Goal: Task Accomplishment & Management: Manage account settings

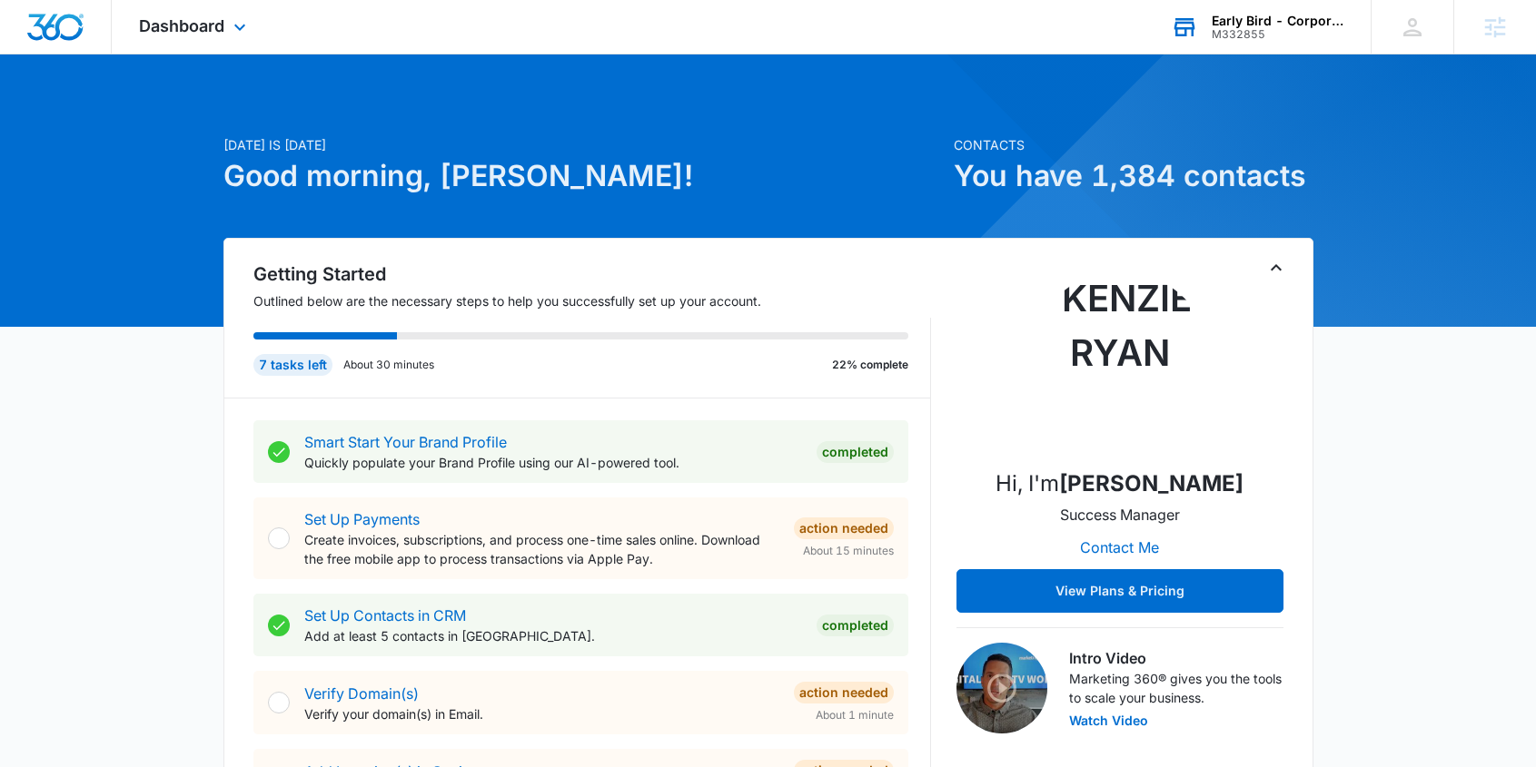
click at [1259, 32] on div "M332855" at bounding box center [1277, 34] width 133 height 13
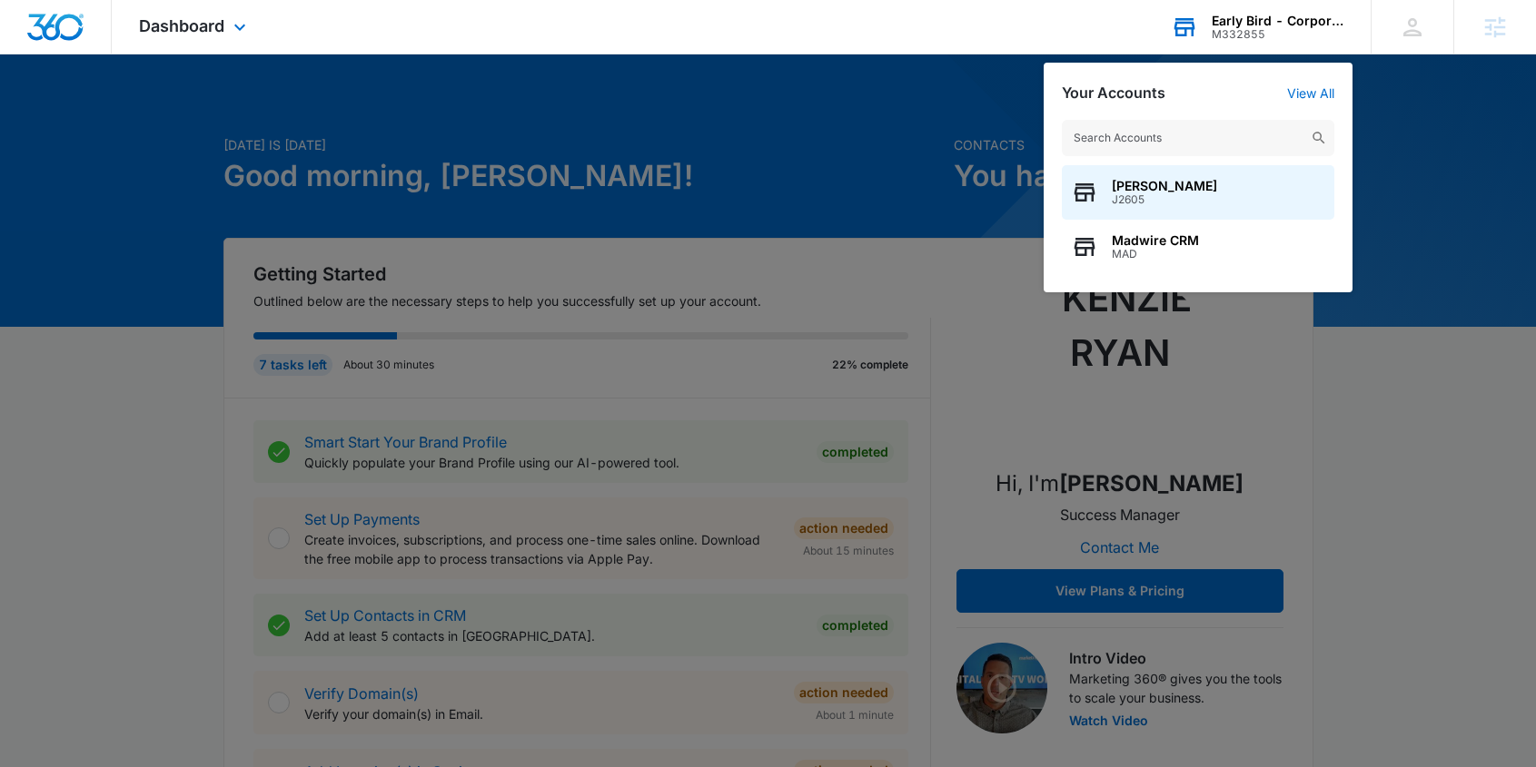
click at [1143, 142] on input "text" at bounding box center [1198, 138] width 272 height 36
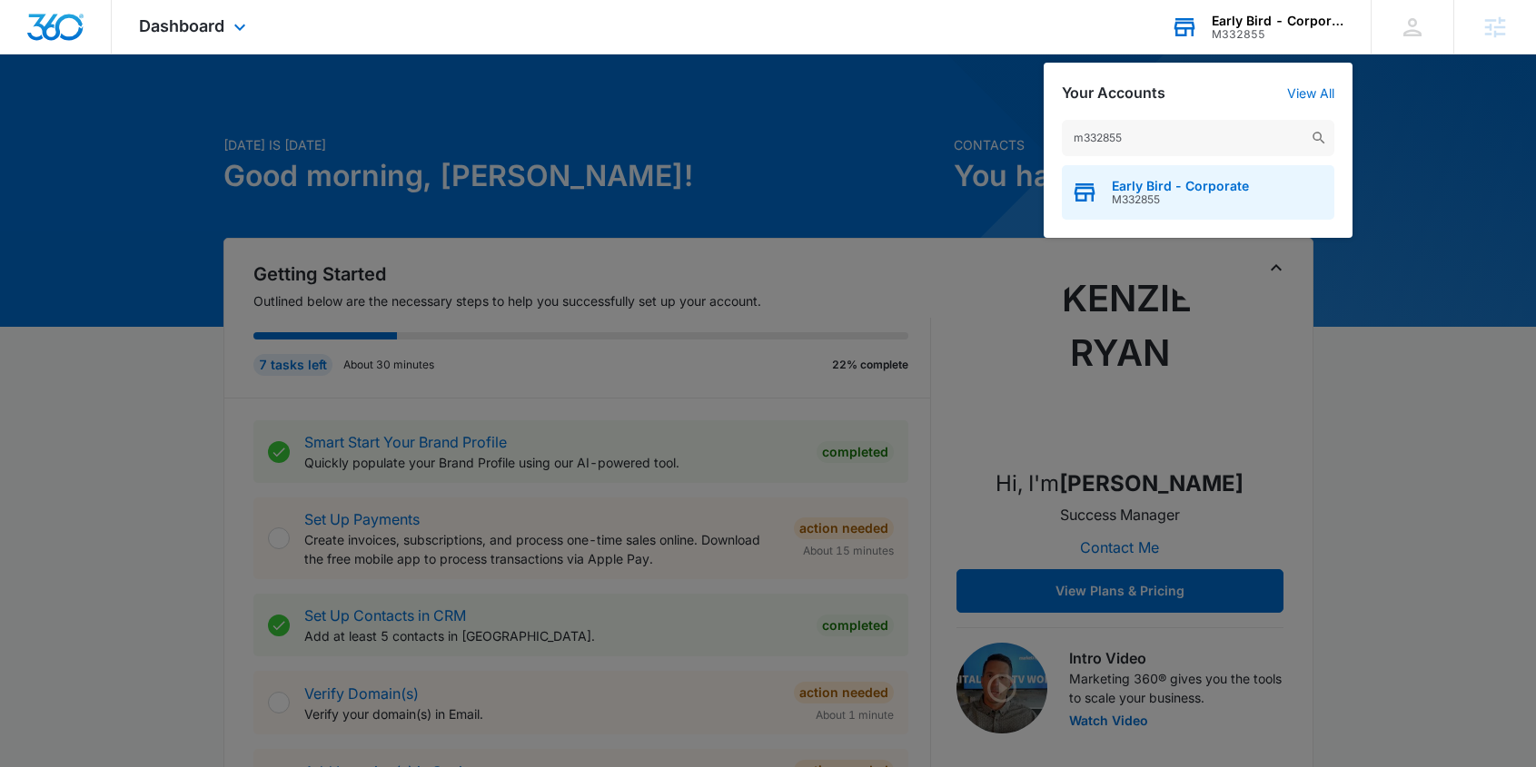
type input "m332855"
click at [1139, 189] on span "Early Bird - Corporate" at bounding box center [1179, 186] width 137 height 15
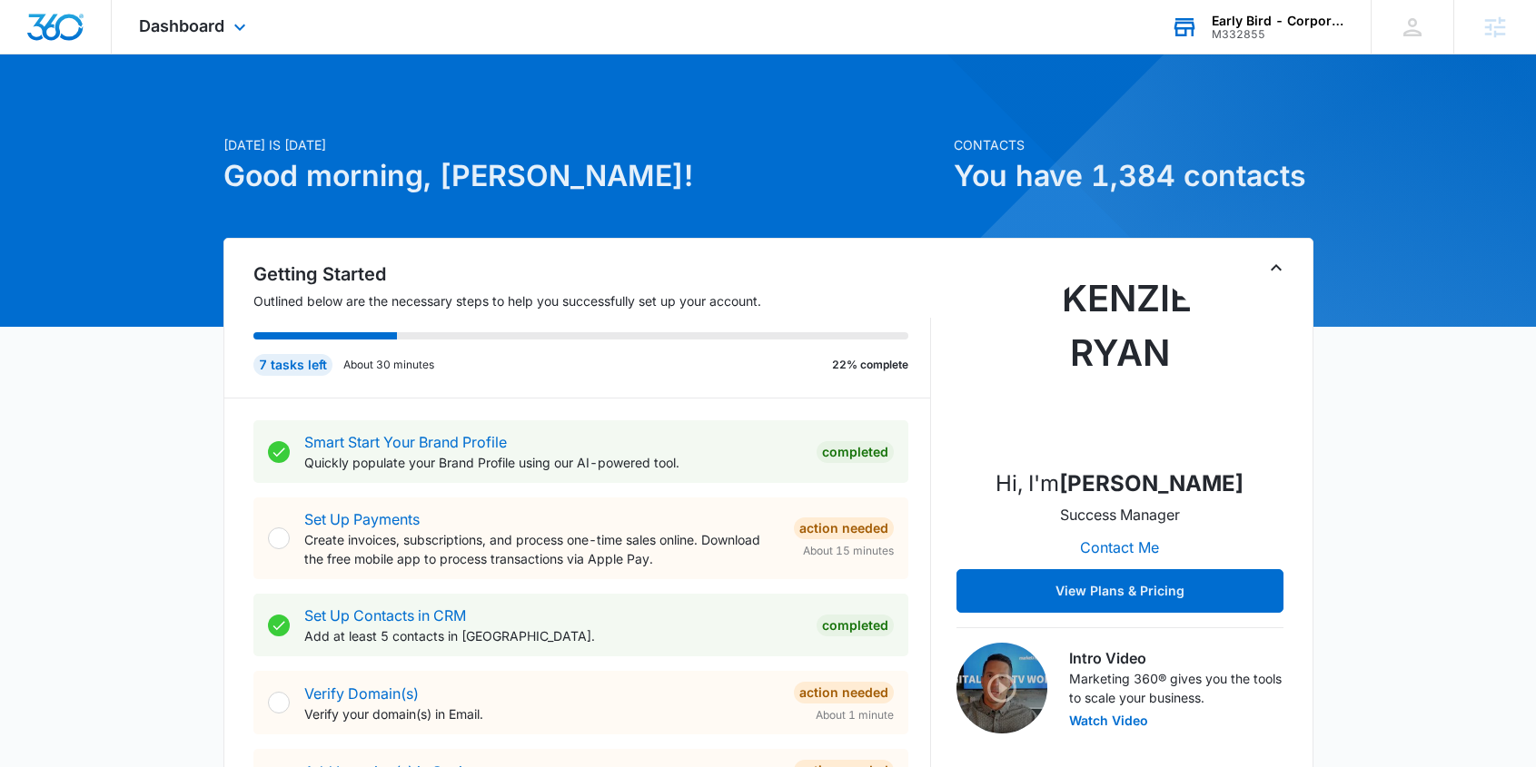
click at [1260, 22] on div "Early Bird - Corporate" at bounding box center [1277, 21] width 133 height 15
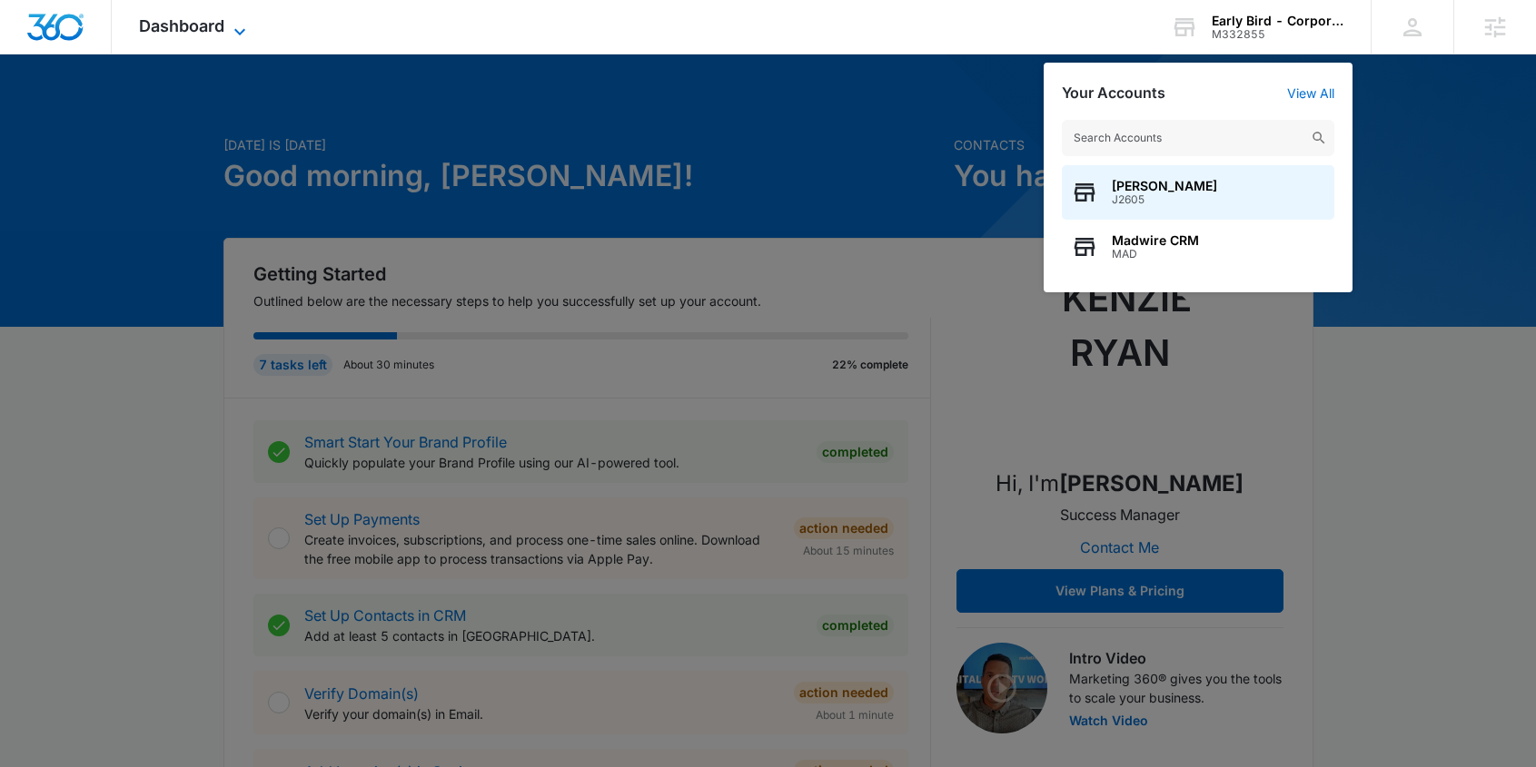
click at [198, 22] on span "Dashboard" at bounding box center [181, 25] width 85 height 19
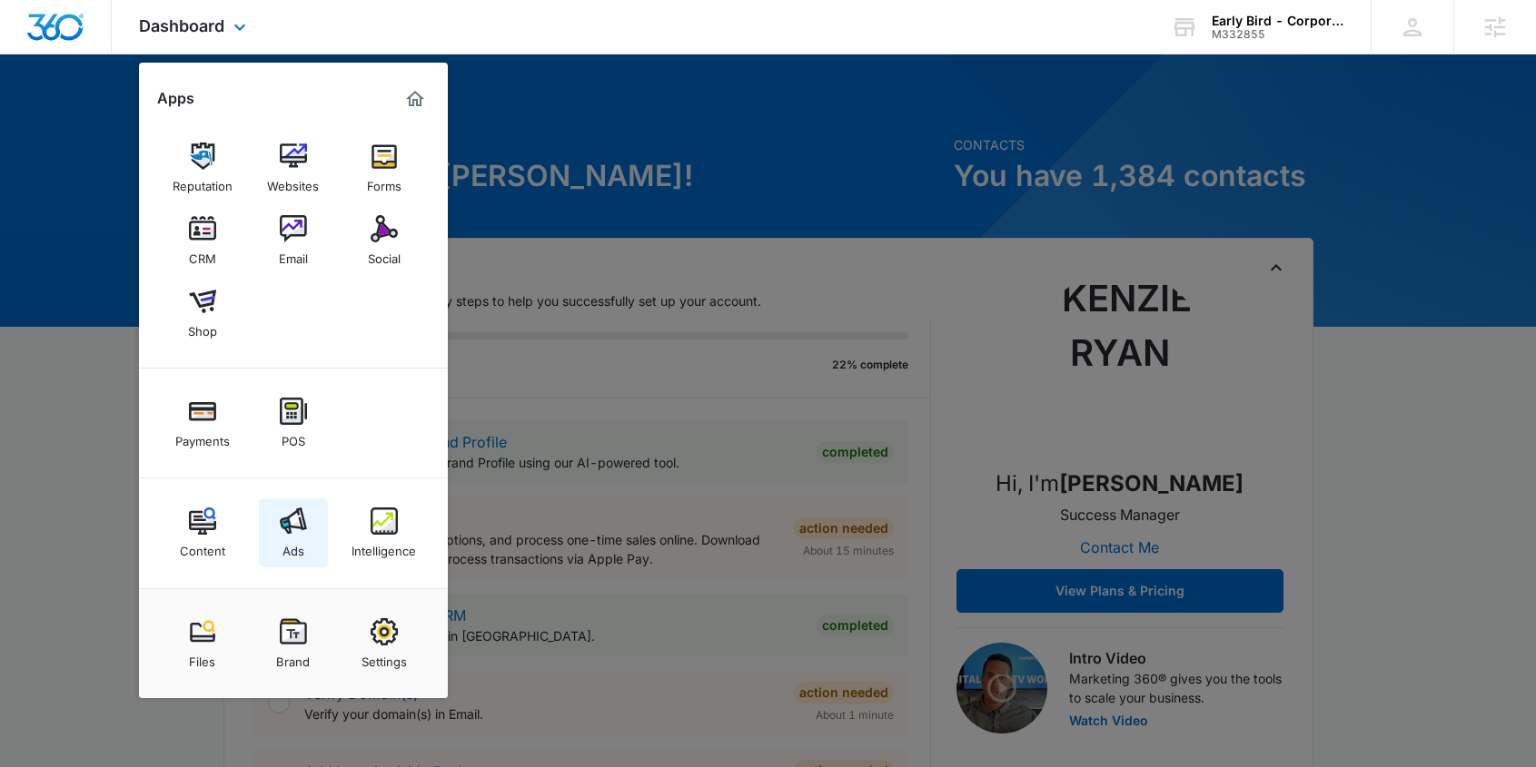
click at [281, 522] on img at bounding box center [293, 521] width 27 height 27
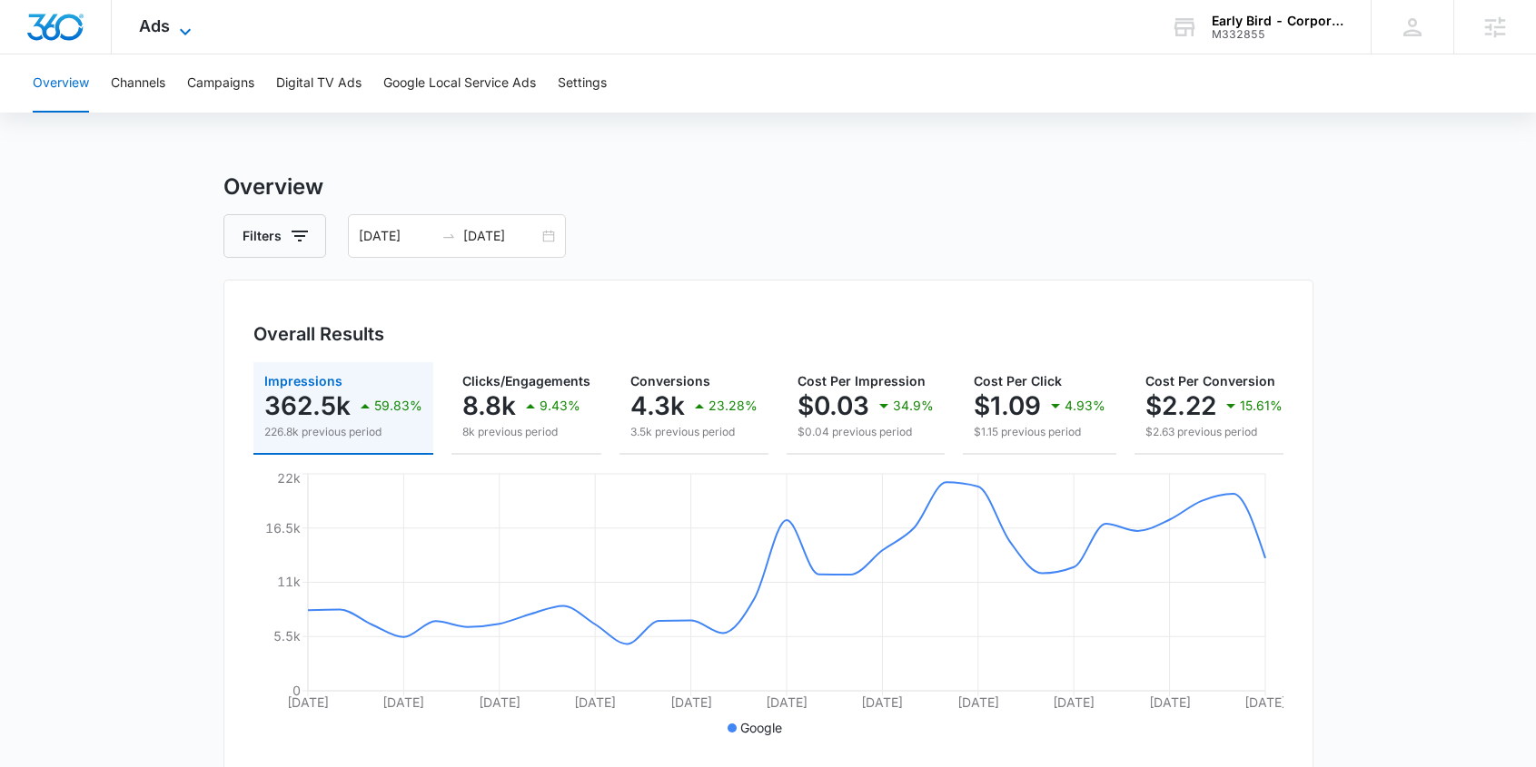
click at [153, 23] on span "Ads" at bounding box center [154, 25] width 31 height 19
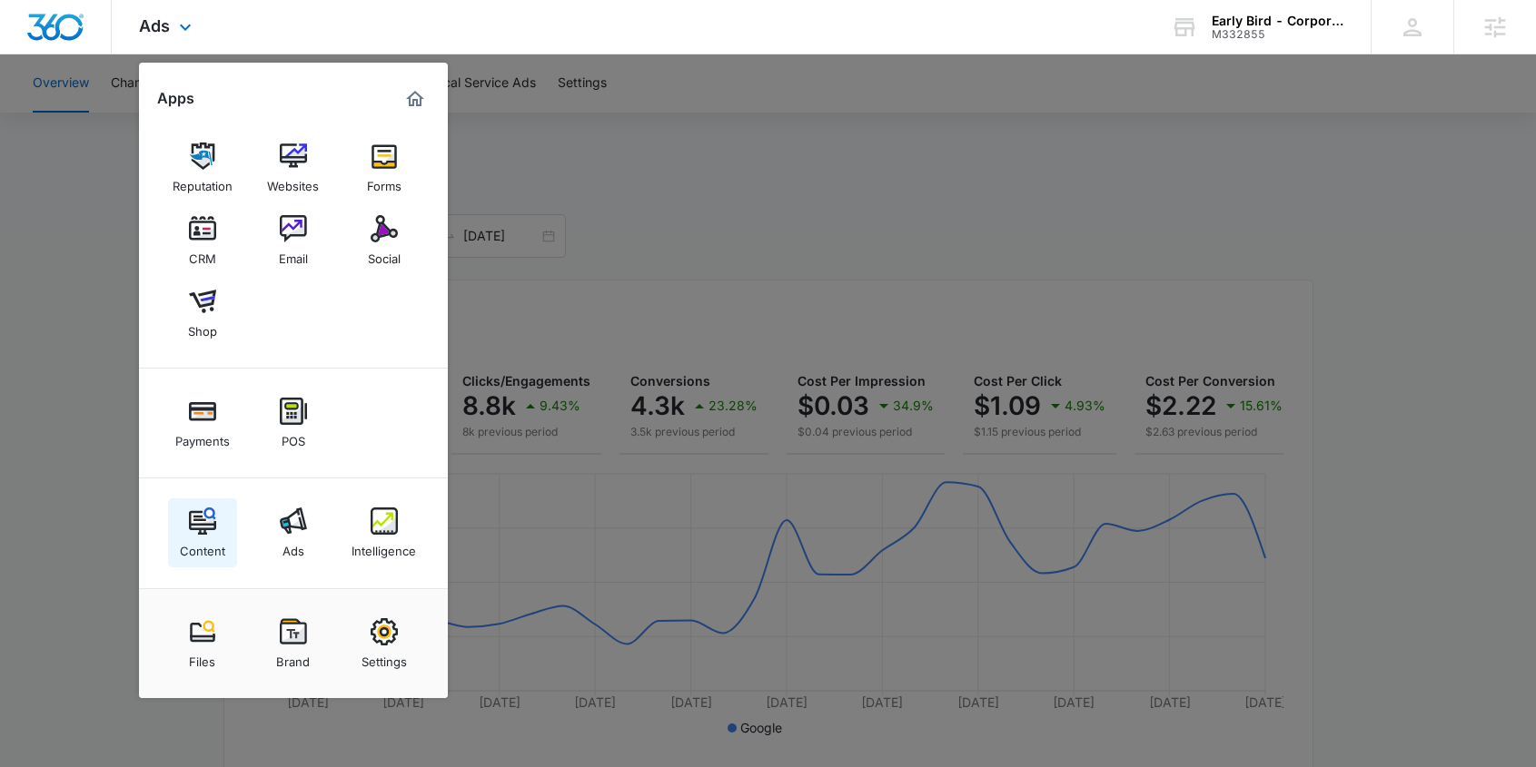
click at [204, 526] on img at bounding box center [202, 521] width 27 height 27
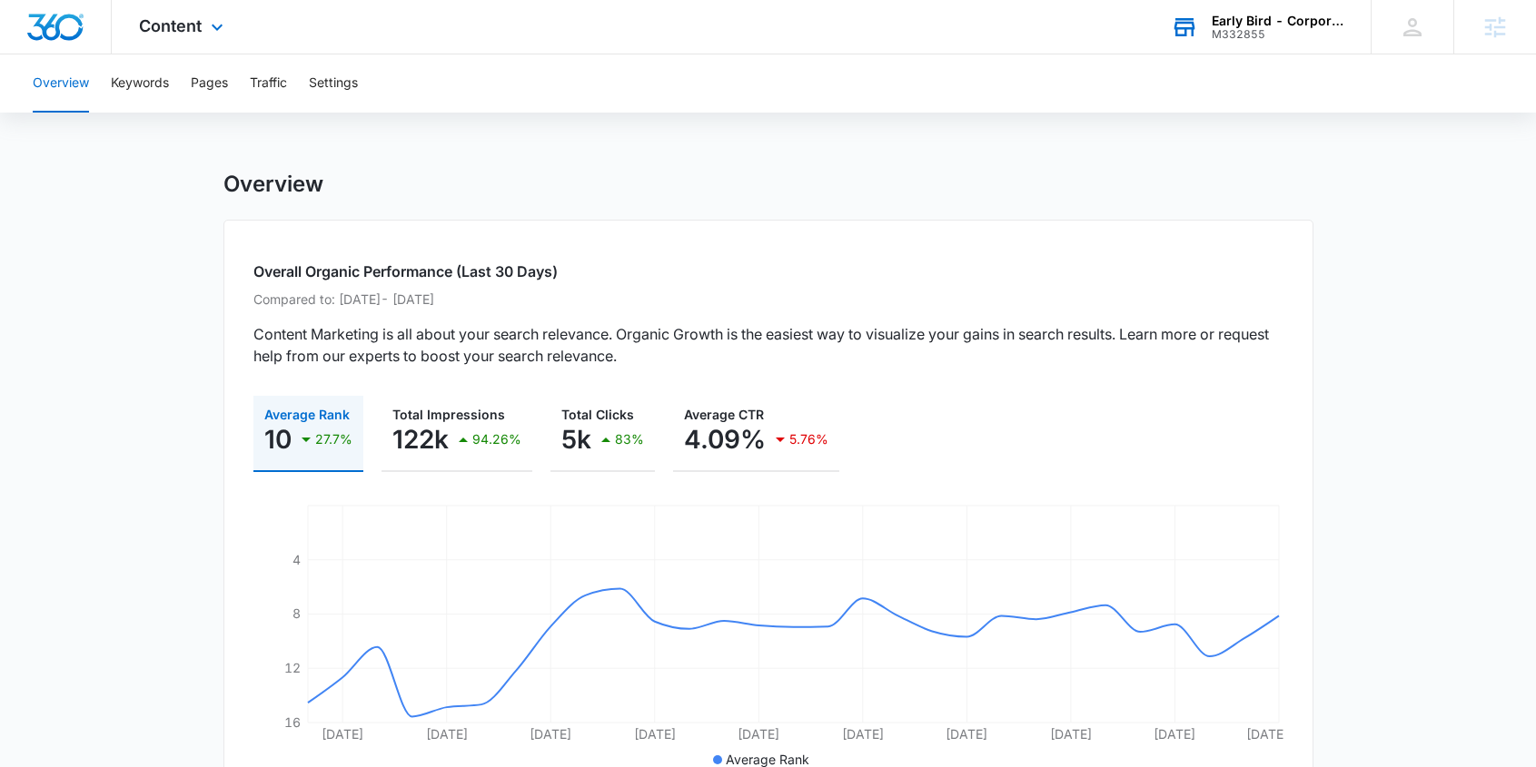
click at [1256, 22] on div "Early Bird - Corporate" at bounding box center [1277, 21] width 133 height 15
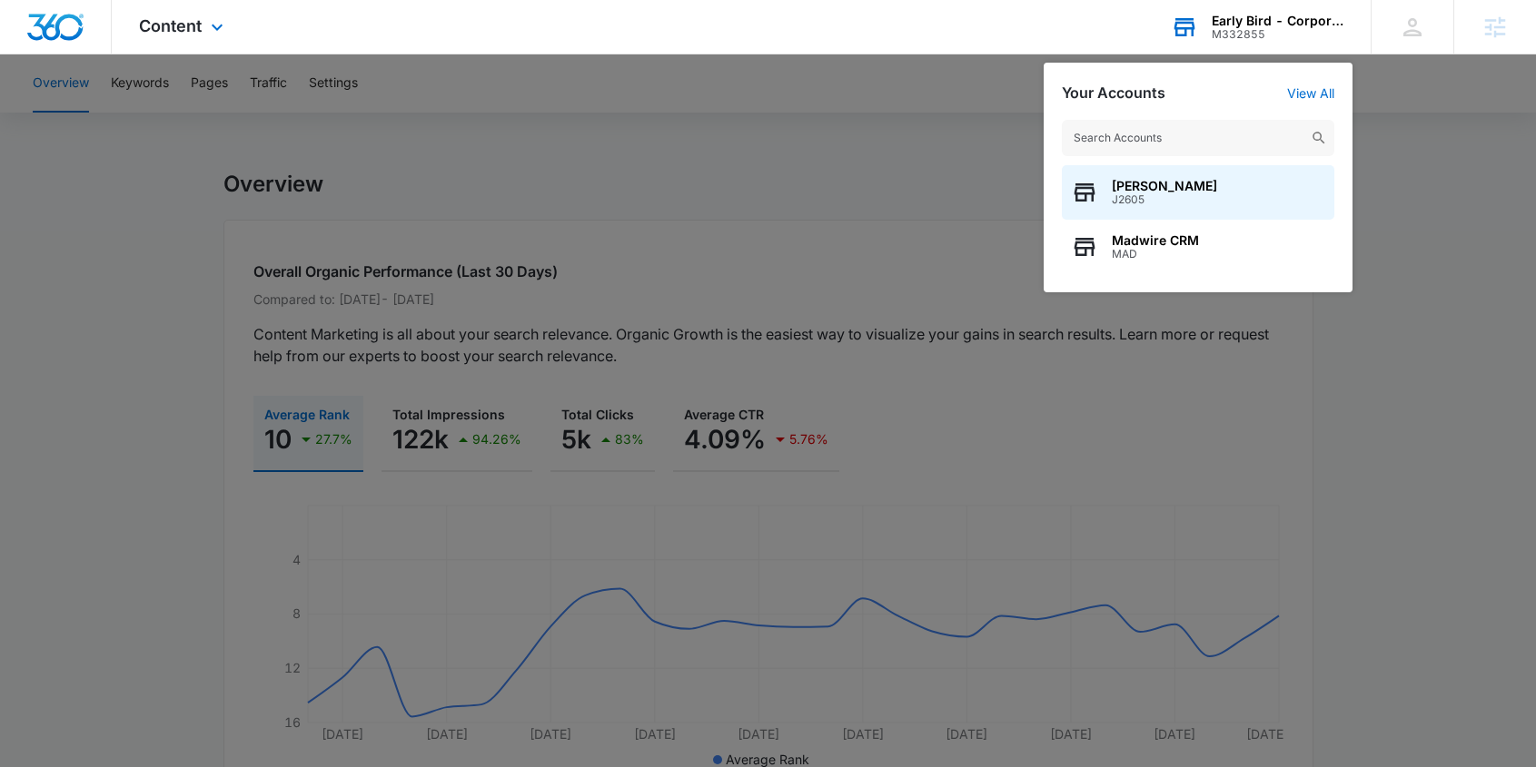
click at [1154, 141] on input "text" at bounding box center [1198, 138] width 272 height 36
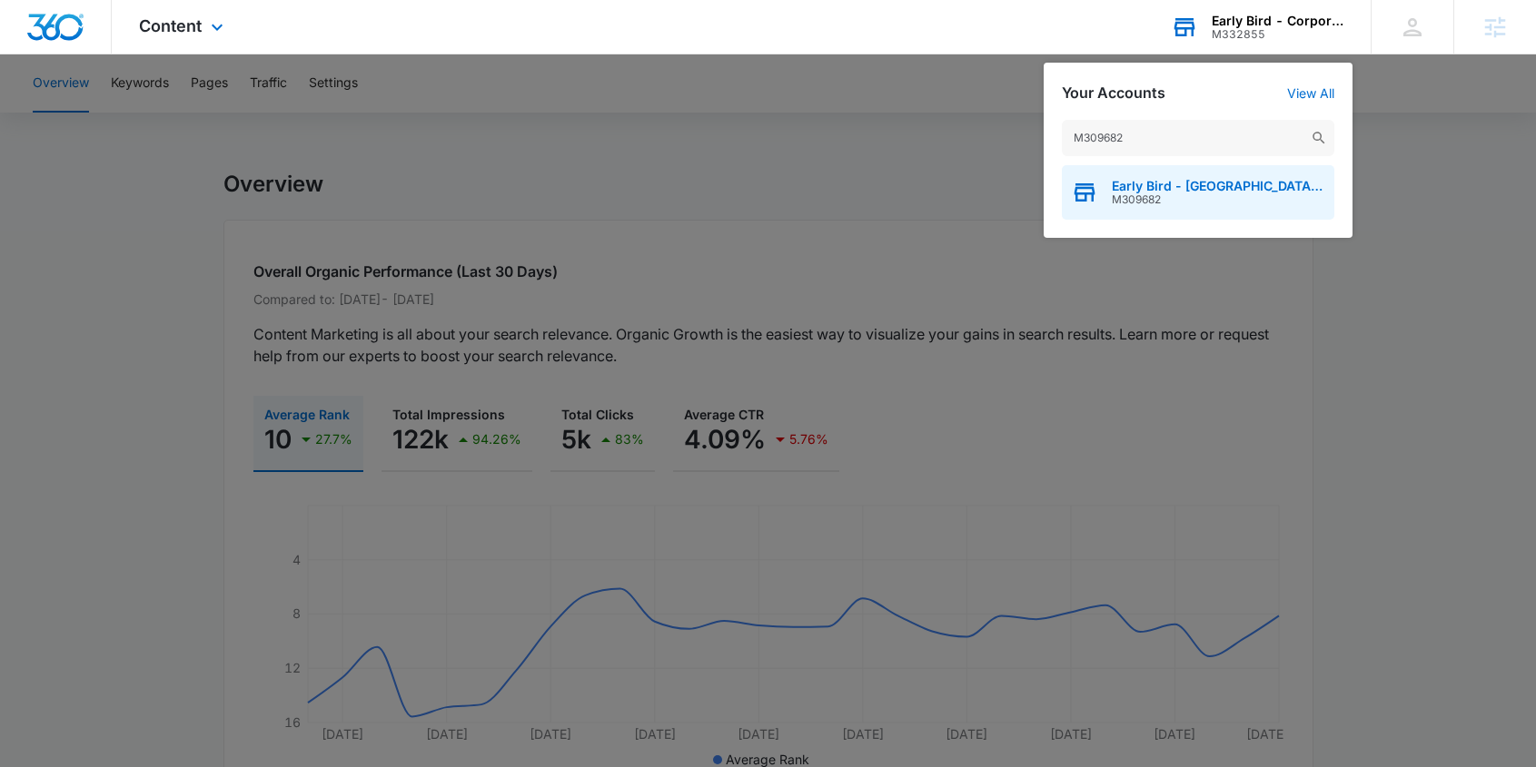
type input "M309682"
click at [1149, 186] on span "Early Bird - [GEOGRAPHIC_DATA] ([GEOGRAPHIC_DATA])" at bounding box center [1217, 186] width 213 height 15
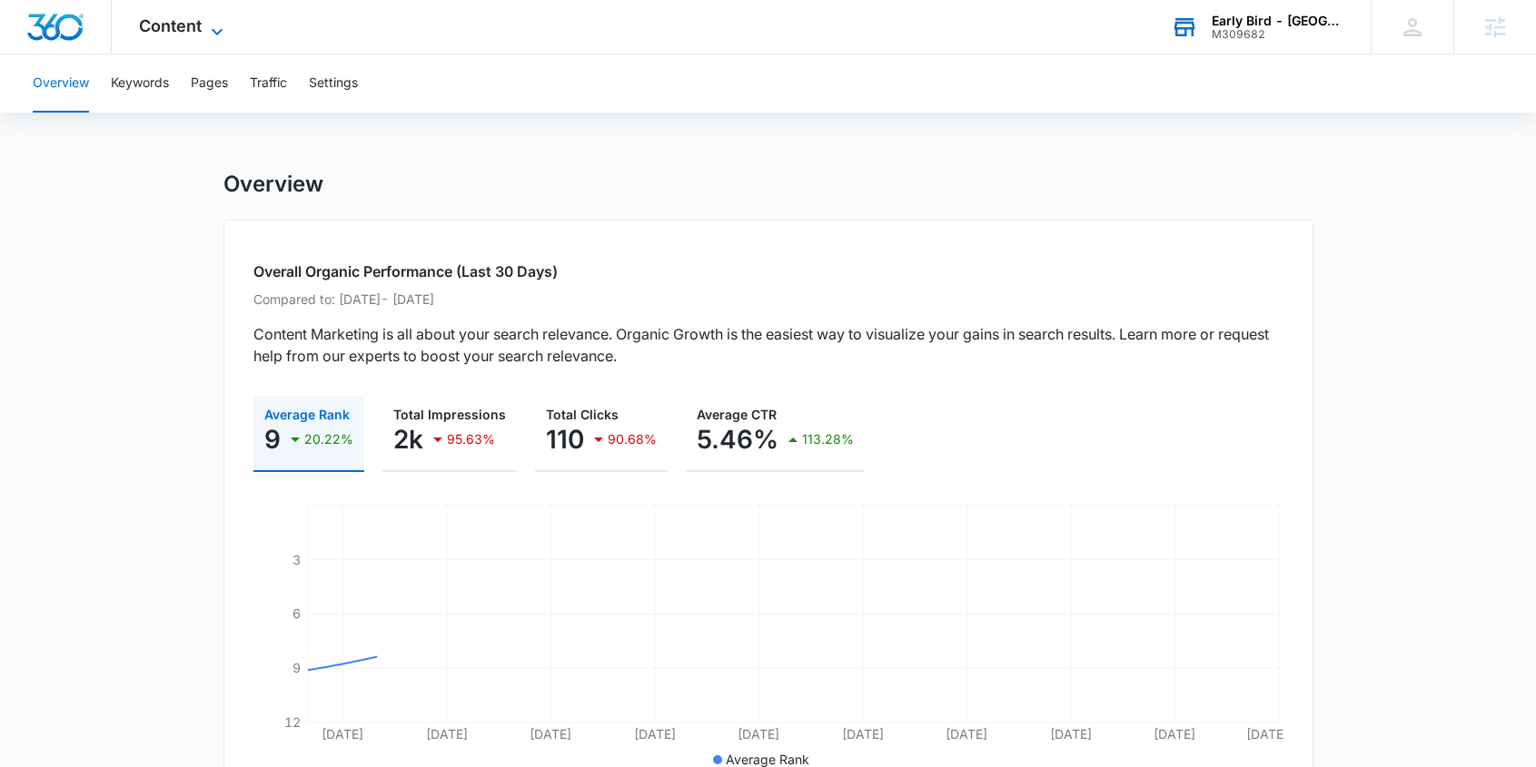
click at [180, 28] on span "Content" at bounding box center [170, 25] width 63 height 19
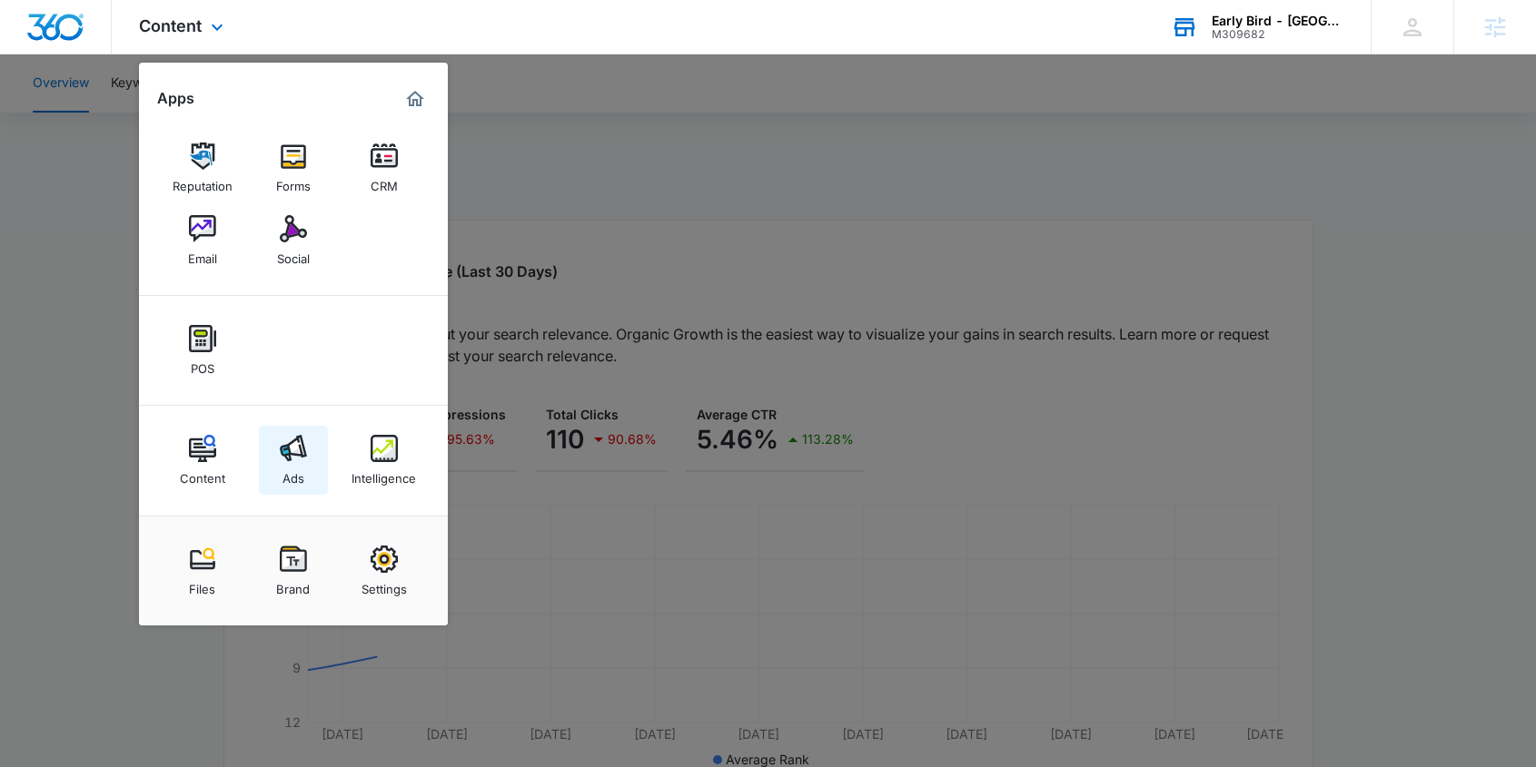
click at [298, 457] on img at bounding box center [293, 448] width 27 height 27
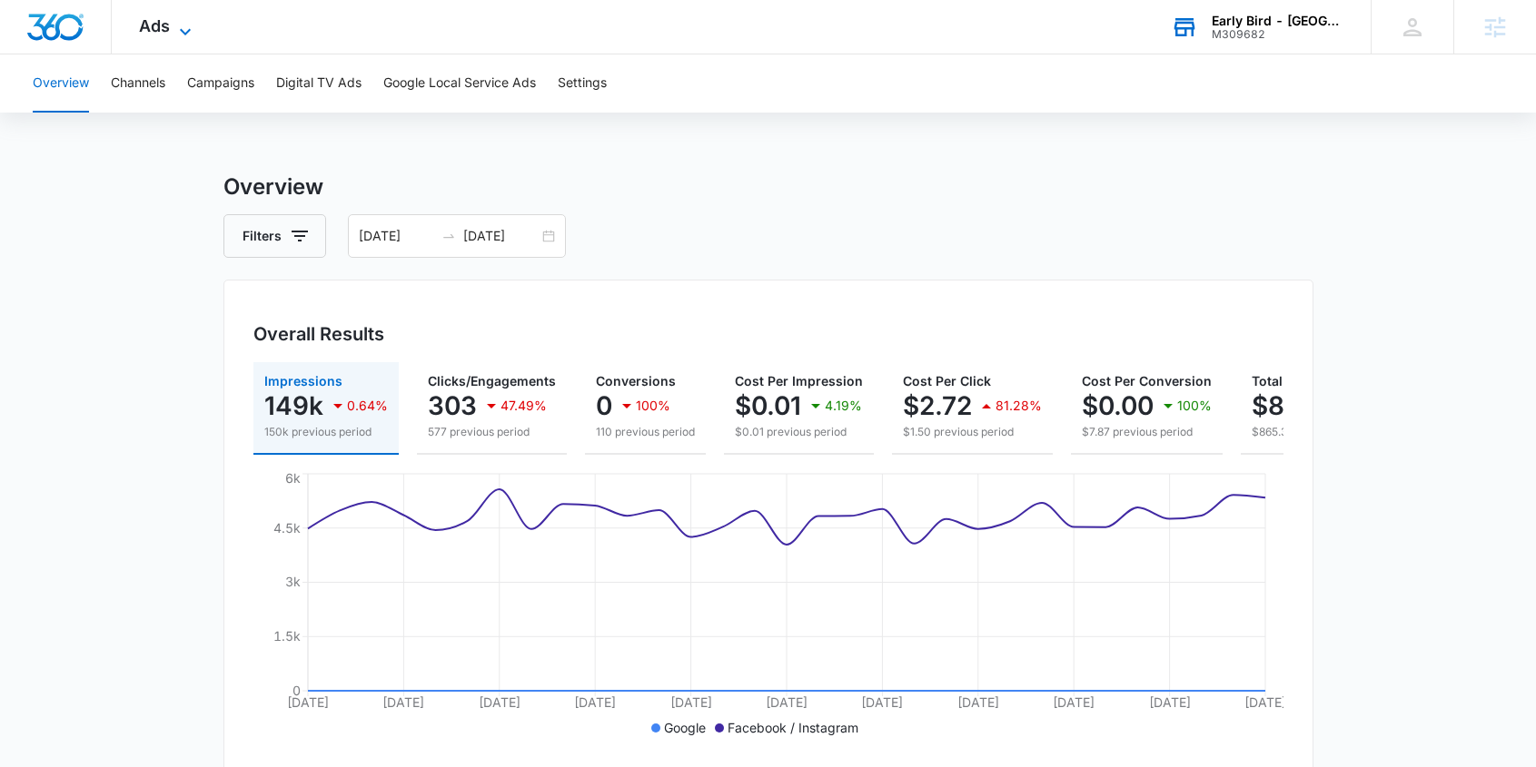
click at [168, 30] on span "Ads" at bounding box center [154, 25] width 31 height 19
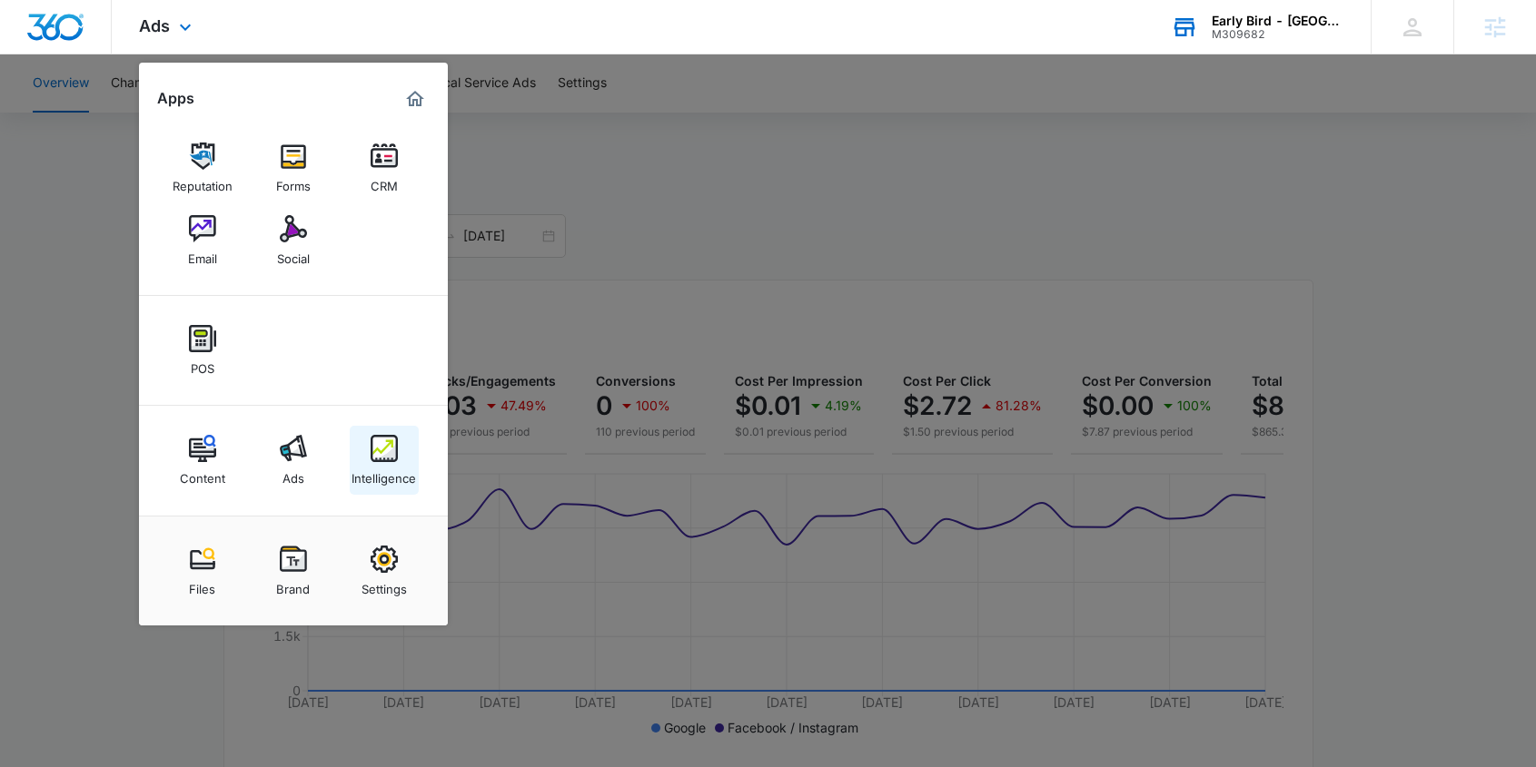
click at [380, 447] on img at bounding box center [383, 448] width 27 height 27
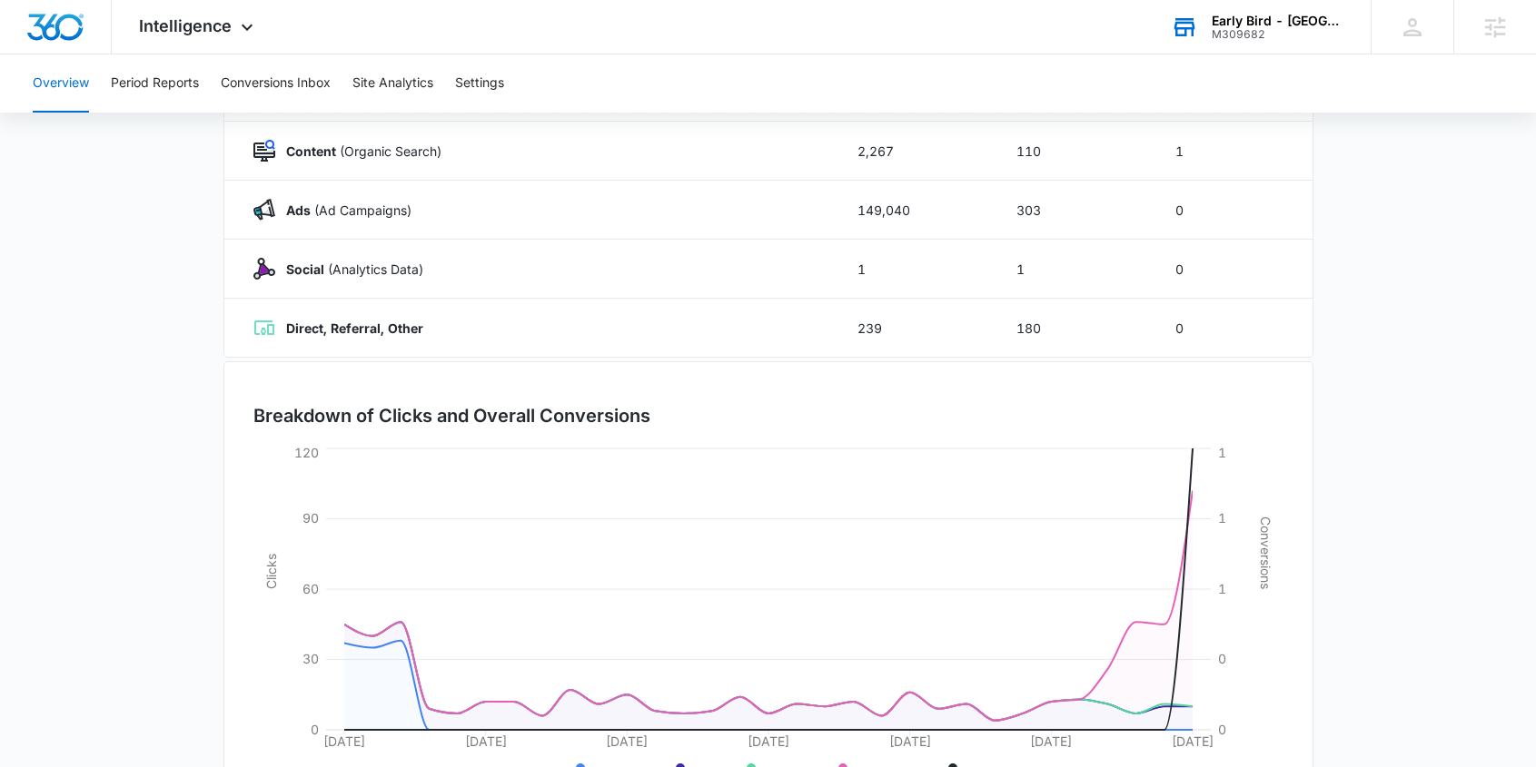
scroll to position [307, 0]
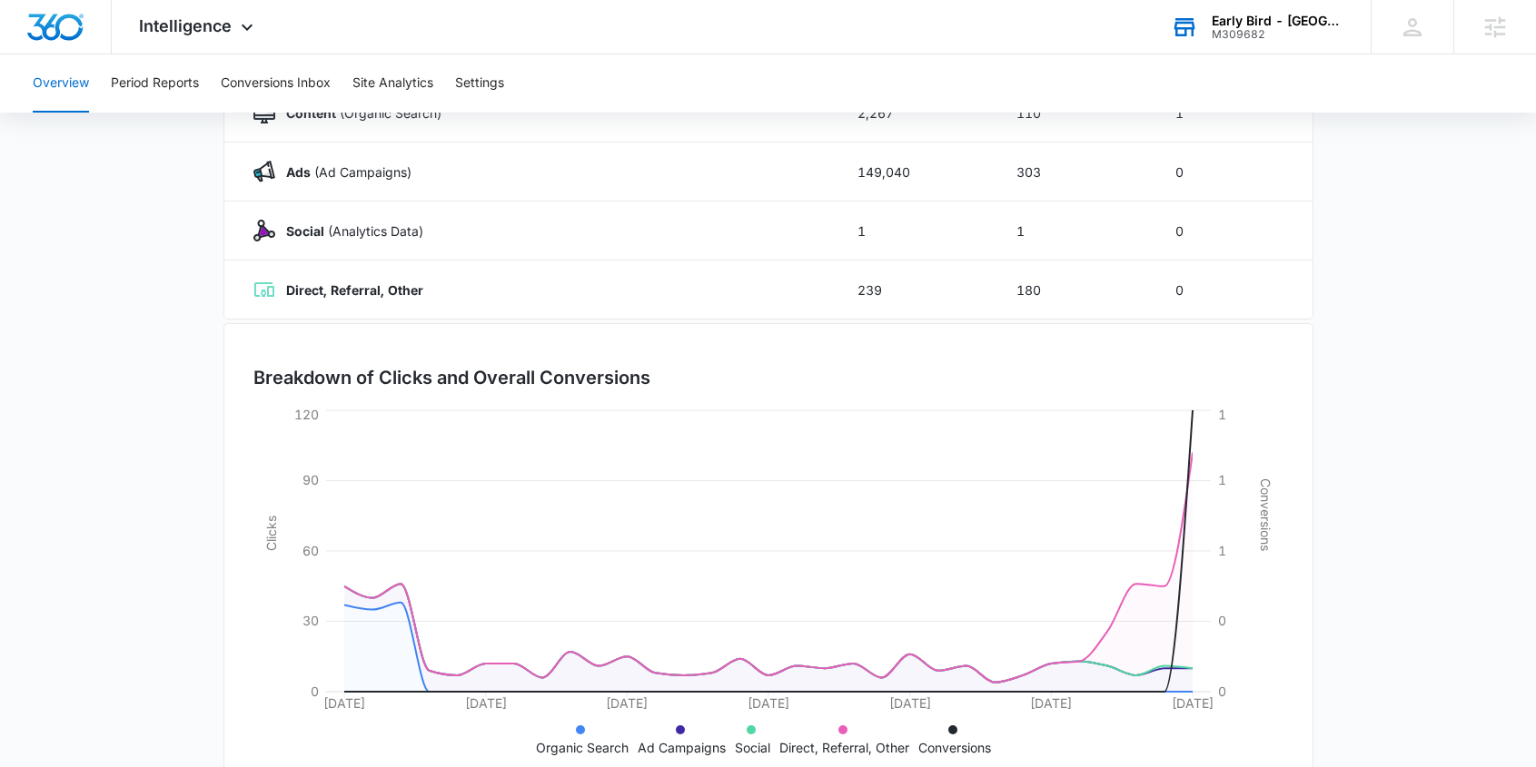
click at [1259, 25] on div "Early Bird - [GEOGRAPHIC_DATA] ([GEOGRAPHIC_DATA])" at bounding box center [1277, 21] width 133 height 15
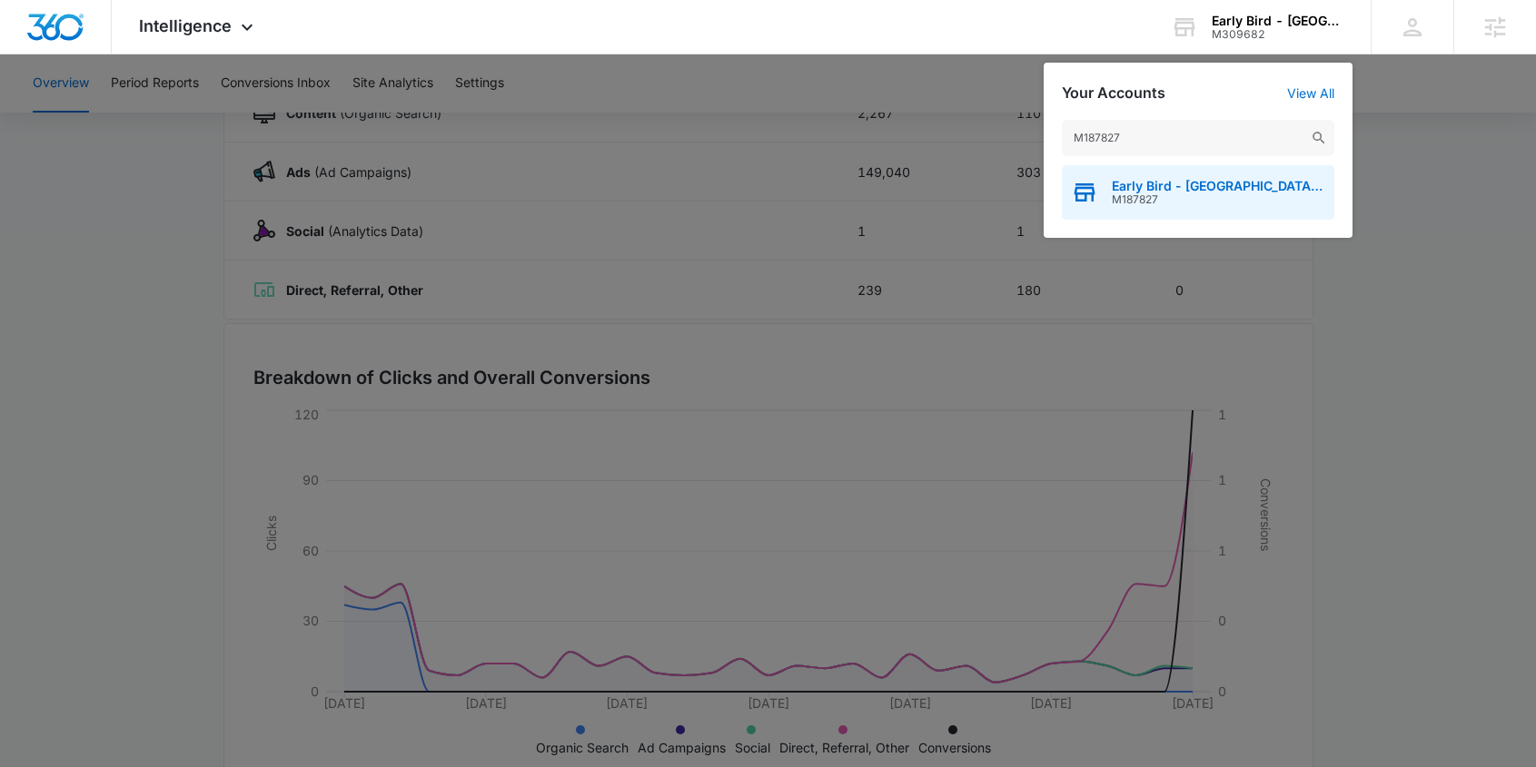
type input "M187827"
click at [1196, 188] on span "Early Bird - West Omaha (NE)" at bounding box center [1217, 186] width 213 height 15
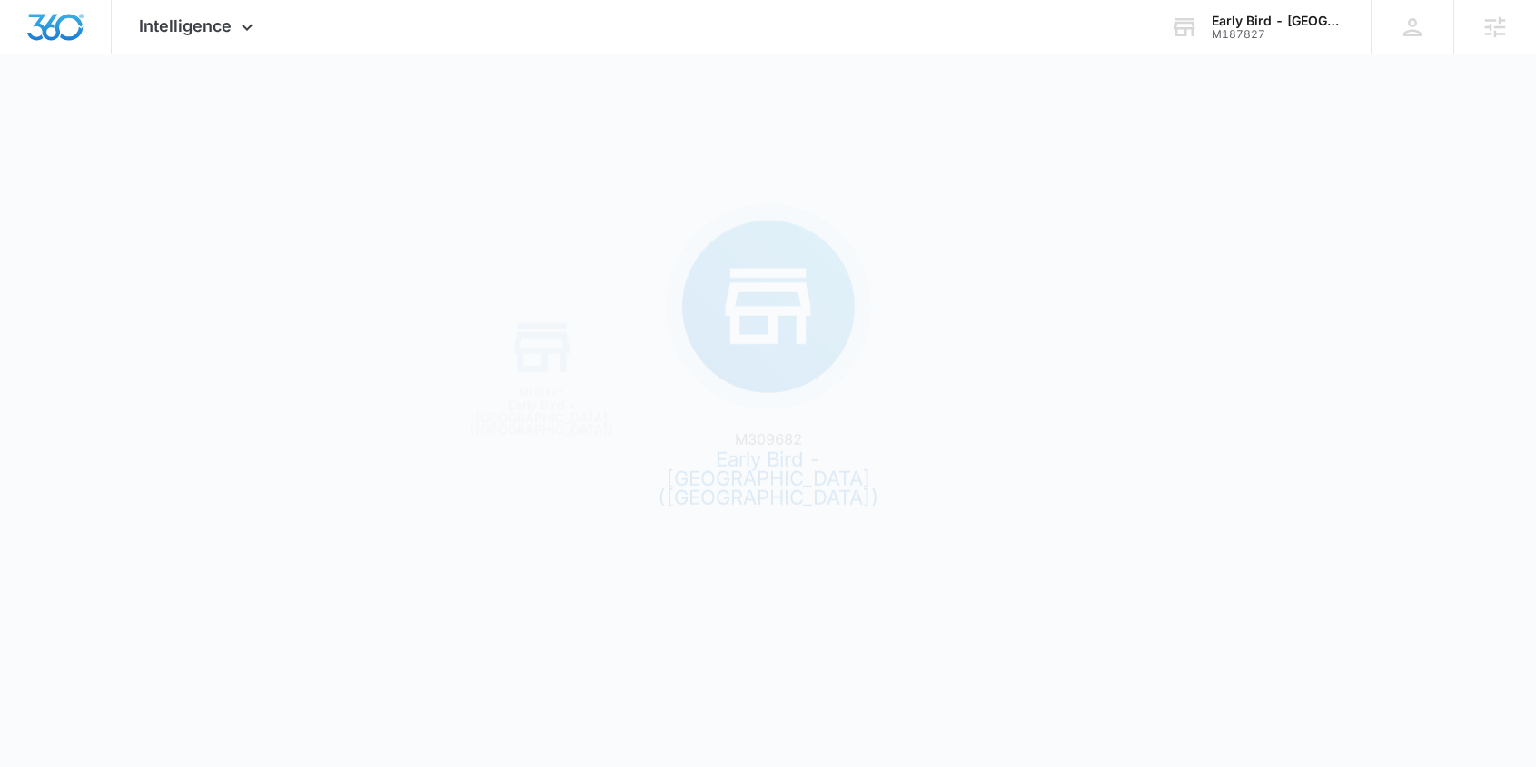
scroll to position [0, 0]
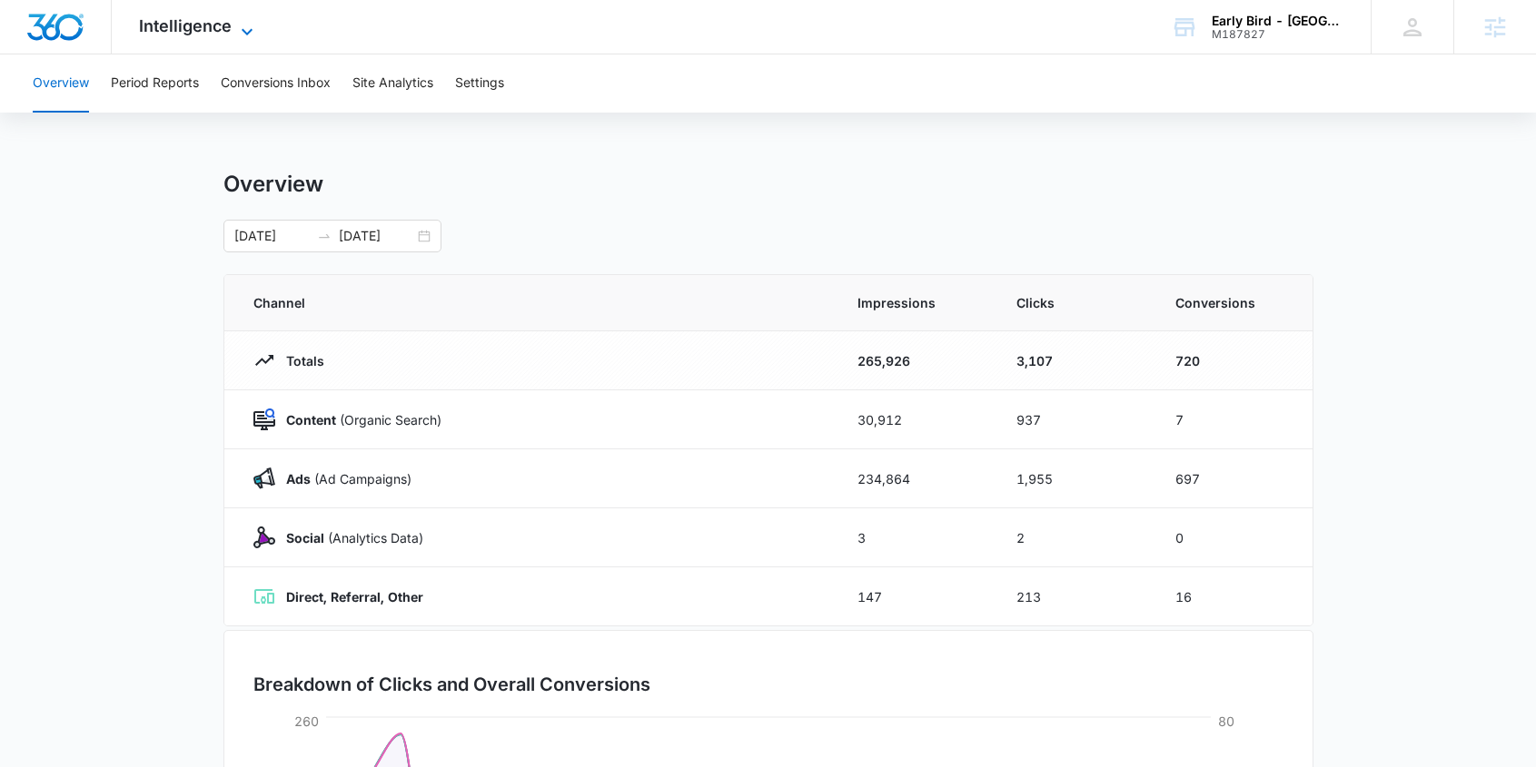
click at [189, 30] on span "Intelligence" at bounding box center [185, 25] width 93 height 19
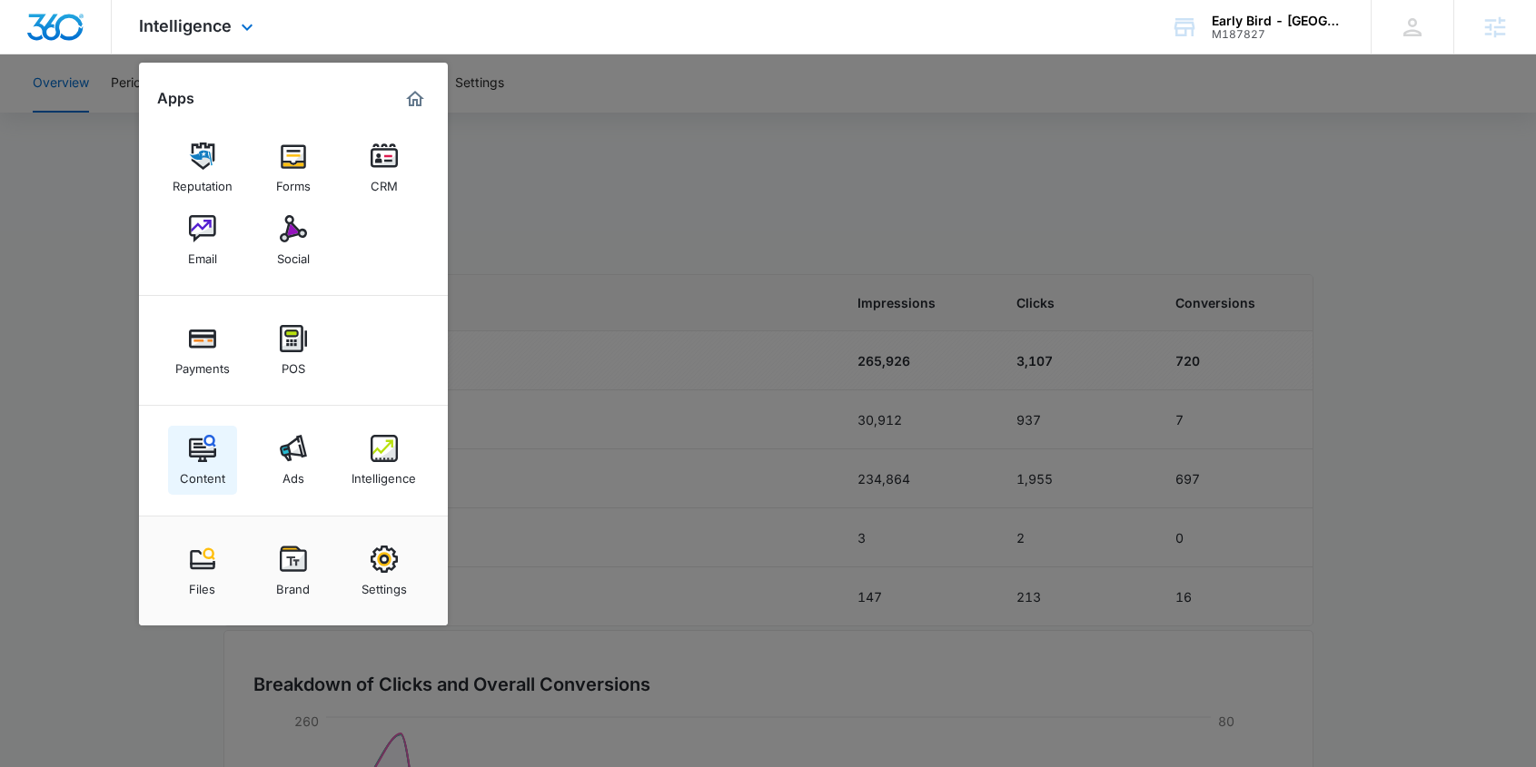
click at [202, 449] on img at bounding box center [202, 448] width 27 height 27
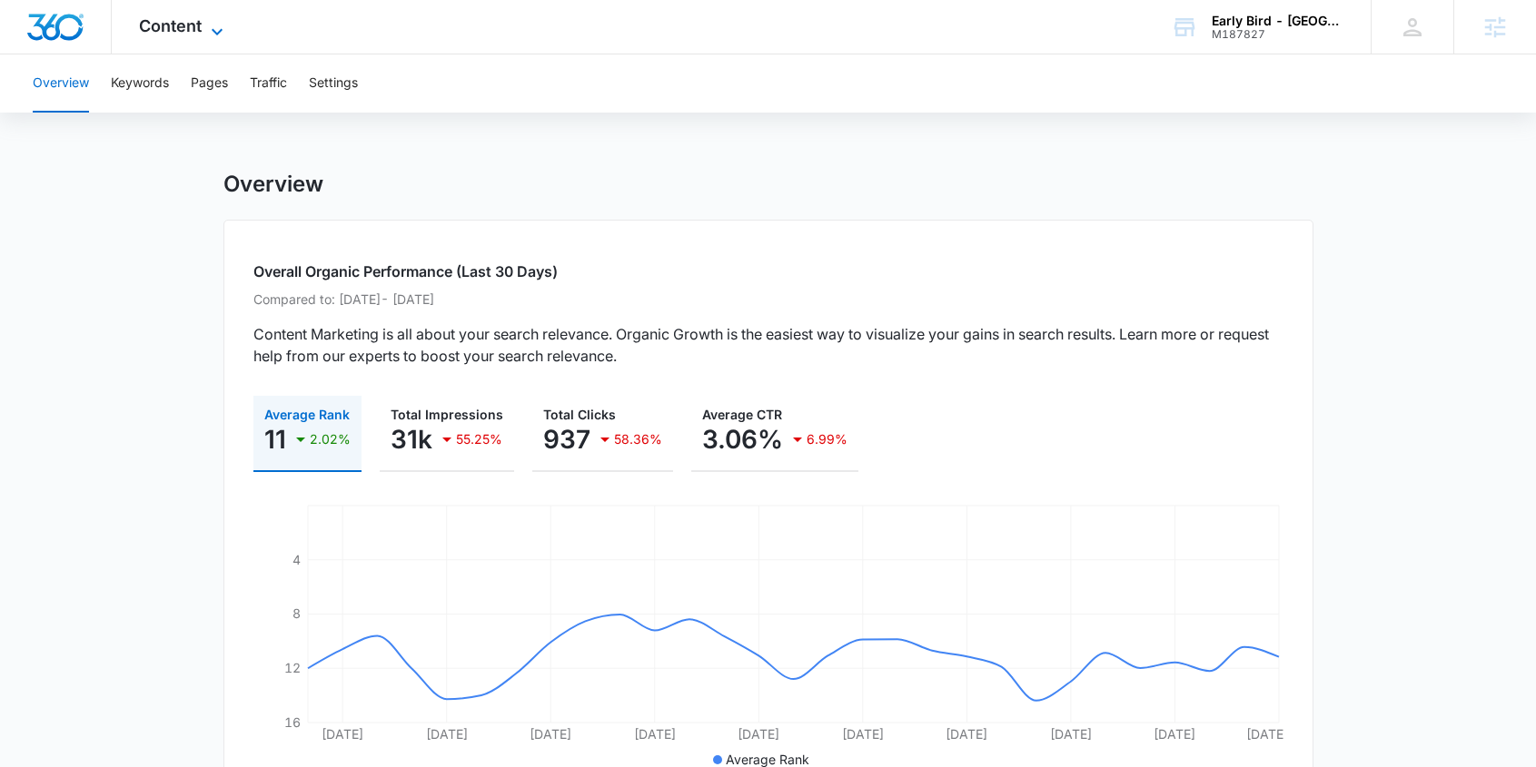
click at [168, 21] on span "Content" at bounding box center [170, 25] width 63 height 19
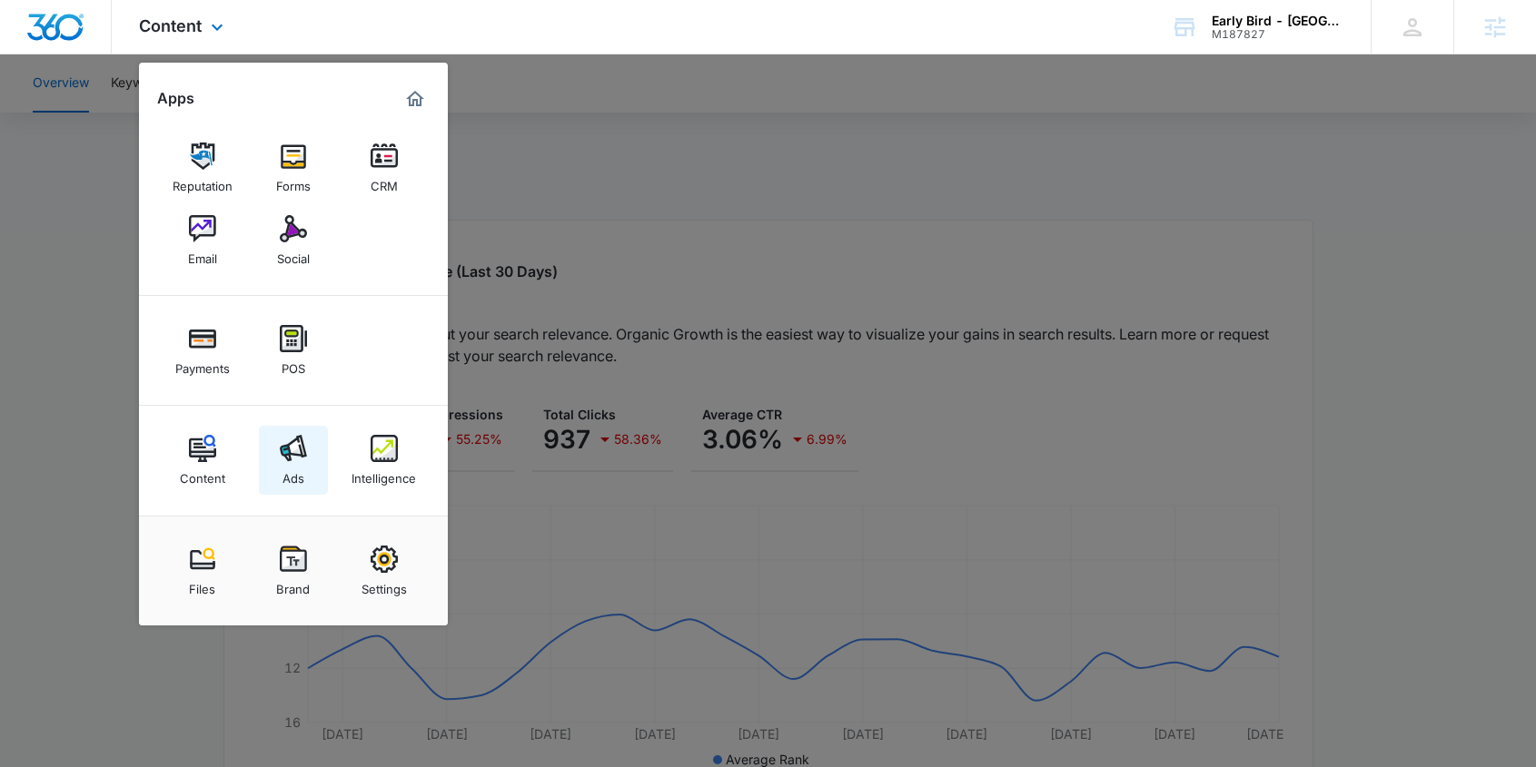
click at [299, 459] on img at bounding box center [293, 448] width 27 height 27
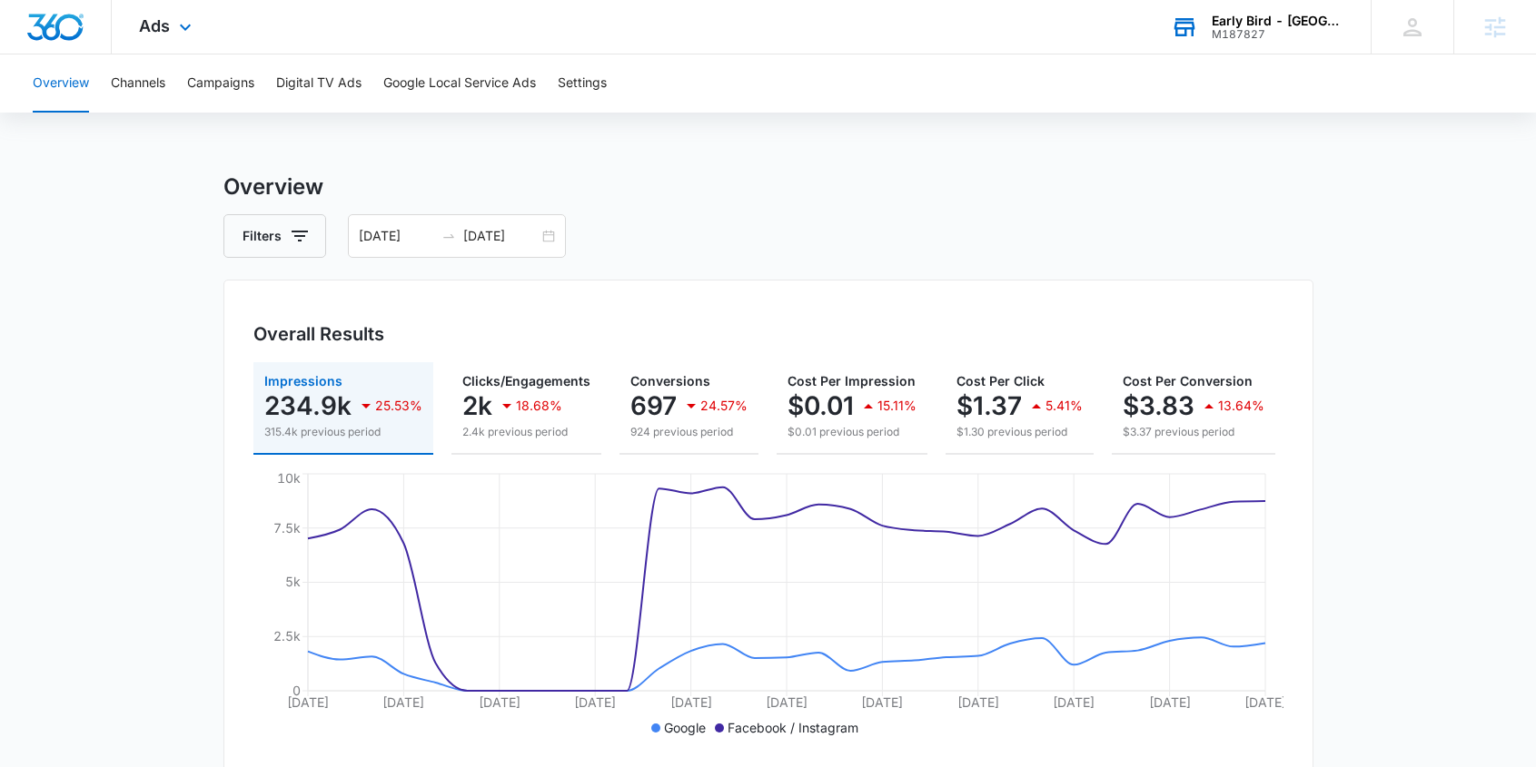
click at [1278, 44] on div "Early Bird - West Omaha (NE) M187827 Your Accounts View All" at bounding box center [1256, 27] width 227 height 54
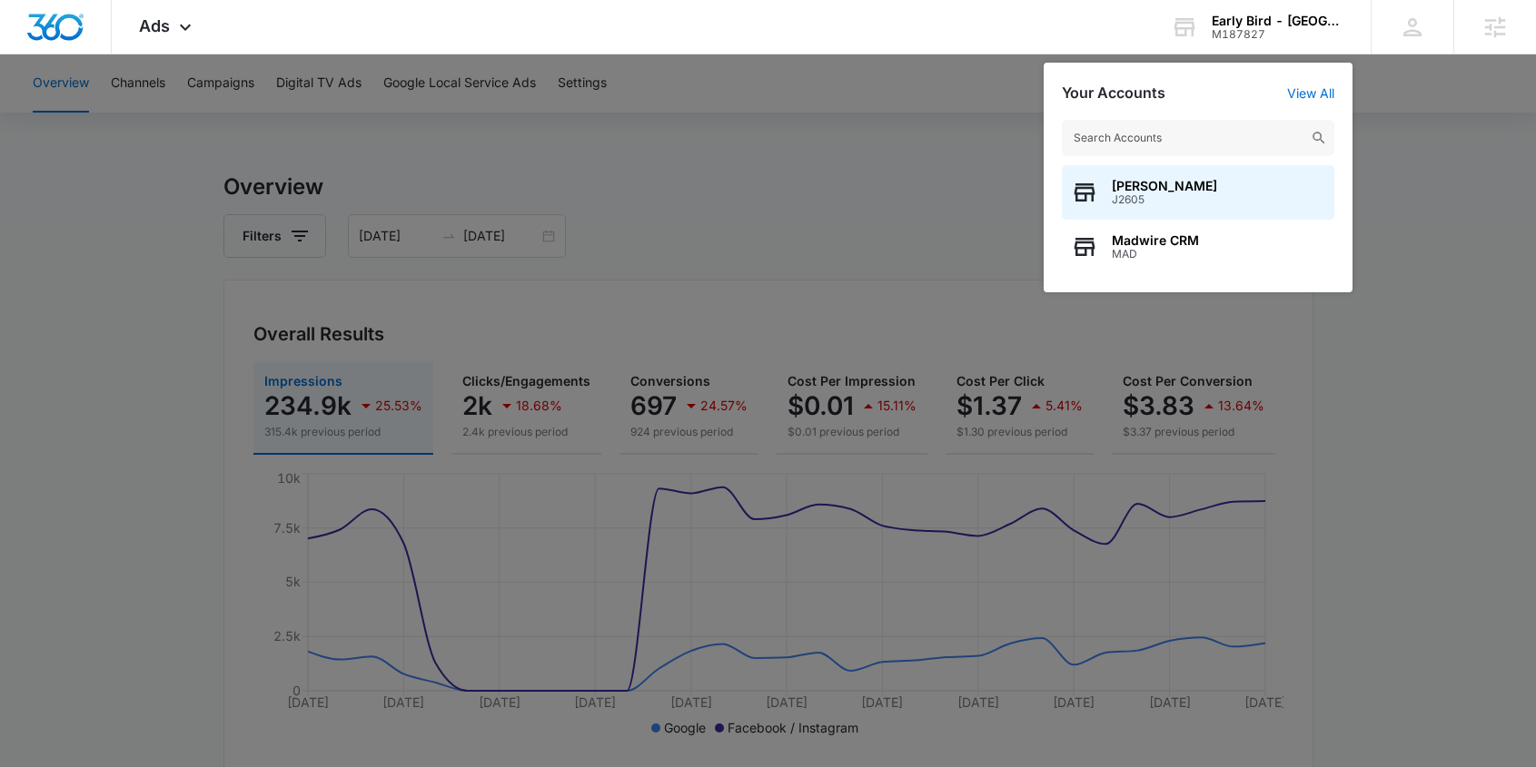
click at [1192, 147] on input "text" at bounding box center [1198, 138] width 272 height 36
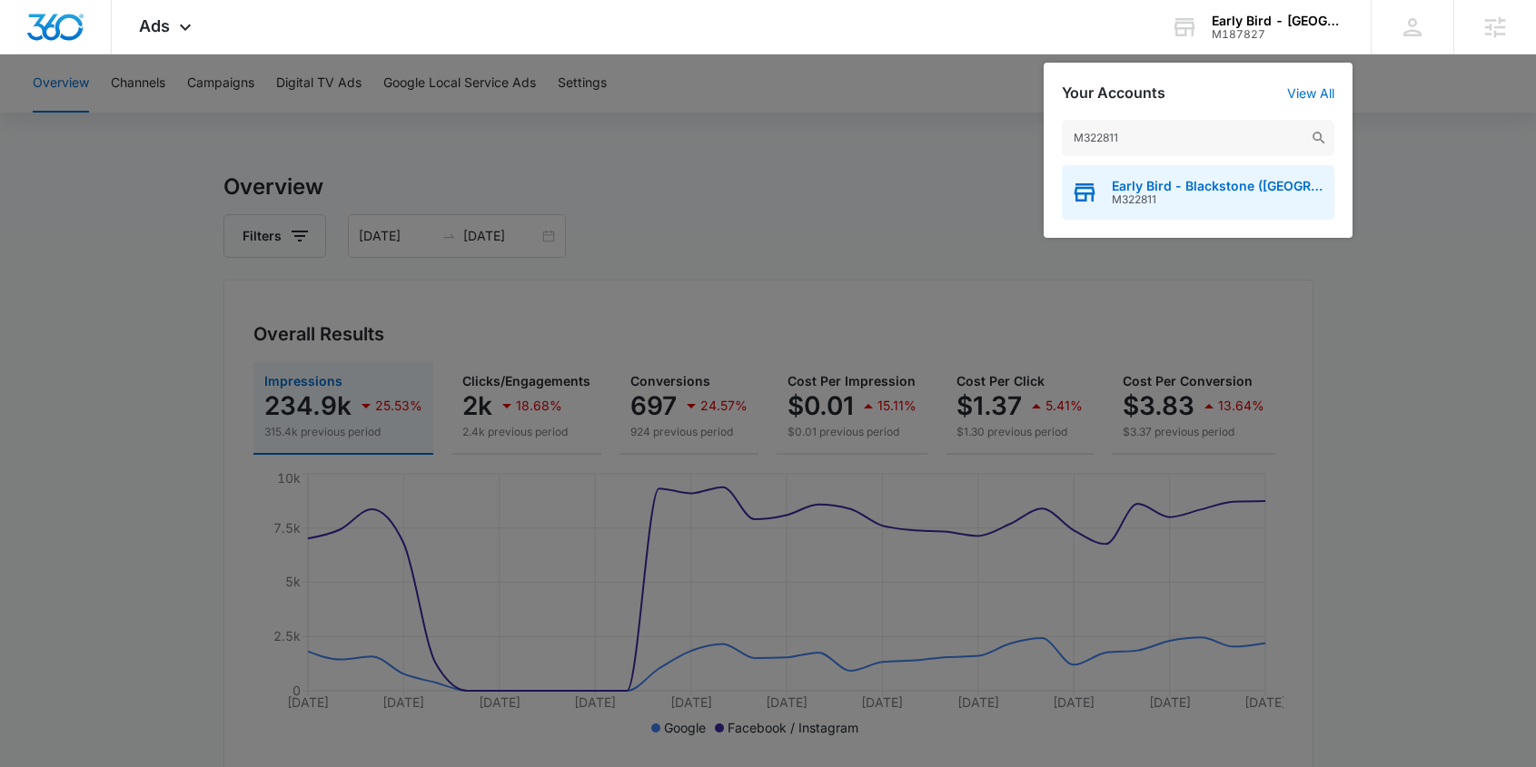
type input "M322811"
click at [1181, 198] on span "M322811" at bounding box center [1217, 199] width 213 height 13
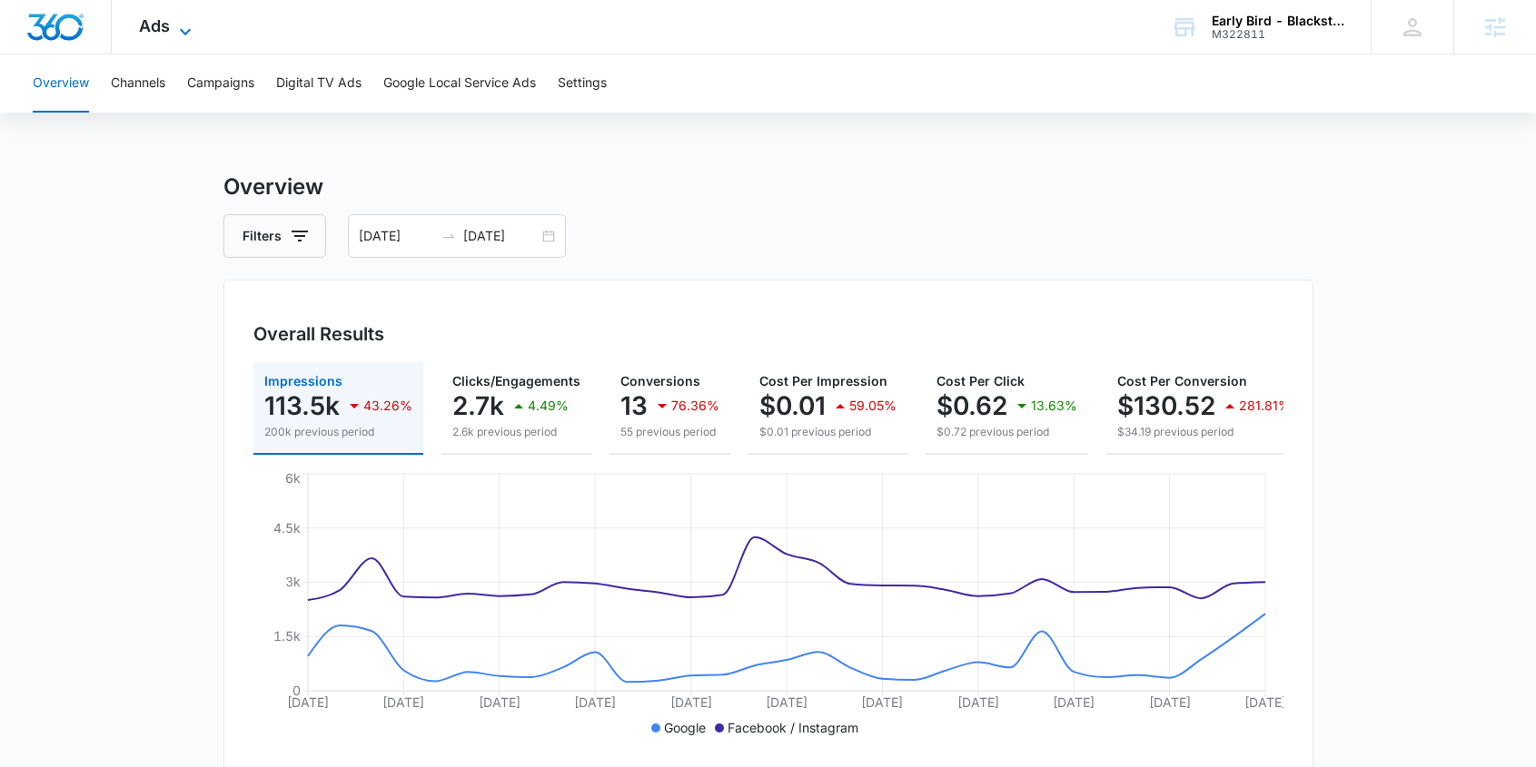
click at [168, 31] on span "Ads" at bounding box center [154, 25] width 31 height 19
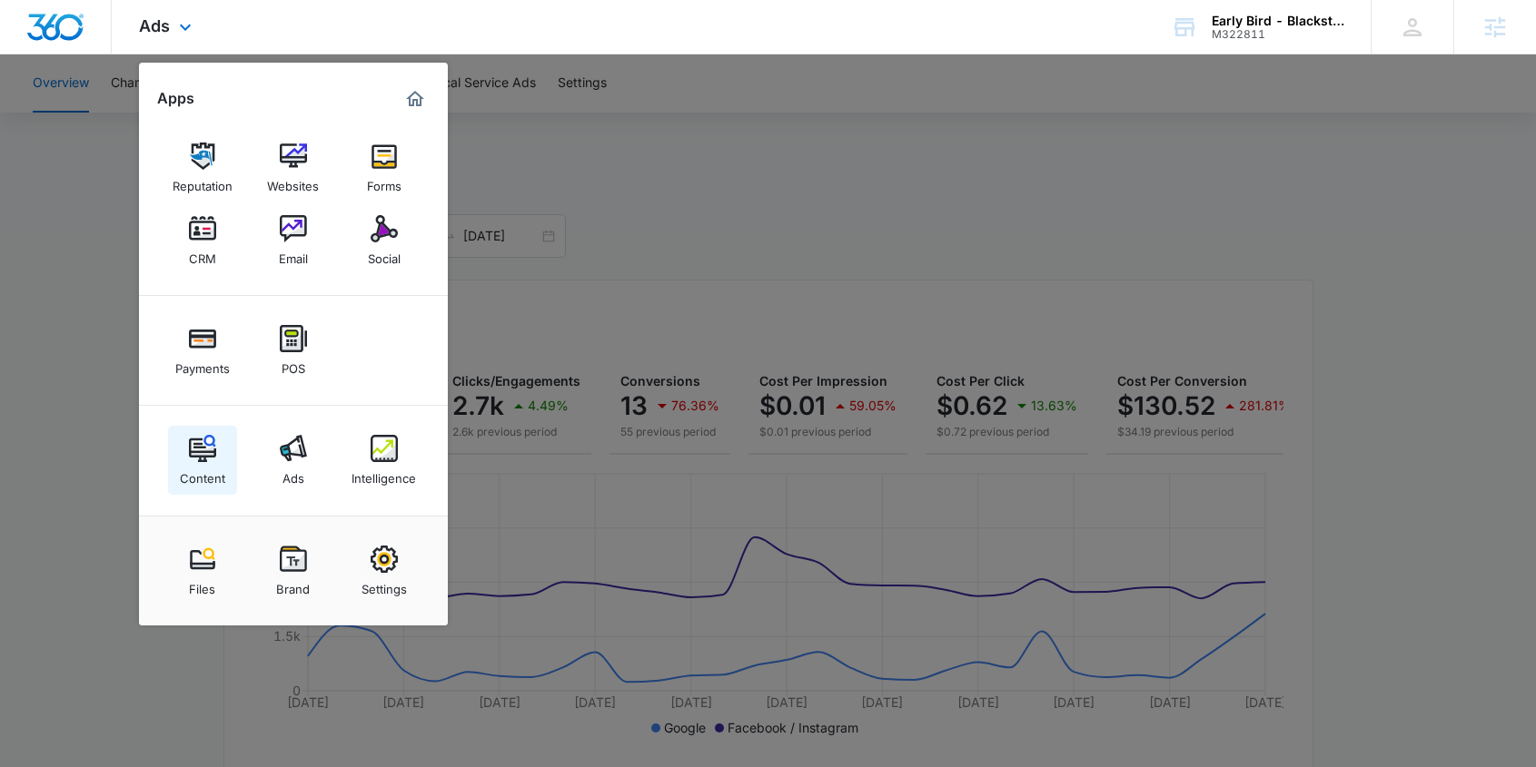
click at [202, 458] on img at bounding box center [202, 448] width 27 height 27
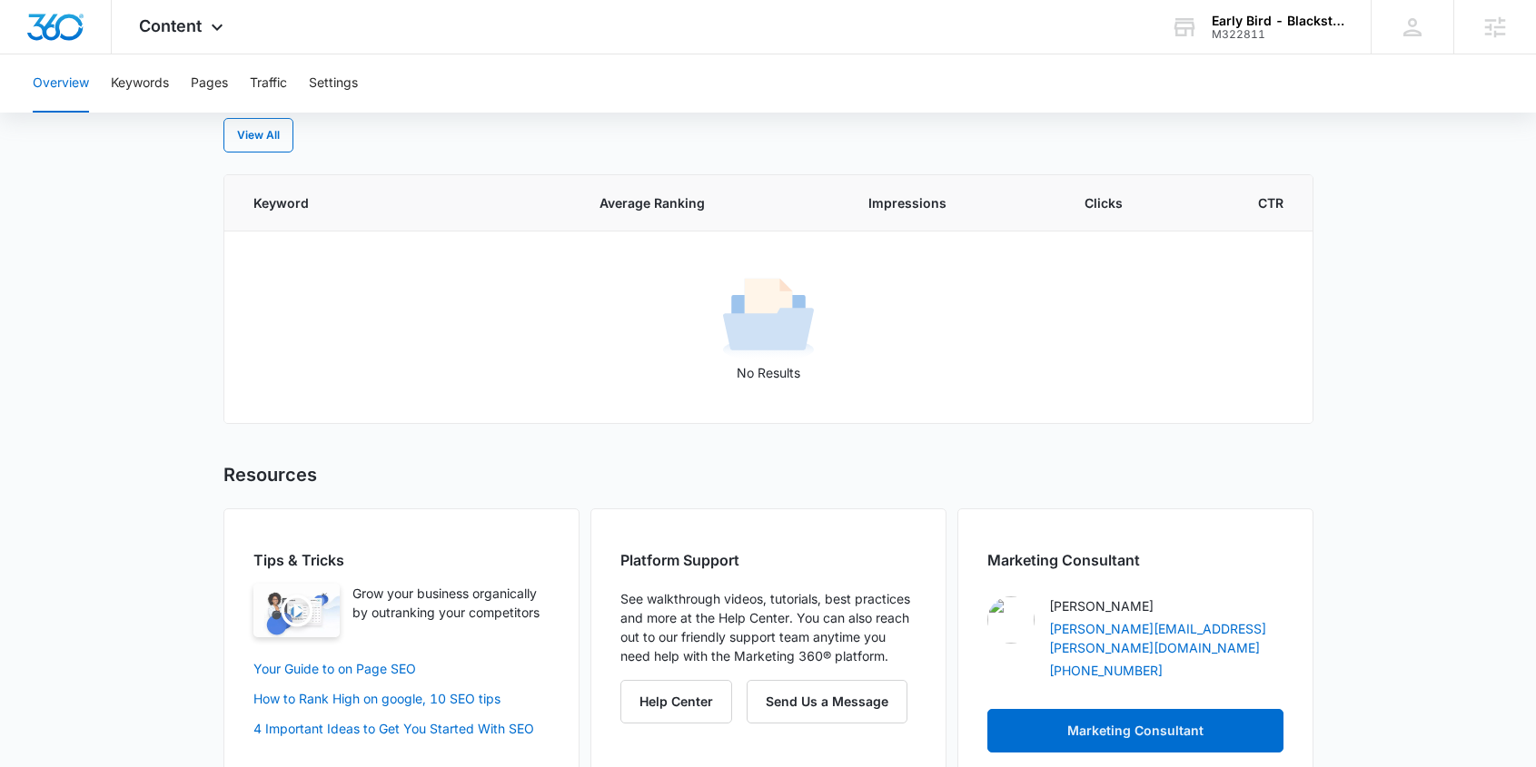
scroll to position [123, 0]
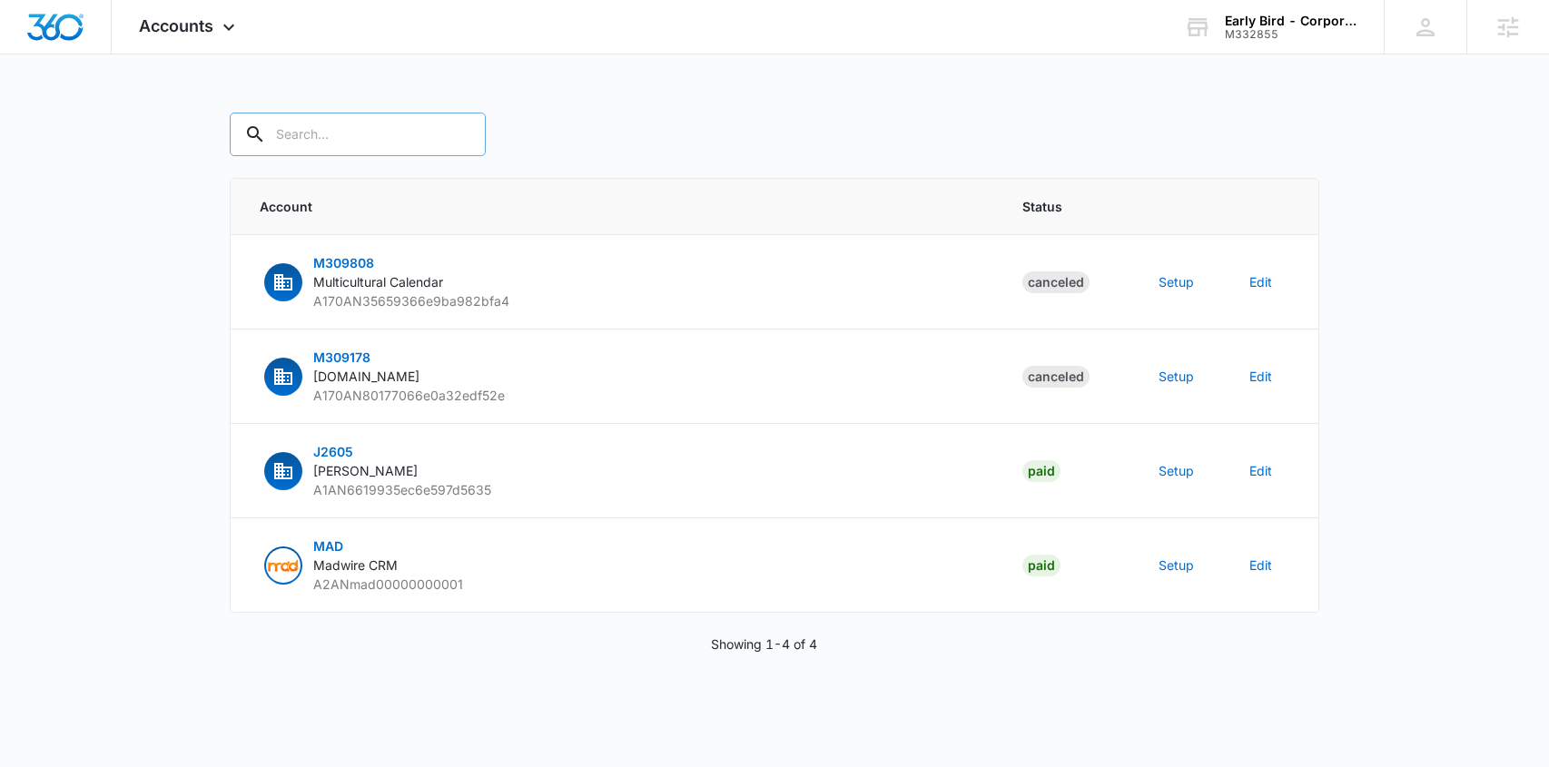
click at [319, 128] on input "text" at bounding box center [358, 135] width 256 height 44
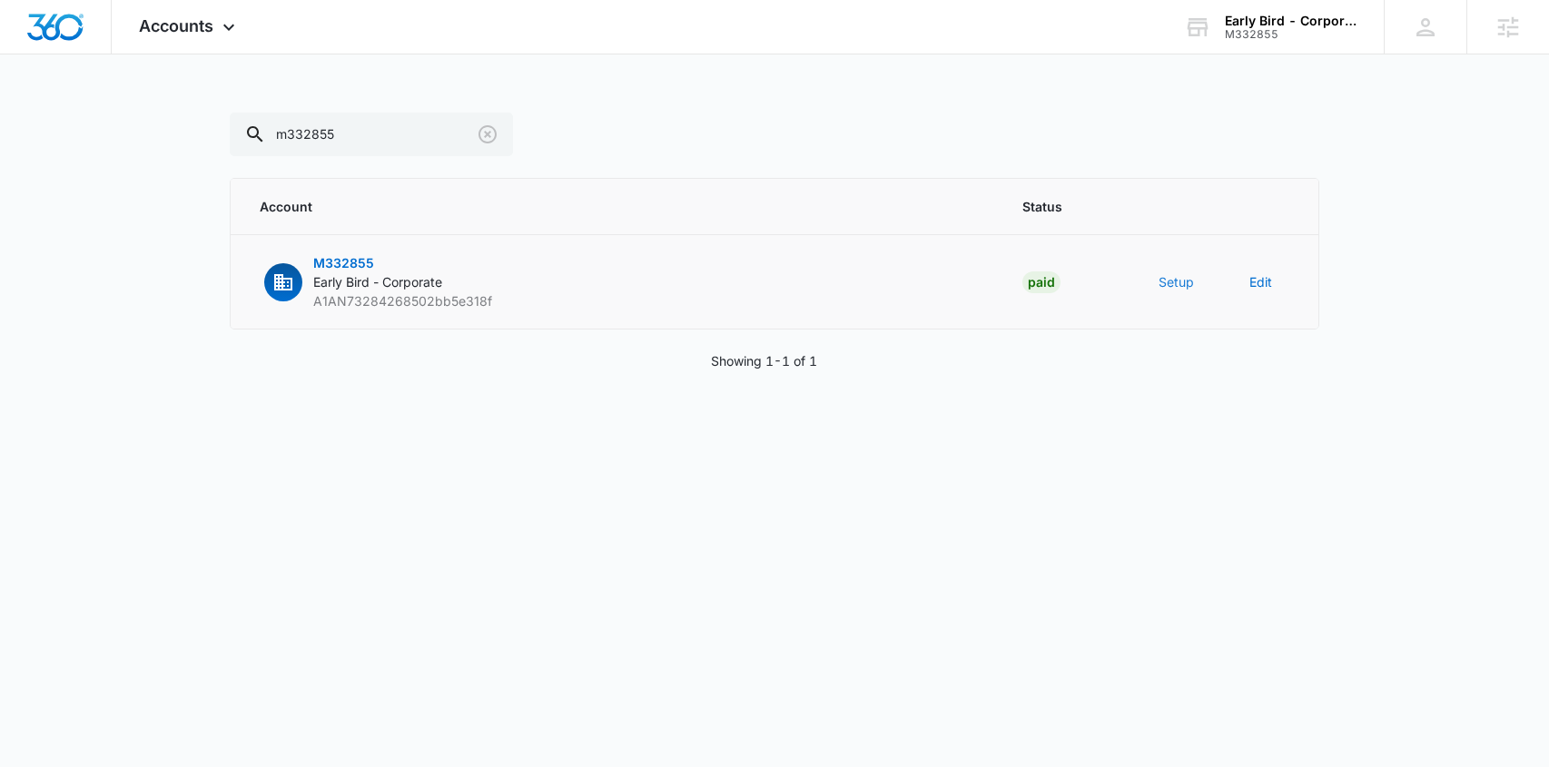
click at [1179, 281] on button "Setup" at bounding box center [1176, 281] width 35 height 19
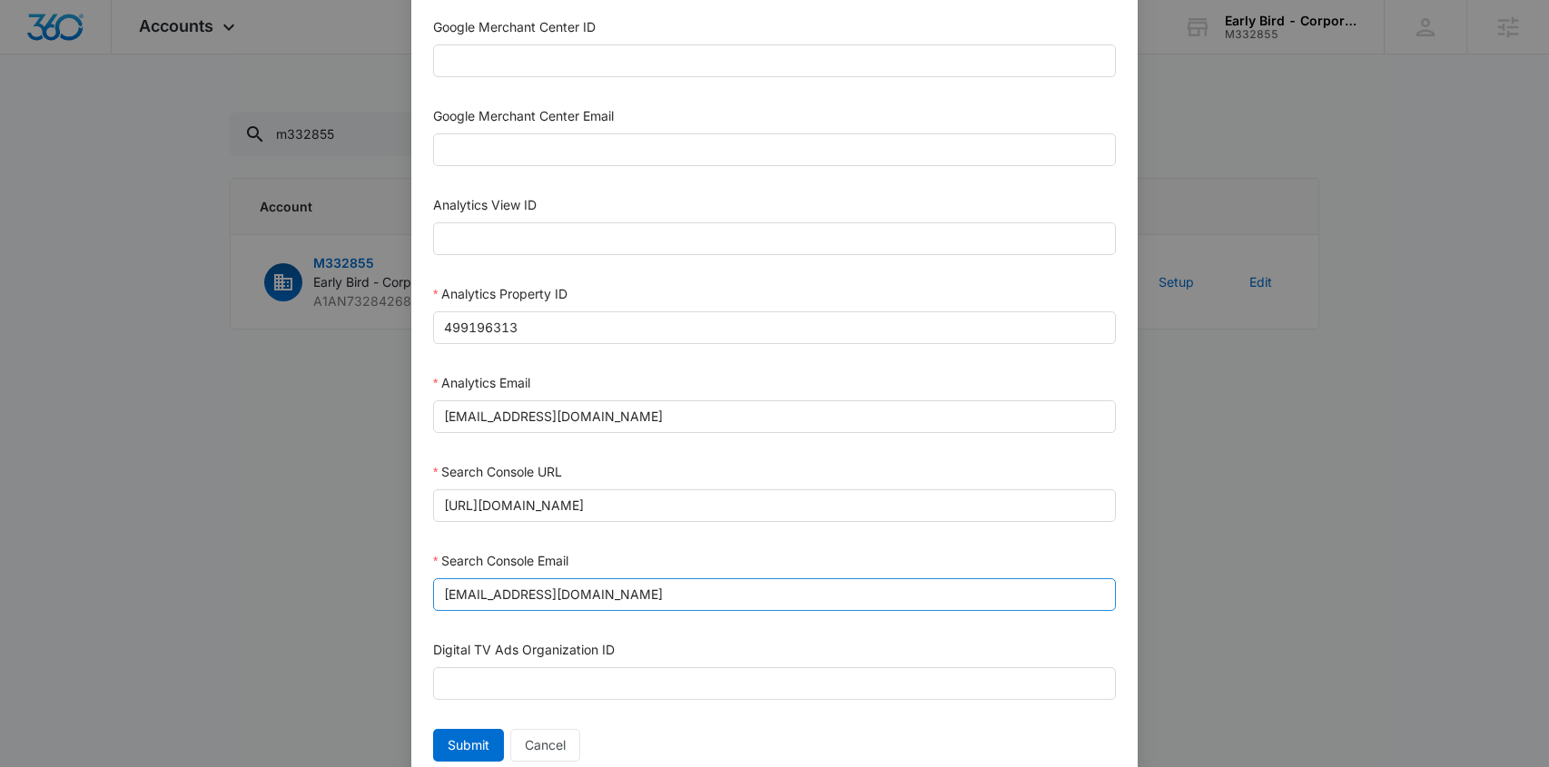
scroll to position [852, 0]
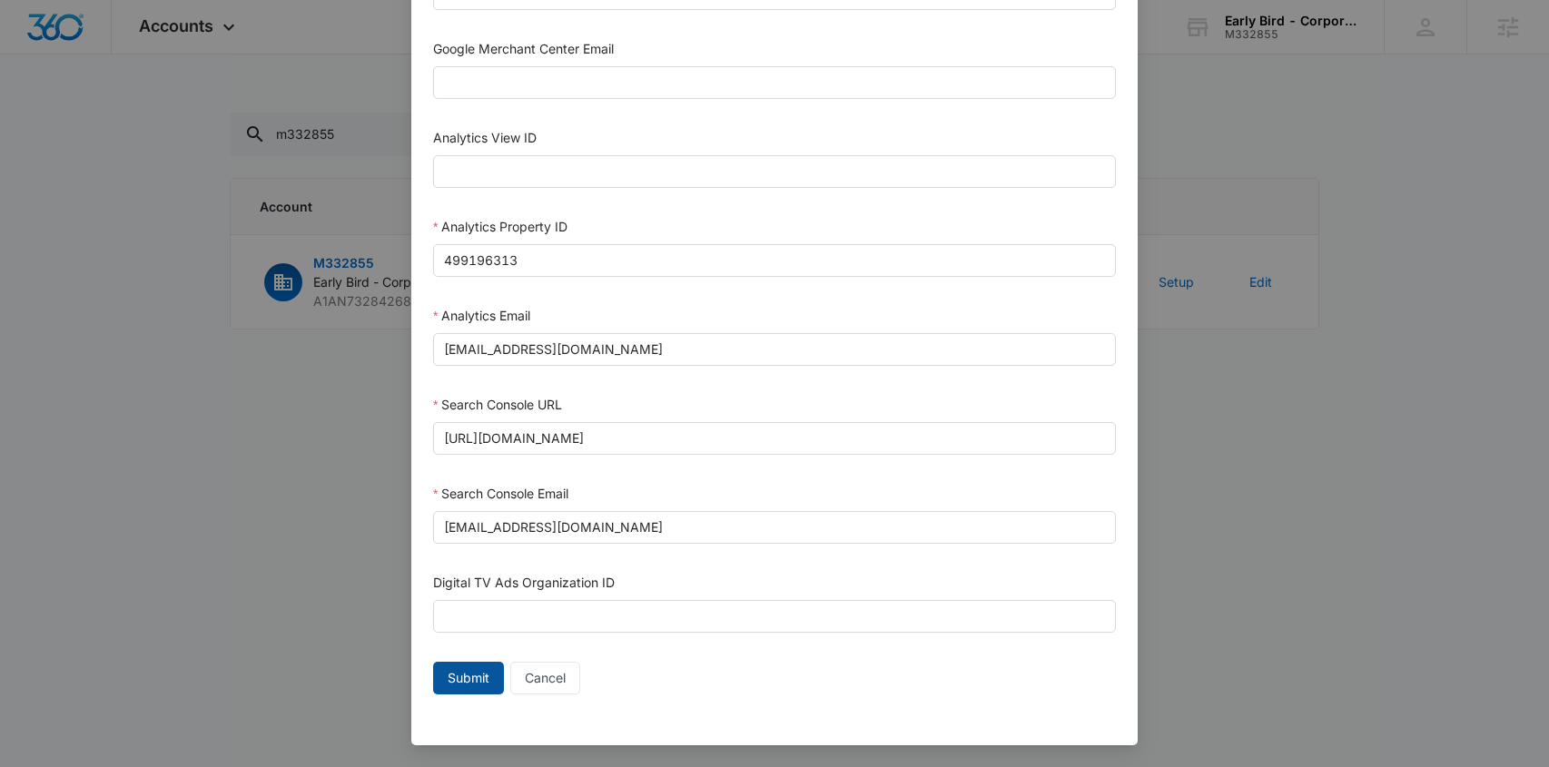
click at [460, 677] on span "Submit" at bounding box center [469, 678] width 42 height 20
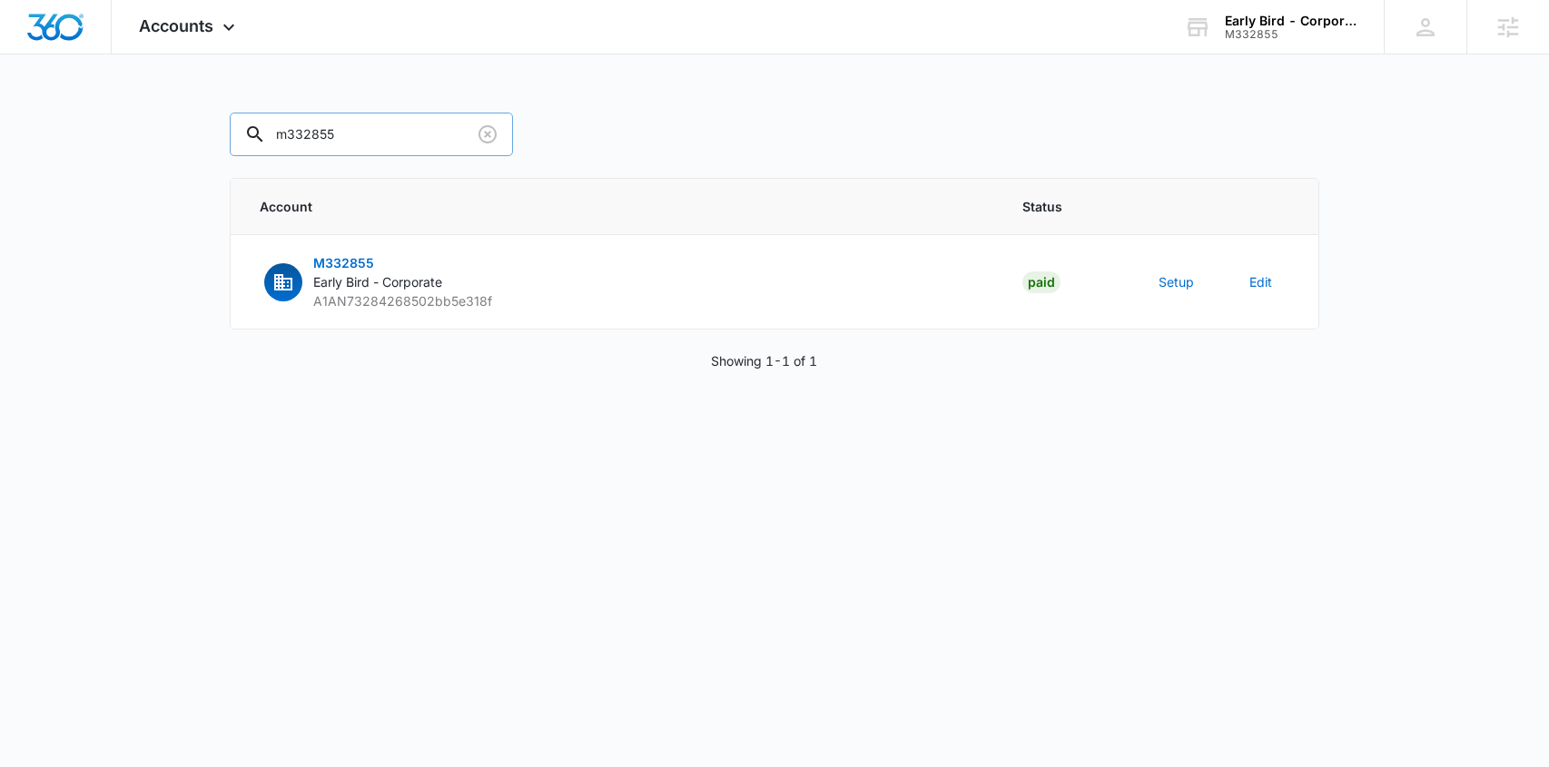
drag, startPoint x: 347, startPoint y: 132, endPoint x: 232, endPoint y: 130, distance: 115.3
click at [233, 130] on input "m332855" at bounding box center [371, 135] width 283 height 44
paste input "M309682"
type input "M309682"
click at [421, 281] on span "Early Bird - [GEOGRAPHIC_DATA] ([GEOGRAPHIC_DATA])" at bounding box center [483, 281] width 341 height 15
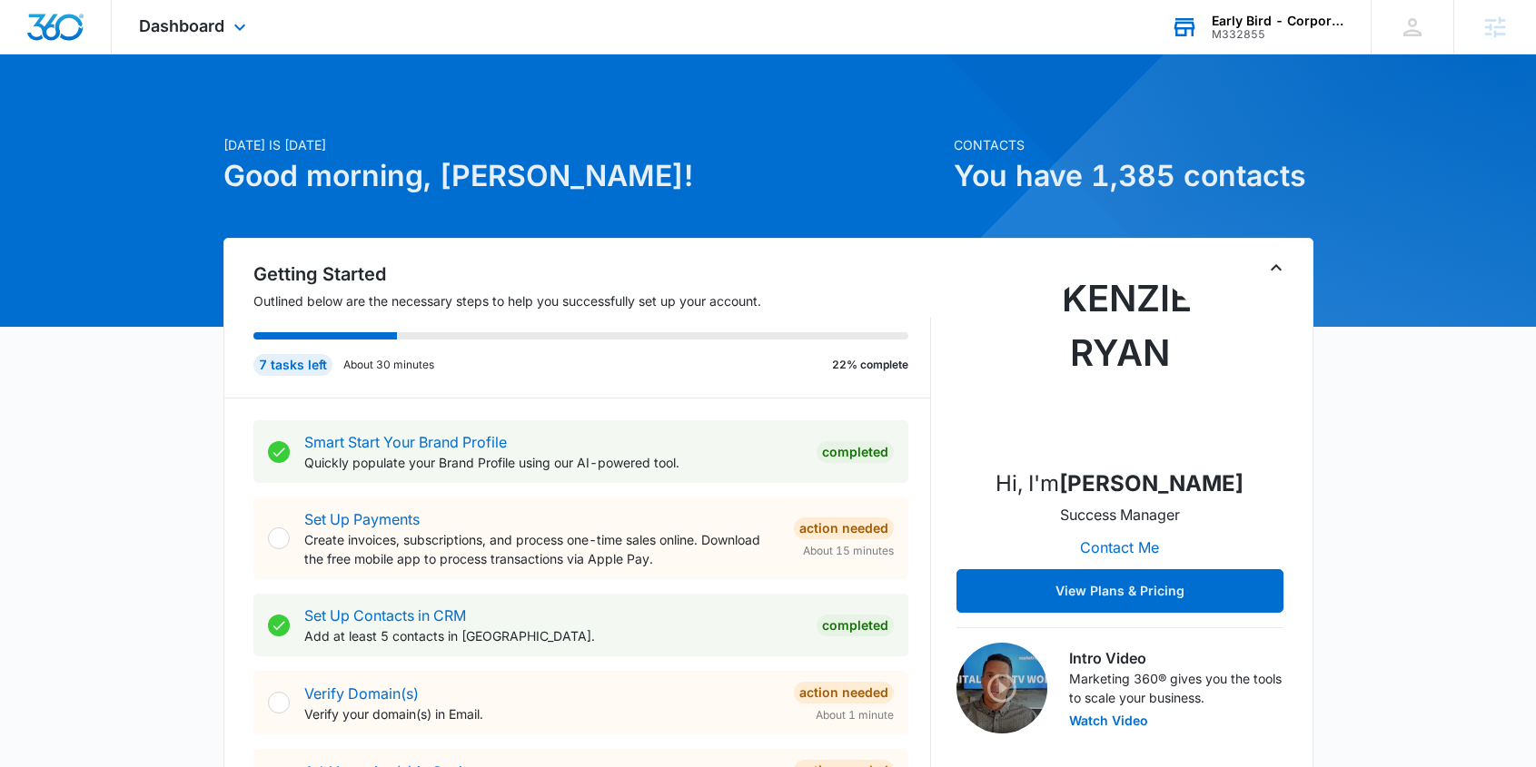
click at [1302, 26] on div "Early Bird - Corporate" at bounding box center [1277, 21] width 133 height 15
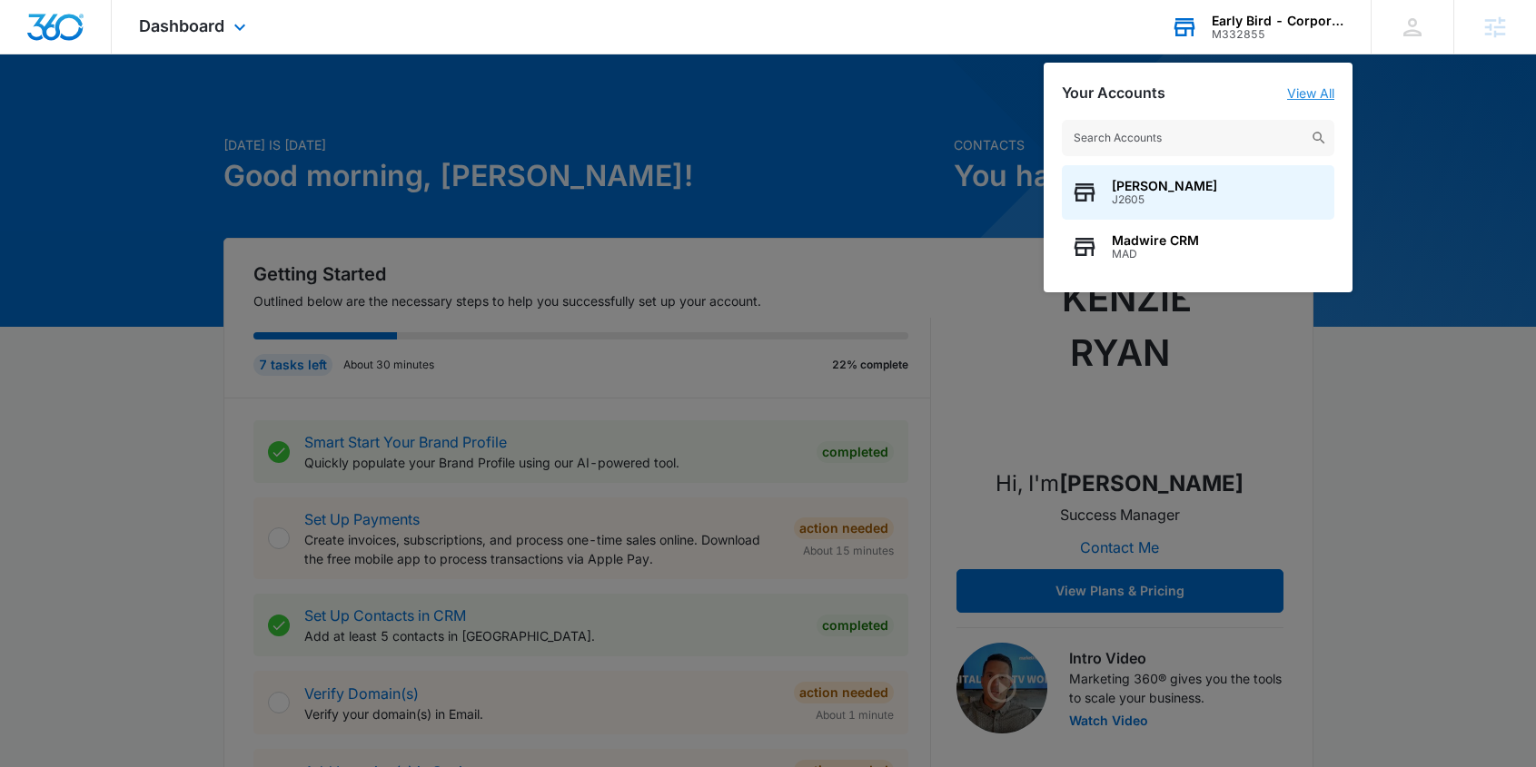
click at [1323, 91] on link "View All" at bounding box center [1310, 92] width 47 height 15
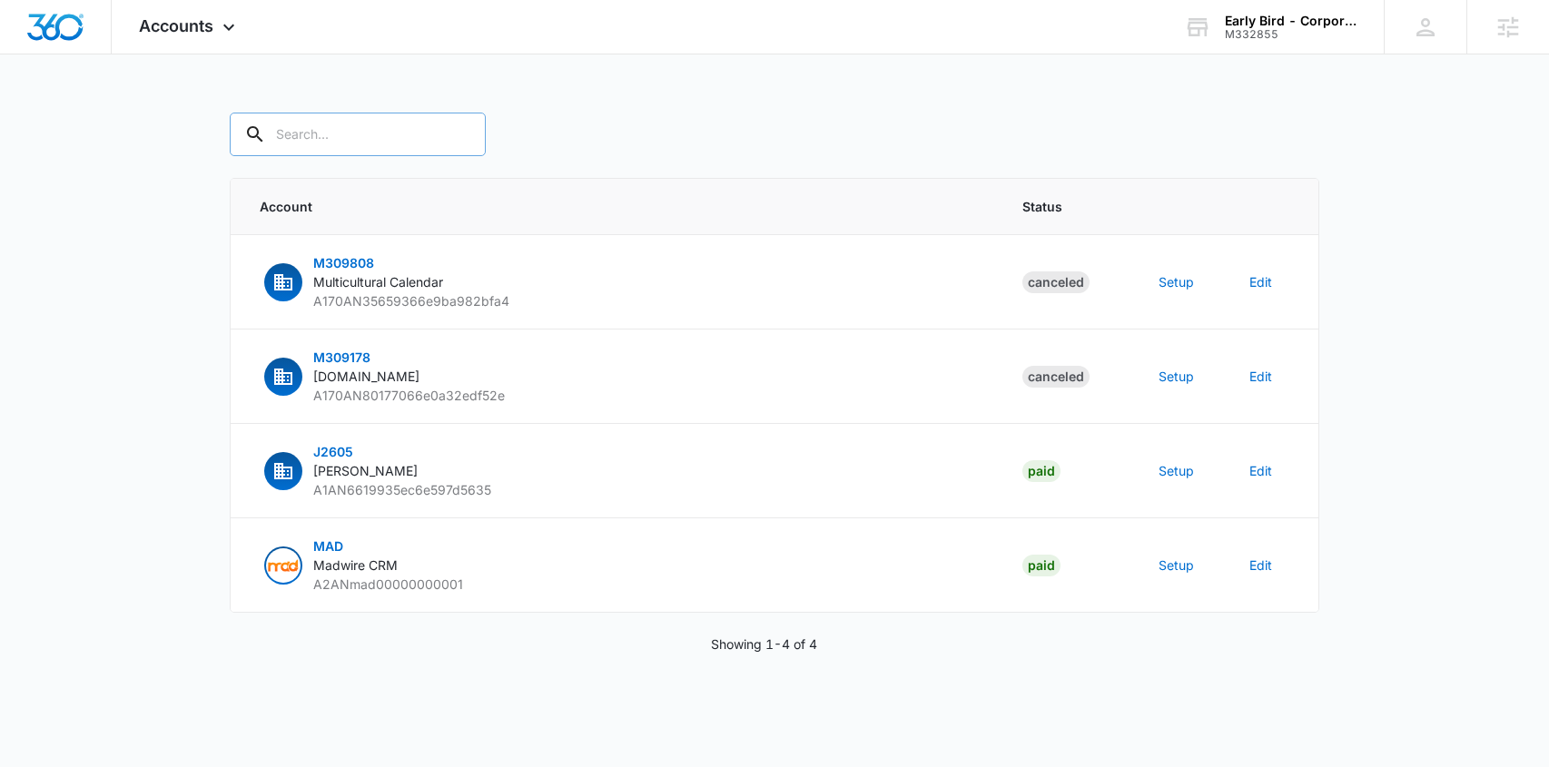
click at [350, 130] on input "text" at bounding box center [358, 135] width 256 height 44
paste input "M309682"
type input "M309682"
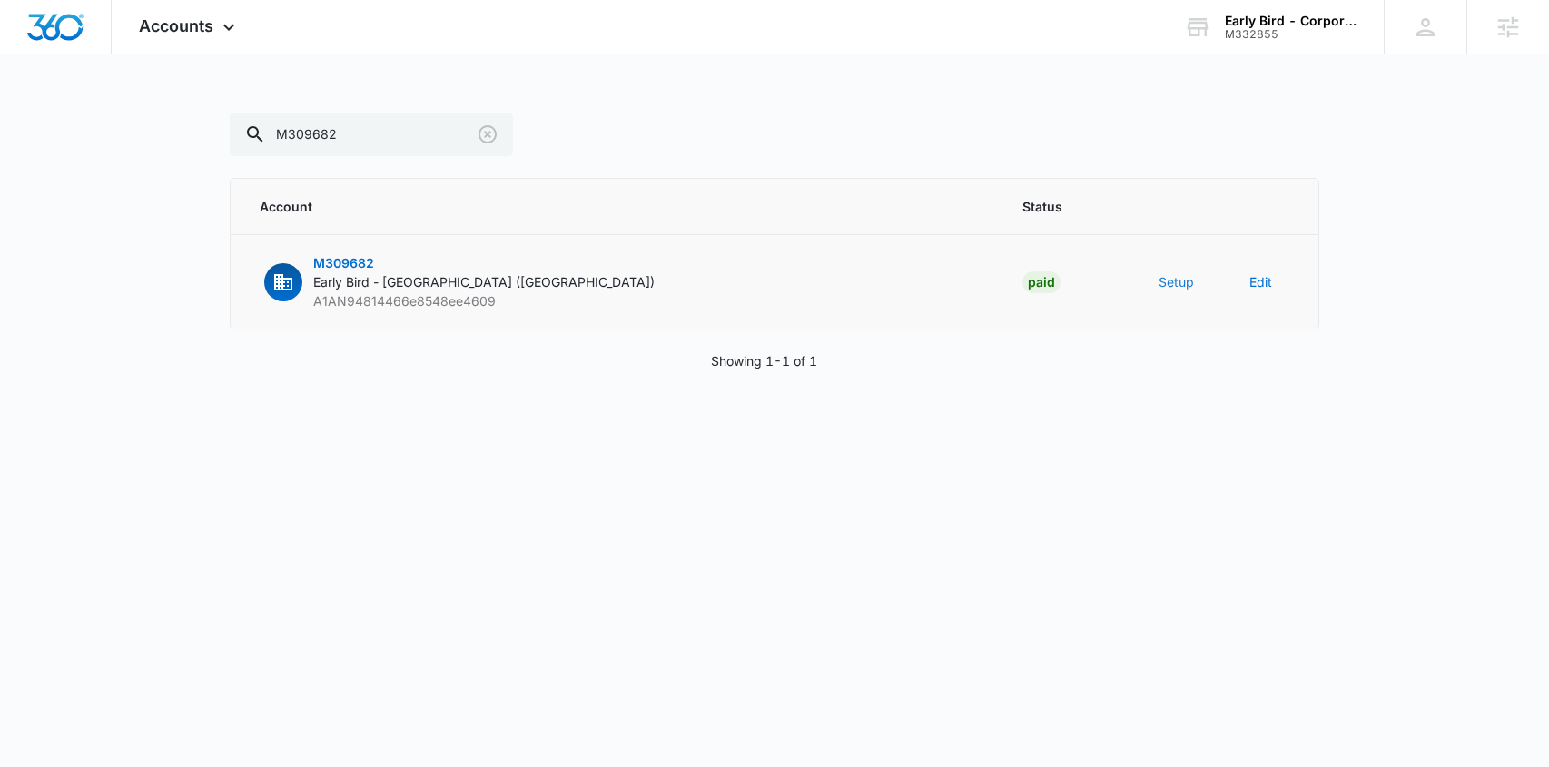
click at [1174, 283] on button "Setup" at bounding box center [1176, 281] width 35 height 19
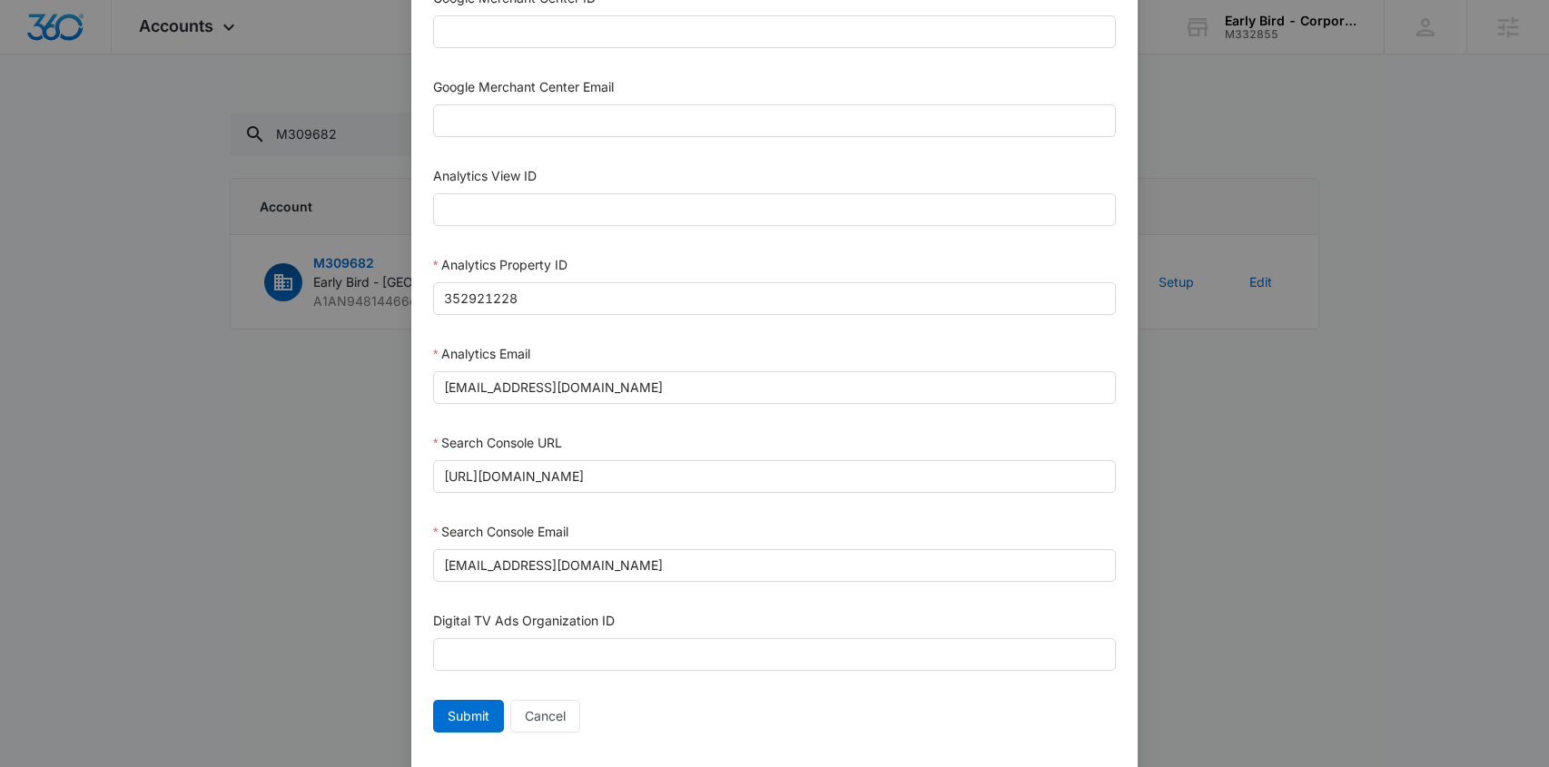
scroll to position [815, 0]
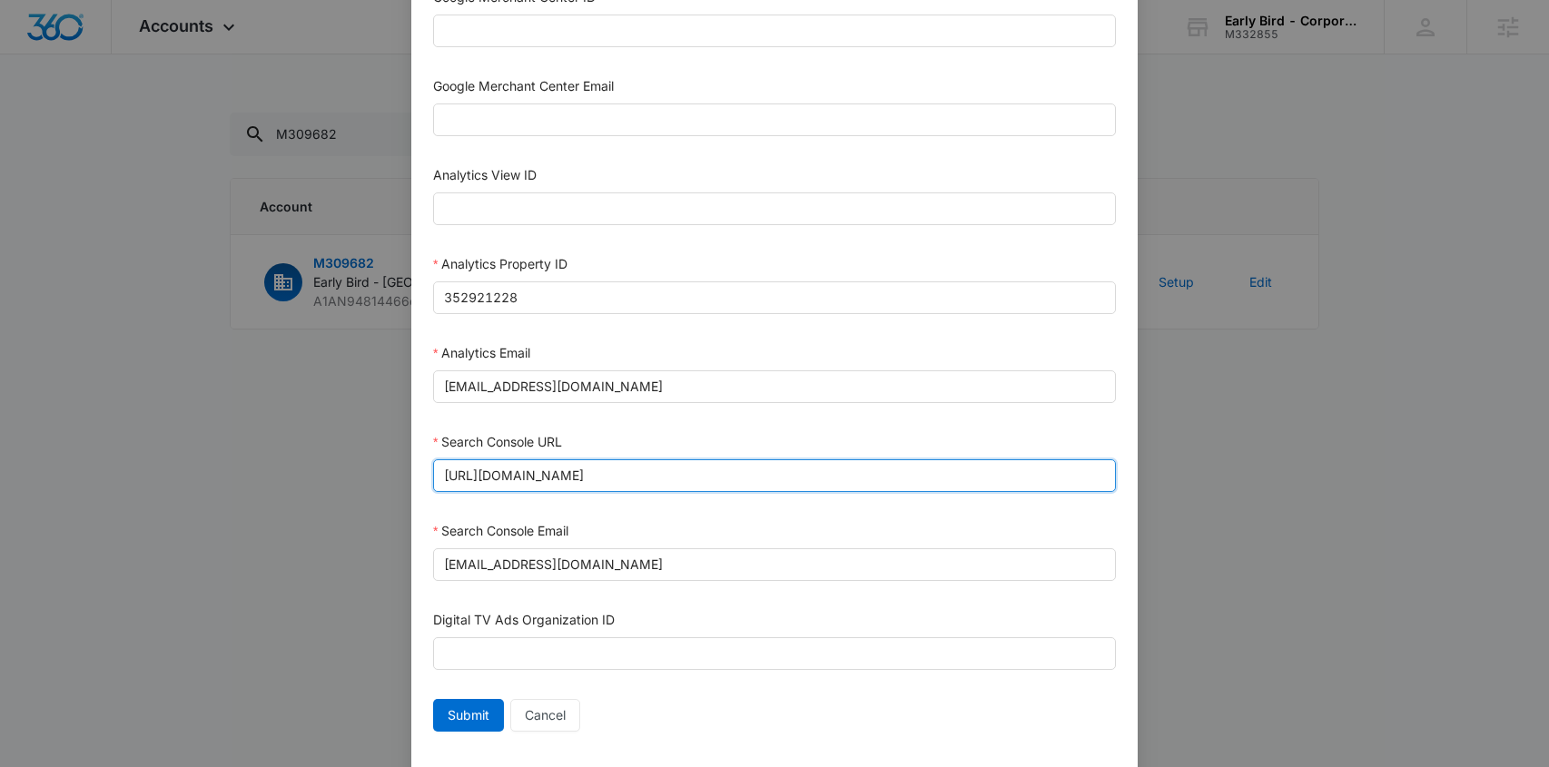
drag, startPoint x: 479, startPoint y: 476, endPoint x: 545, endPoint y: 479, distance: 65.5
click at [545, 479] on input "https://eastvillage.earlybirdbrunch.com/" at bounding box center [774, 475] width 683 height 33
click at [532, 476] on input "https://earlybirdbrunch.com/" at bounding box center [774, 475] width 683 height 33
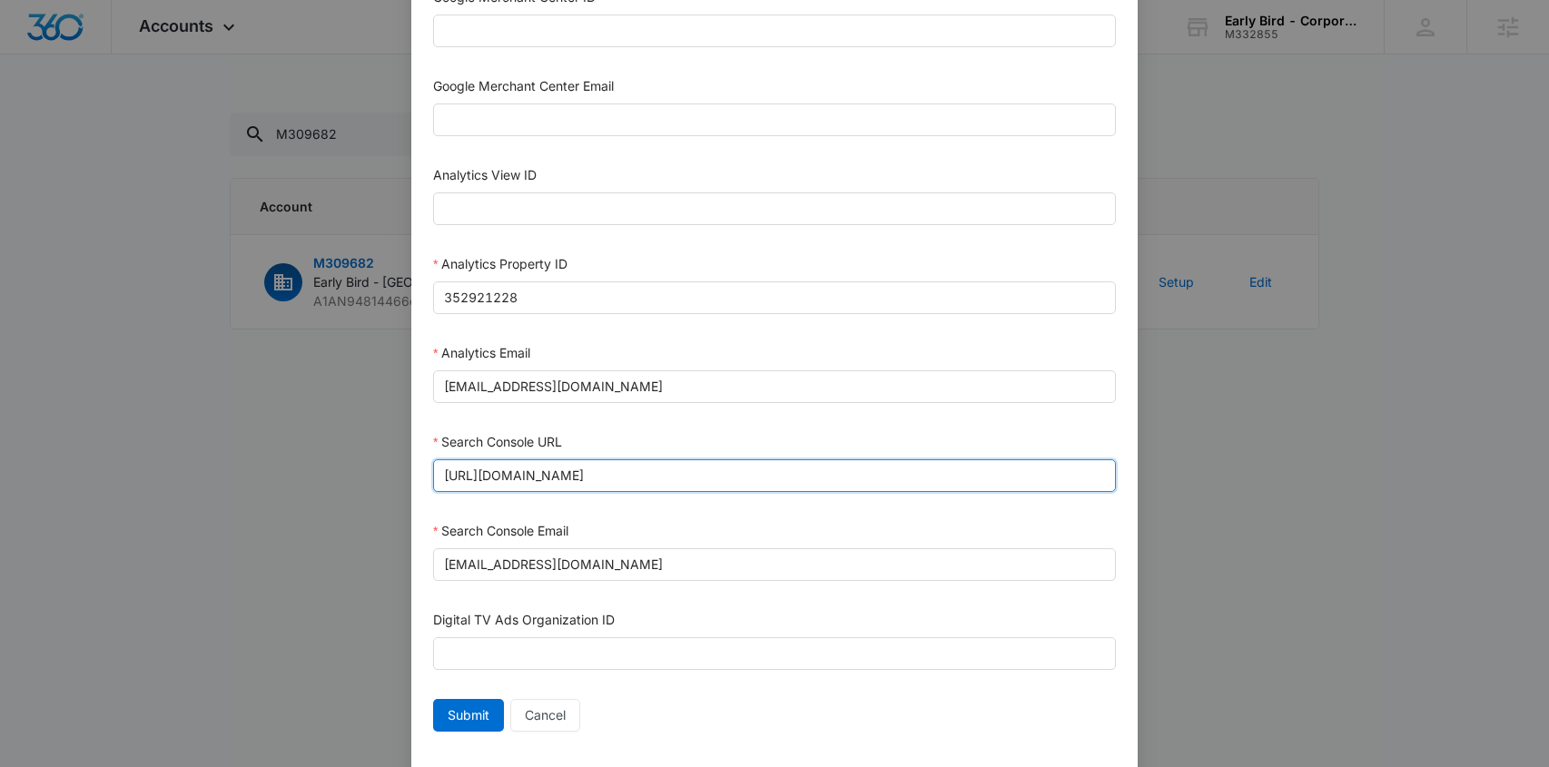
click at [532, 476] on input "https://earlybirdbrunch.com/" at bounding box center [774, 475] width 683 height 33
click at [532, 477] on input "https://earlybirdbrunch.com/" at bounding box center [774, 475] width 683 height 33
paste input "village-pointe/"
type input "https://earlybirdbrunch.com/village-pointe/"
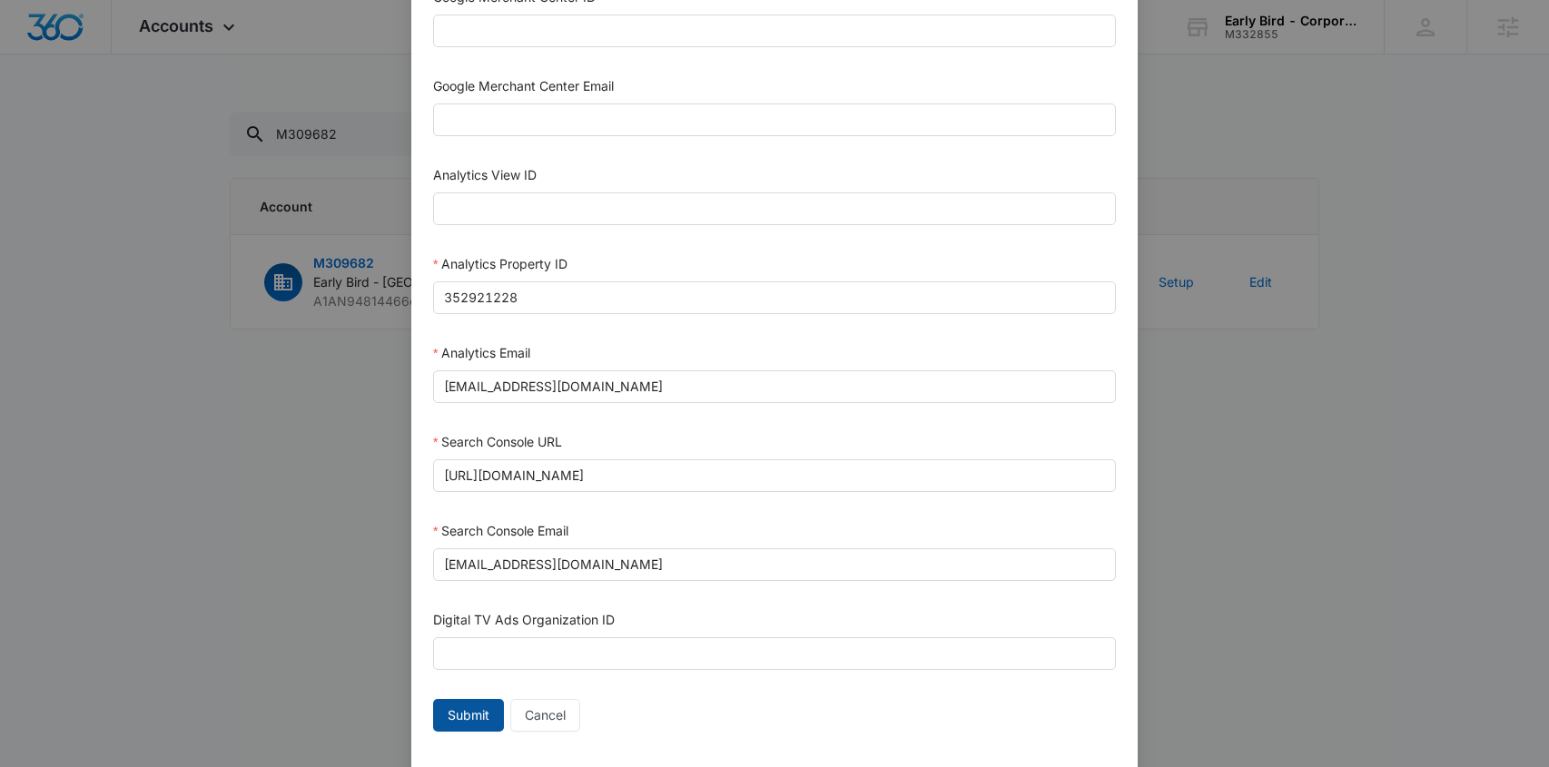
click at [463, 715] on span "Submit" at bounding box center [469, 716] width 42 height 20
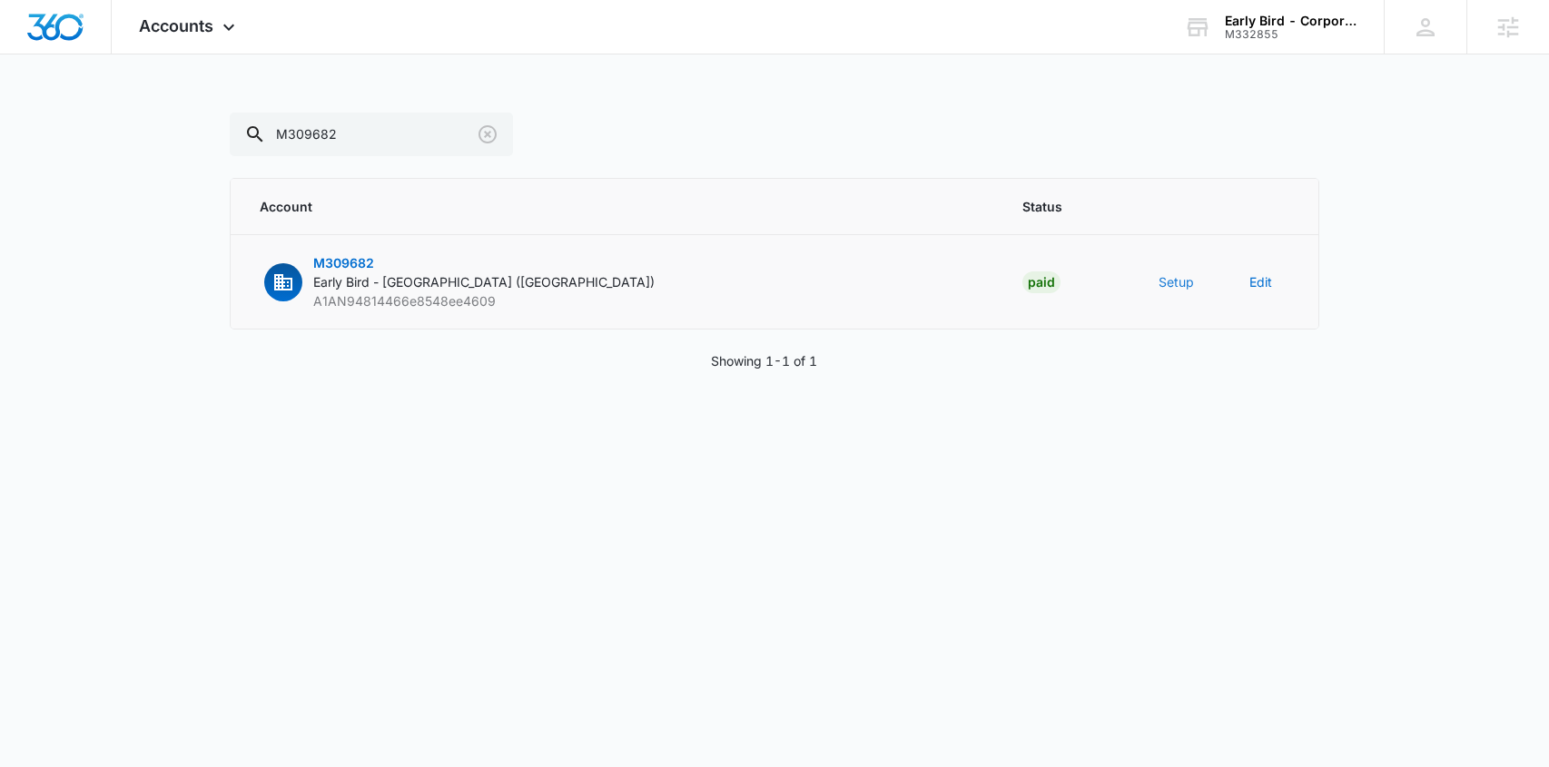
click at [1175, 285] on button "Setup" at bounding box center [1176, 281] width 35 height 19
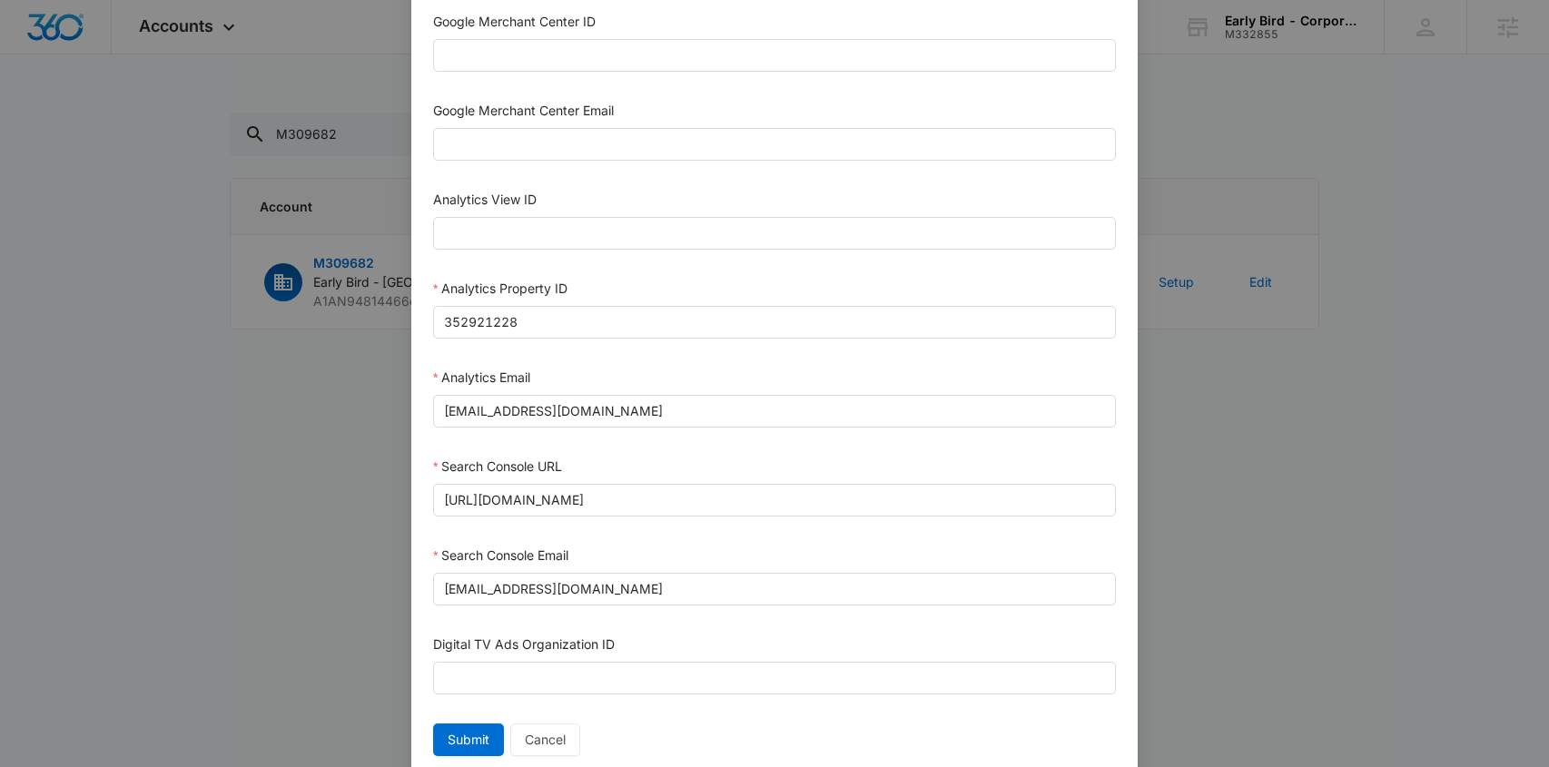
scroll to position [852, 0]
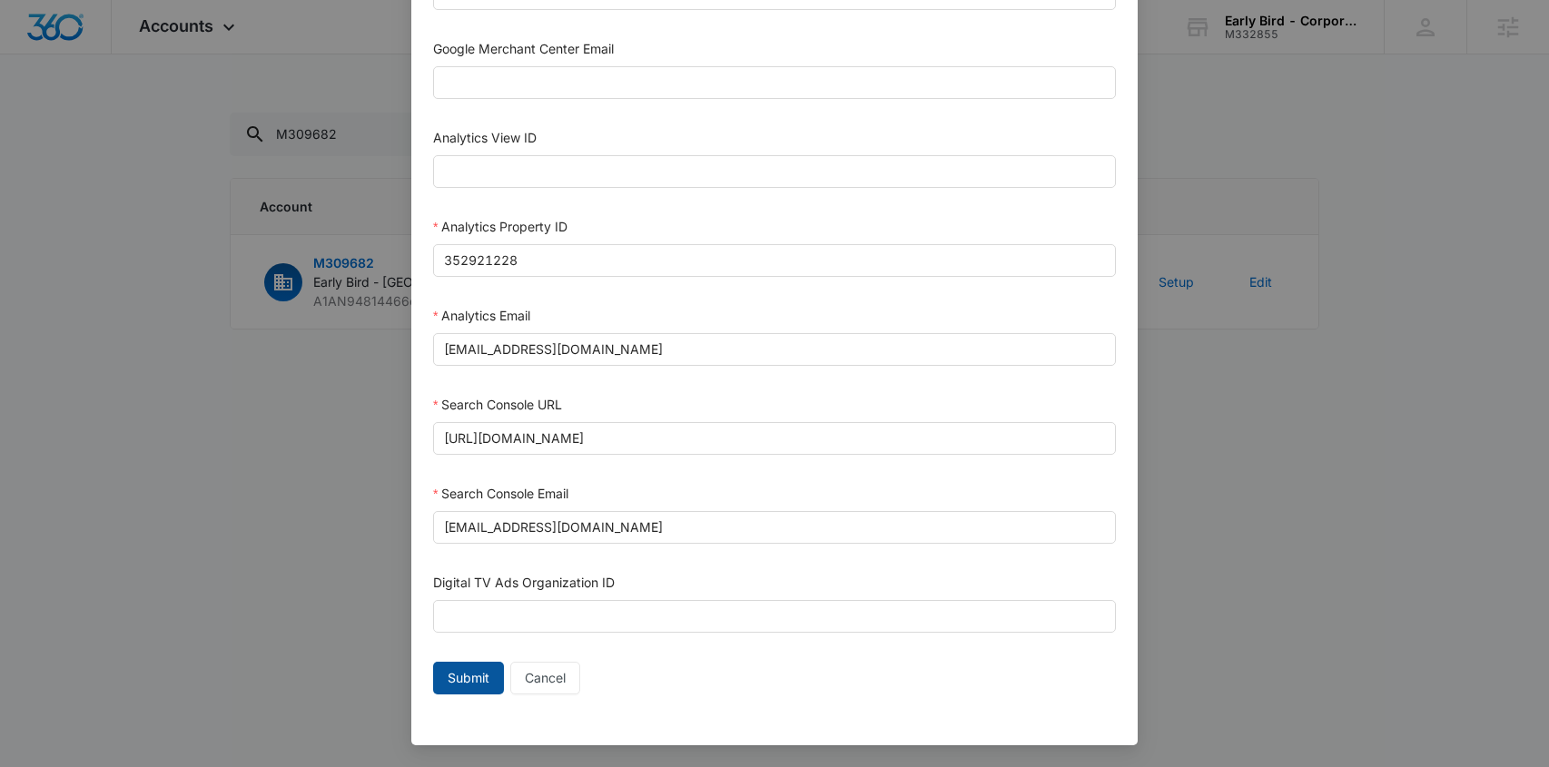
click at [472, 680] on span "Submit" at bounding box center [469, 678] width 42 height 20
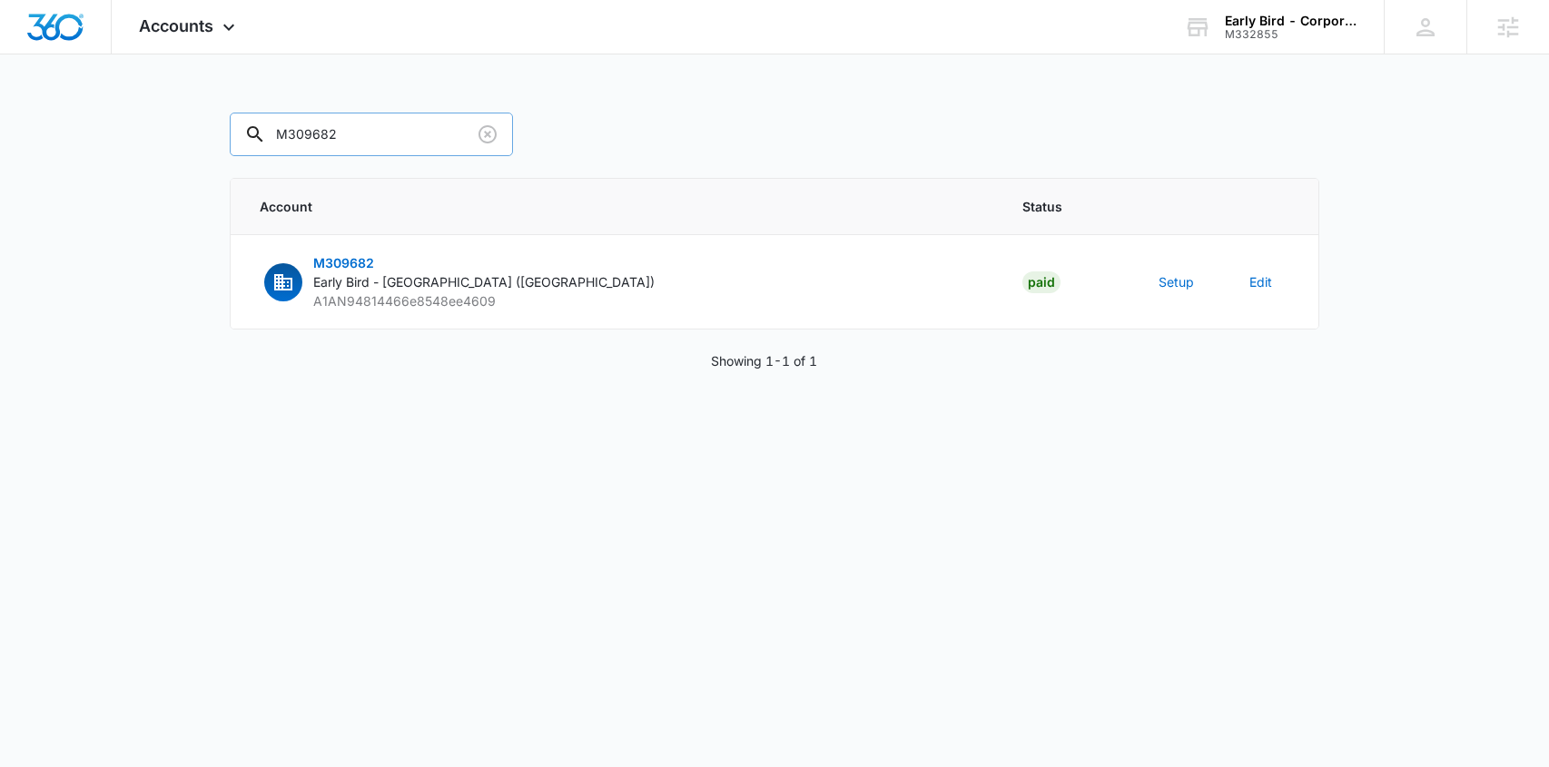
click at [370, 137] on input "M309682" at bounding box center [371, 135] width 283 height 44
paste input "187827"
type input "M187827"
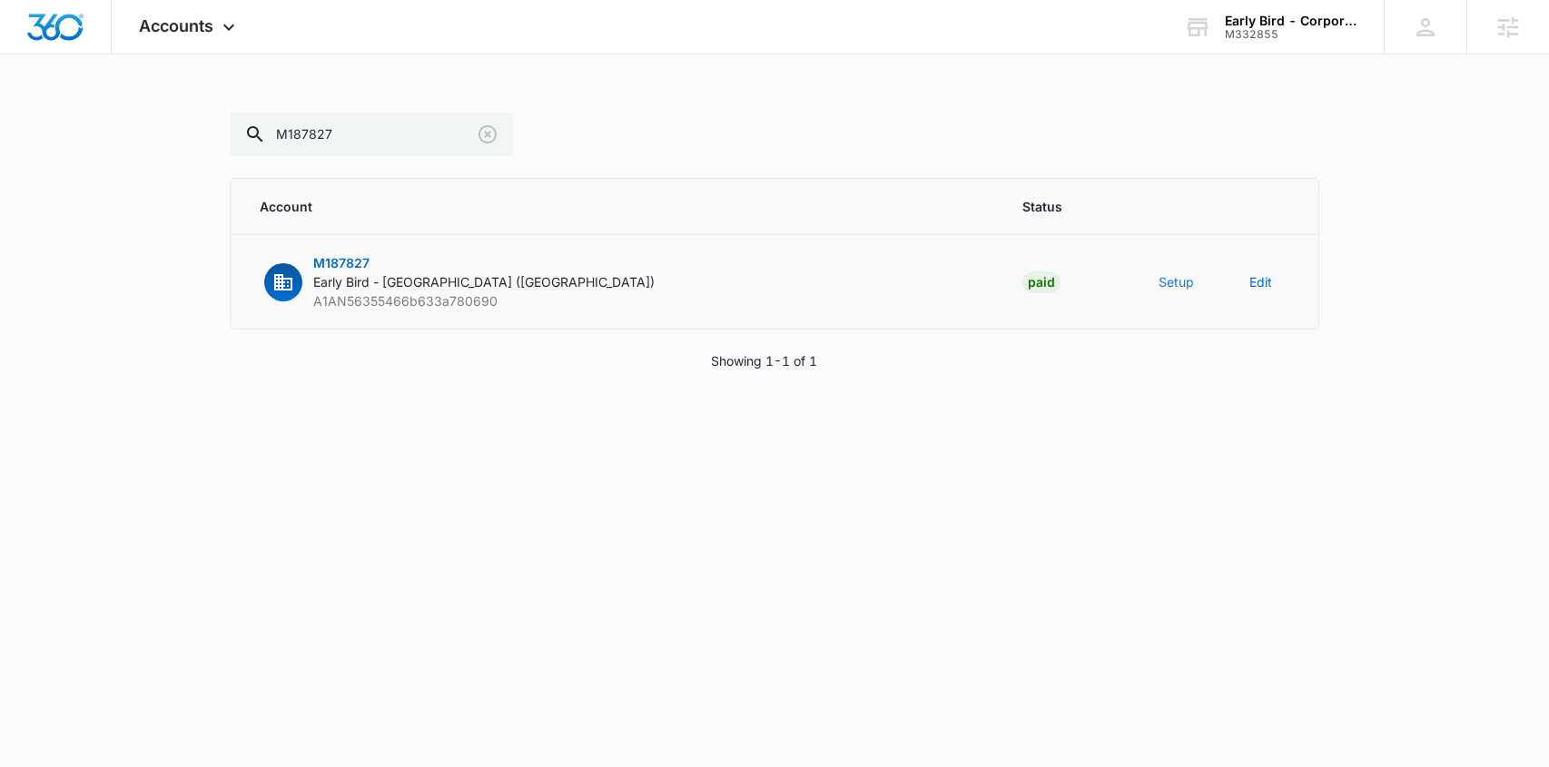
click at [1181, 281] on button "Setup" at bounding box center [1176, 281] width 35 height 19
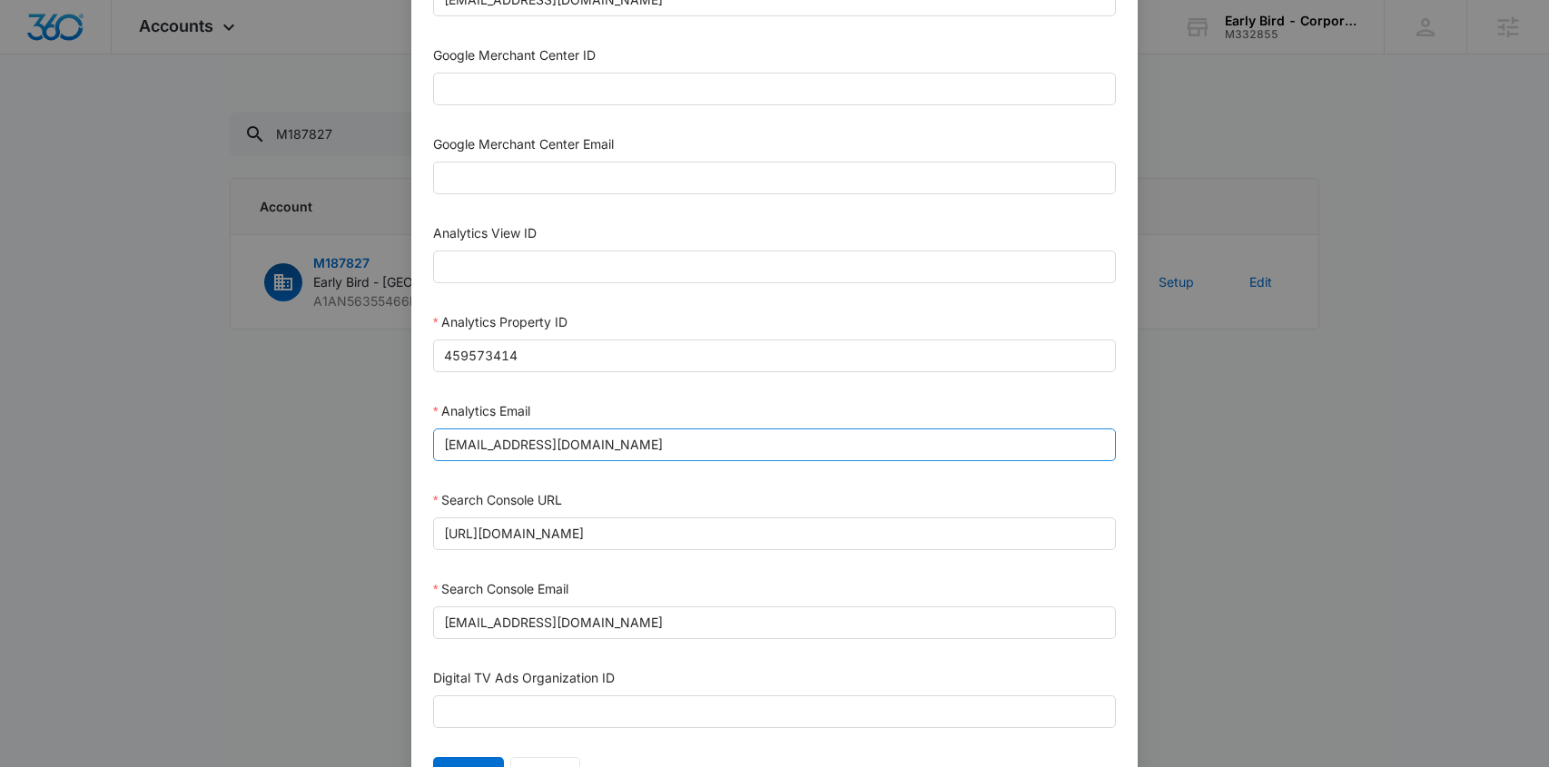
scroll to position [757, 0]
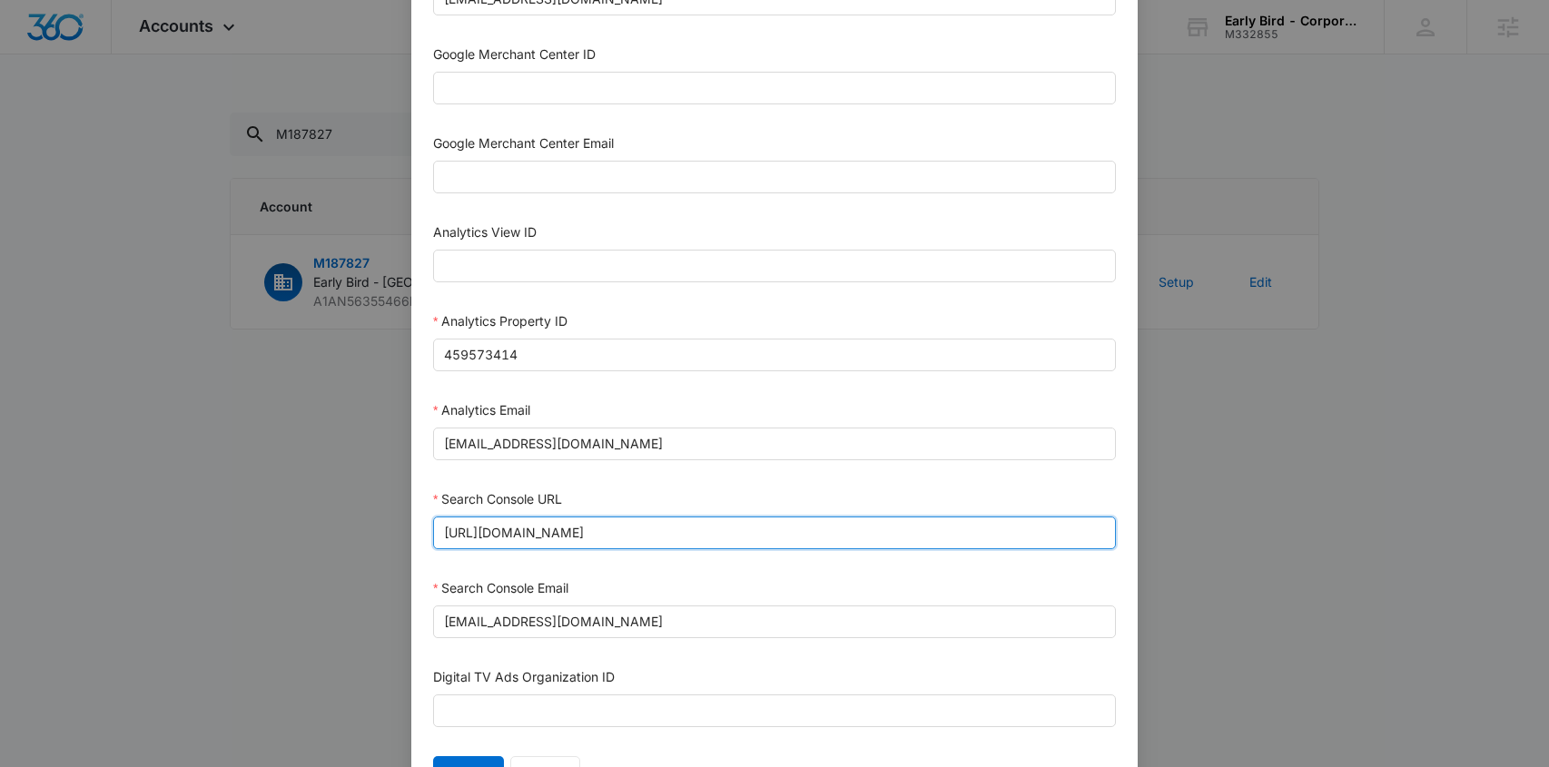
click at [607, 530] on input "https://westomaha.earlybirdbrunch.com/" at bounding box center [774, 533] width 683 height 33
paste input "earlybirdbrunch.com/west-omaha"
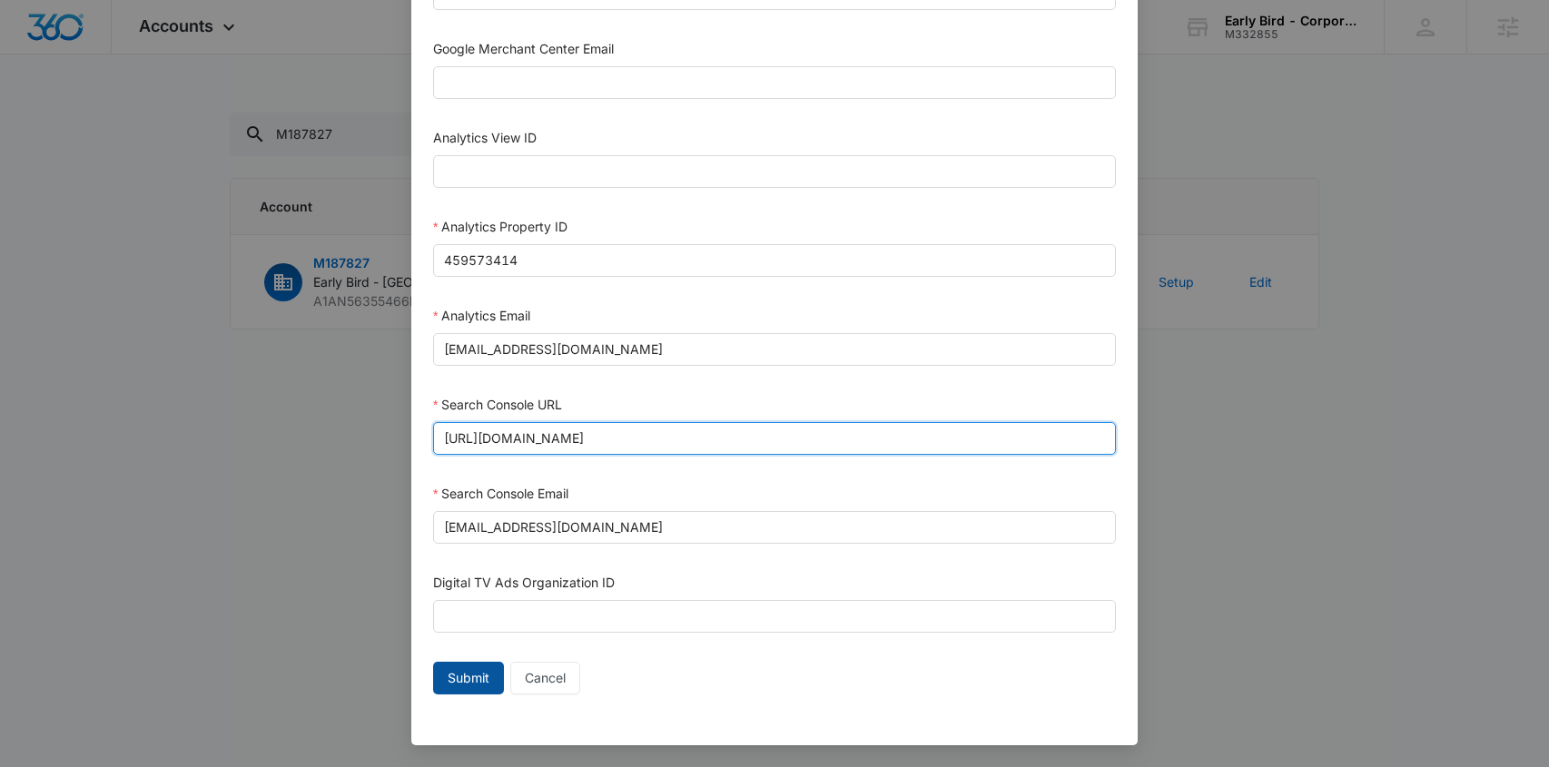
type input "https://earlybirdbrunch.com/west-omaha/"
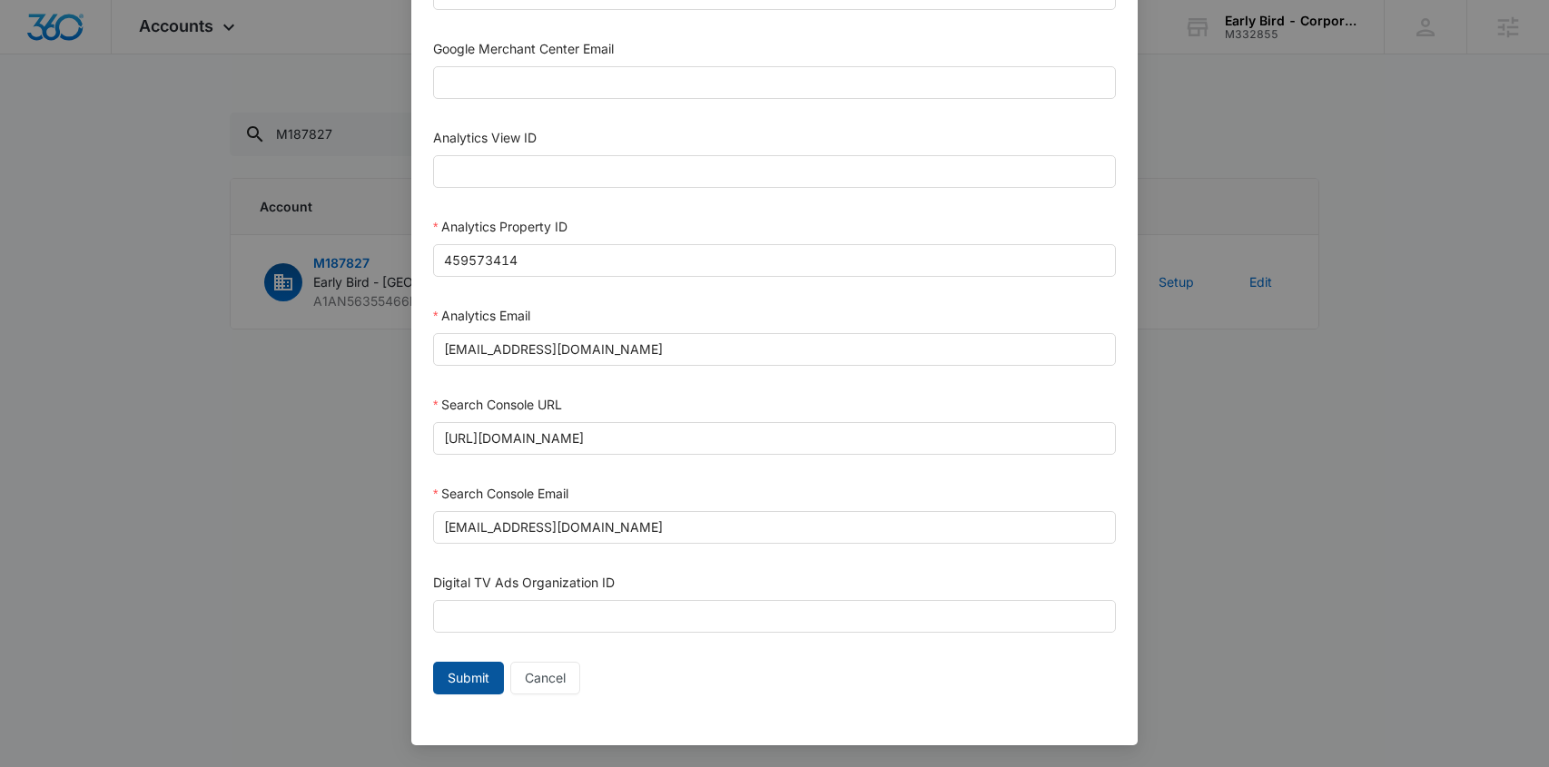
click at [454, 668] on span "Submit" at bounding box center [469, 678] width 42 height 20
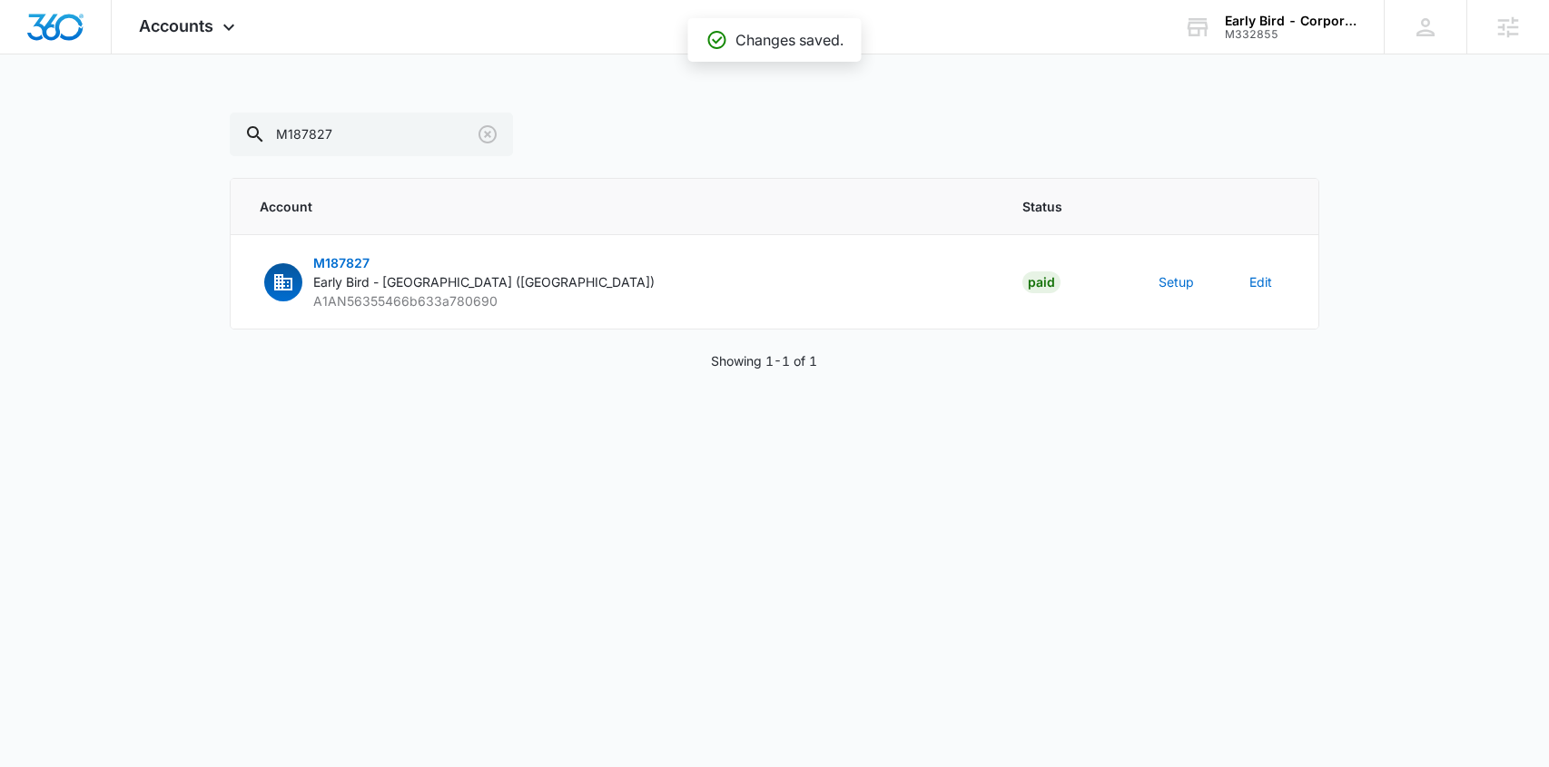
scroll to position [834, 0]
click at [368, 138] on input "M187827" at bounding box center [371, 135] width 283 height 44
click at [367, 137] on input "M187827" at bounding box center [371, 135] width 283 height 44
paste input "322811"
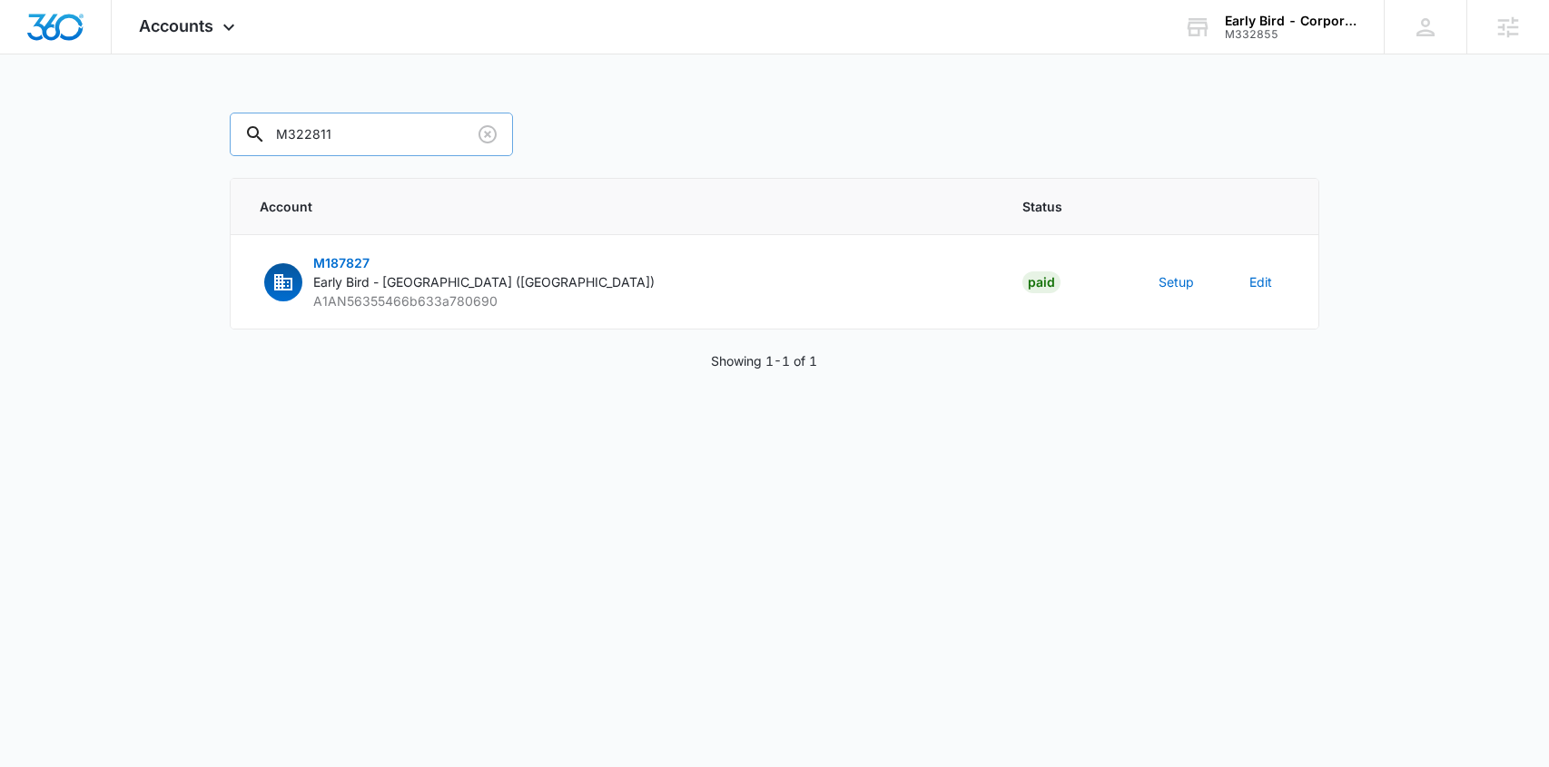
type input "M322811"
click at [1186, 286] on button "Setup" at bounding box center [1176, 281] width 35 height 19
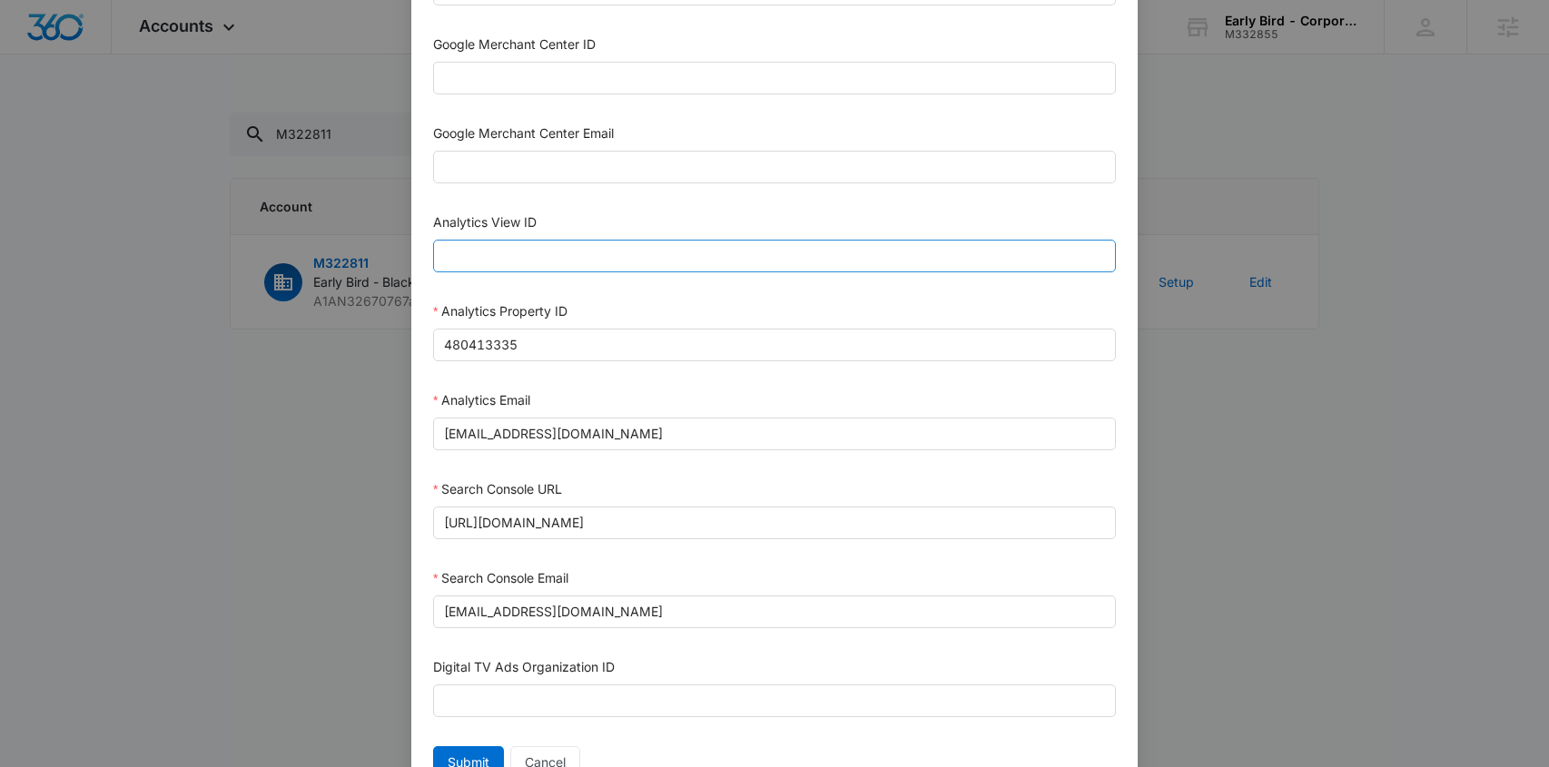
scroll to position [776, 0]
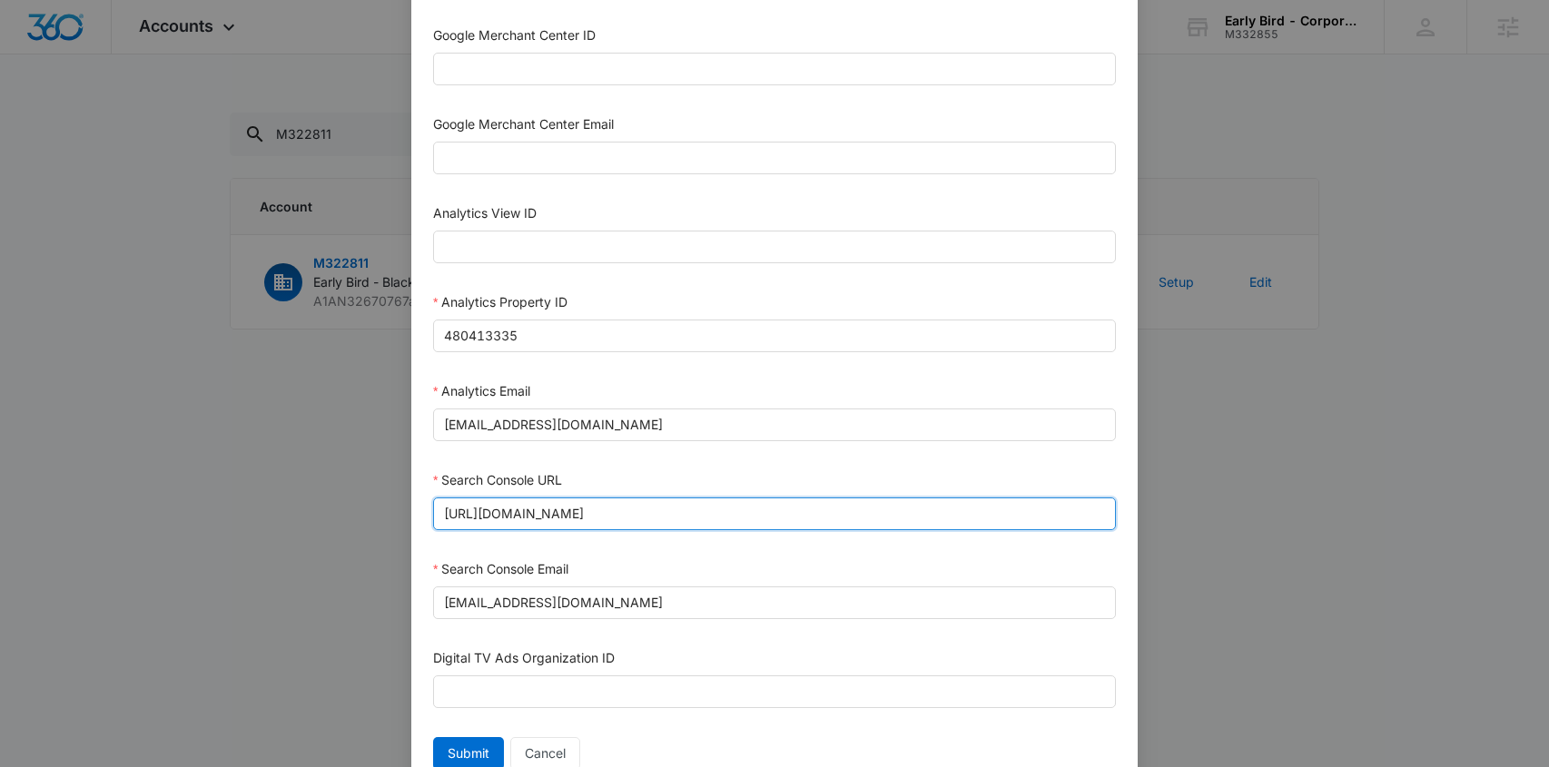
click at [569, 515] on input "https://blackstone.earlybirdbrunch.com" at bounding box center [774, 514] width 683 height 33
paste input "earlybirdbrunch.com/blackstone-district/"
type input "https://earlybirdbrunch.com/blackstone-district/"
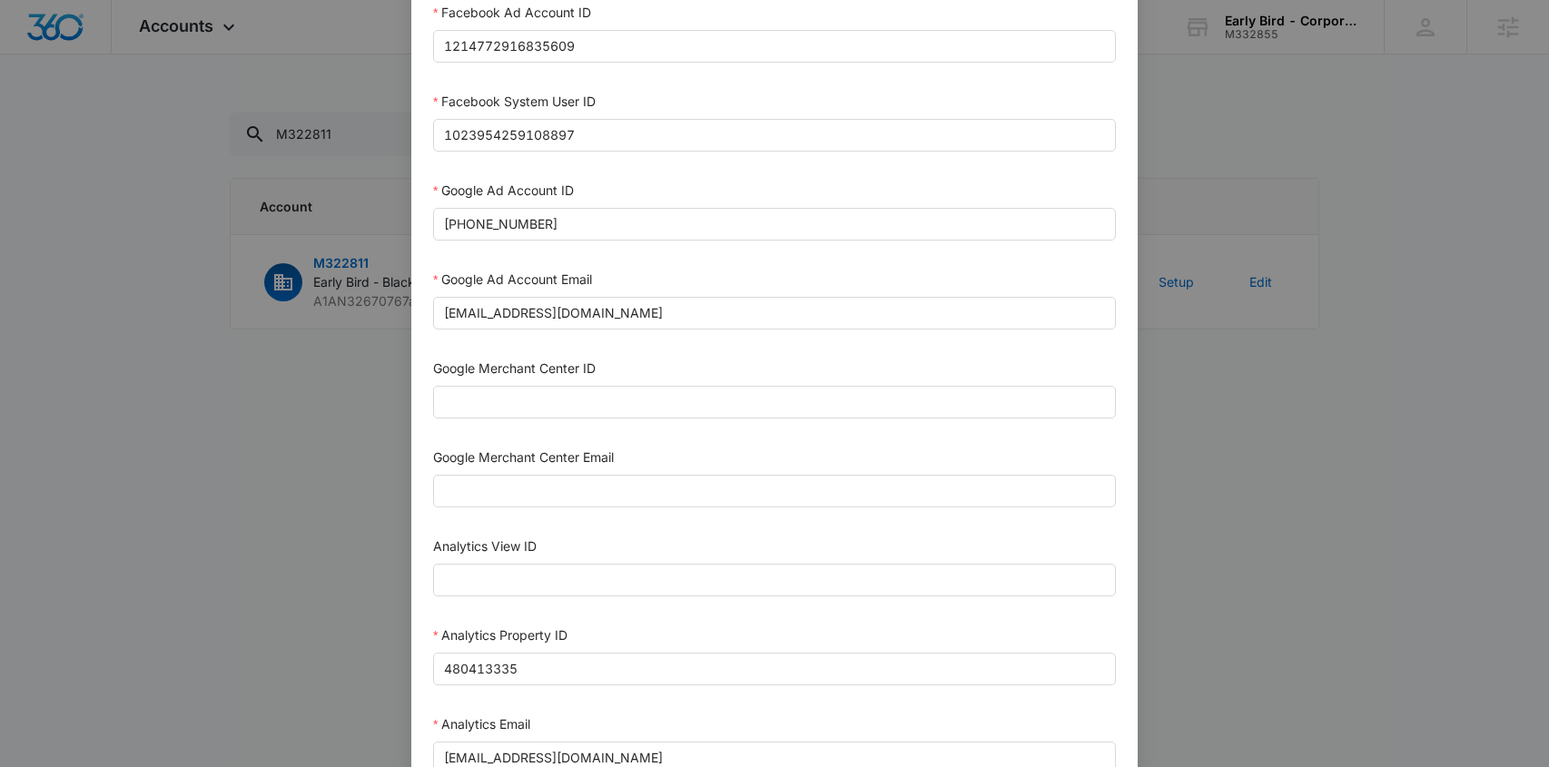
scroll to position [852, 0]
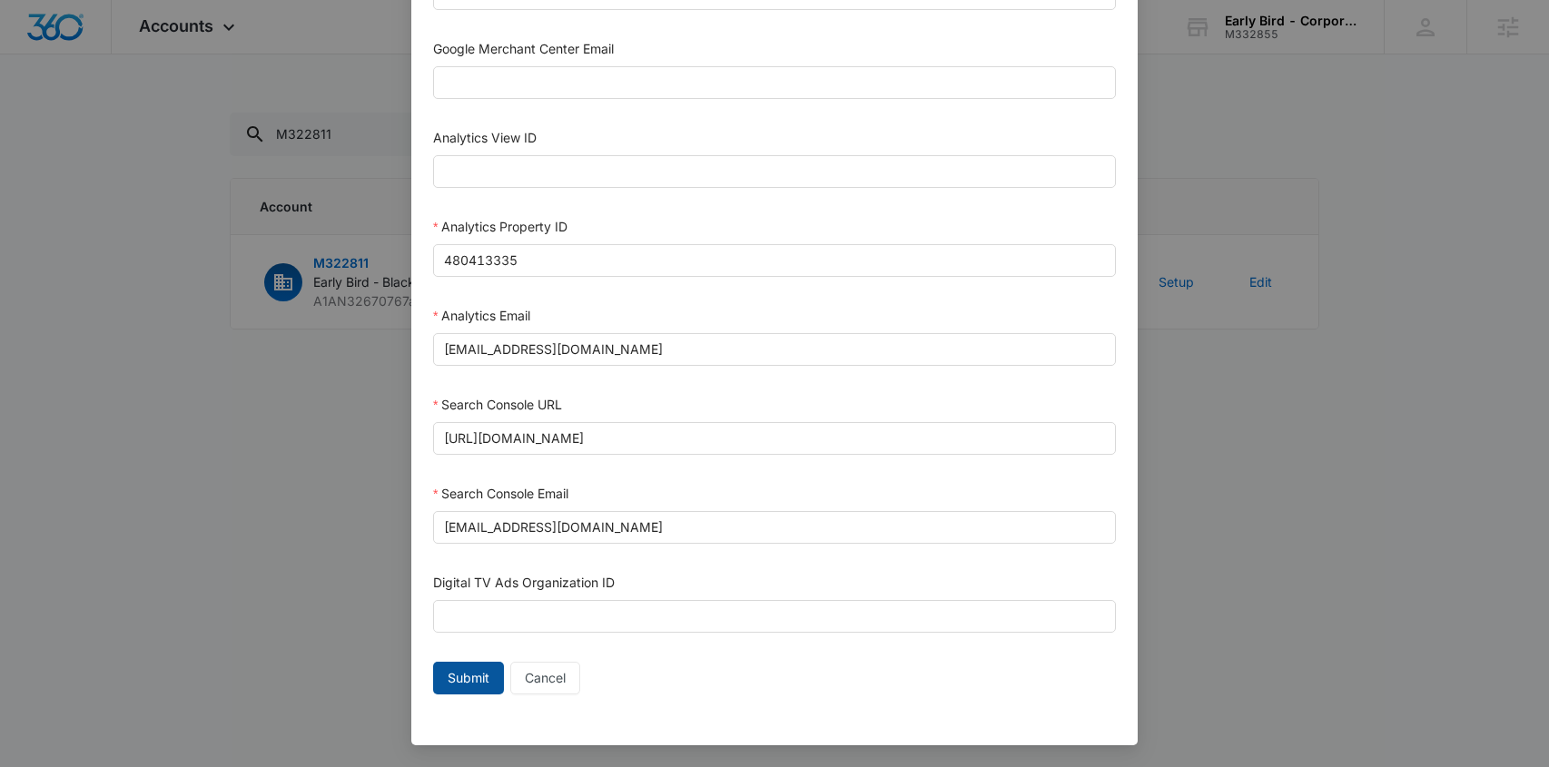
click at [474, 679] on span "Submit" at bounding box center [469, 678] width 42 height 20
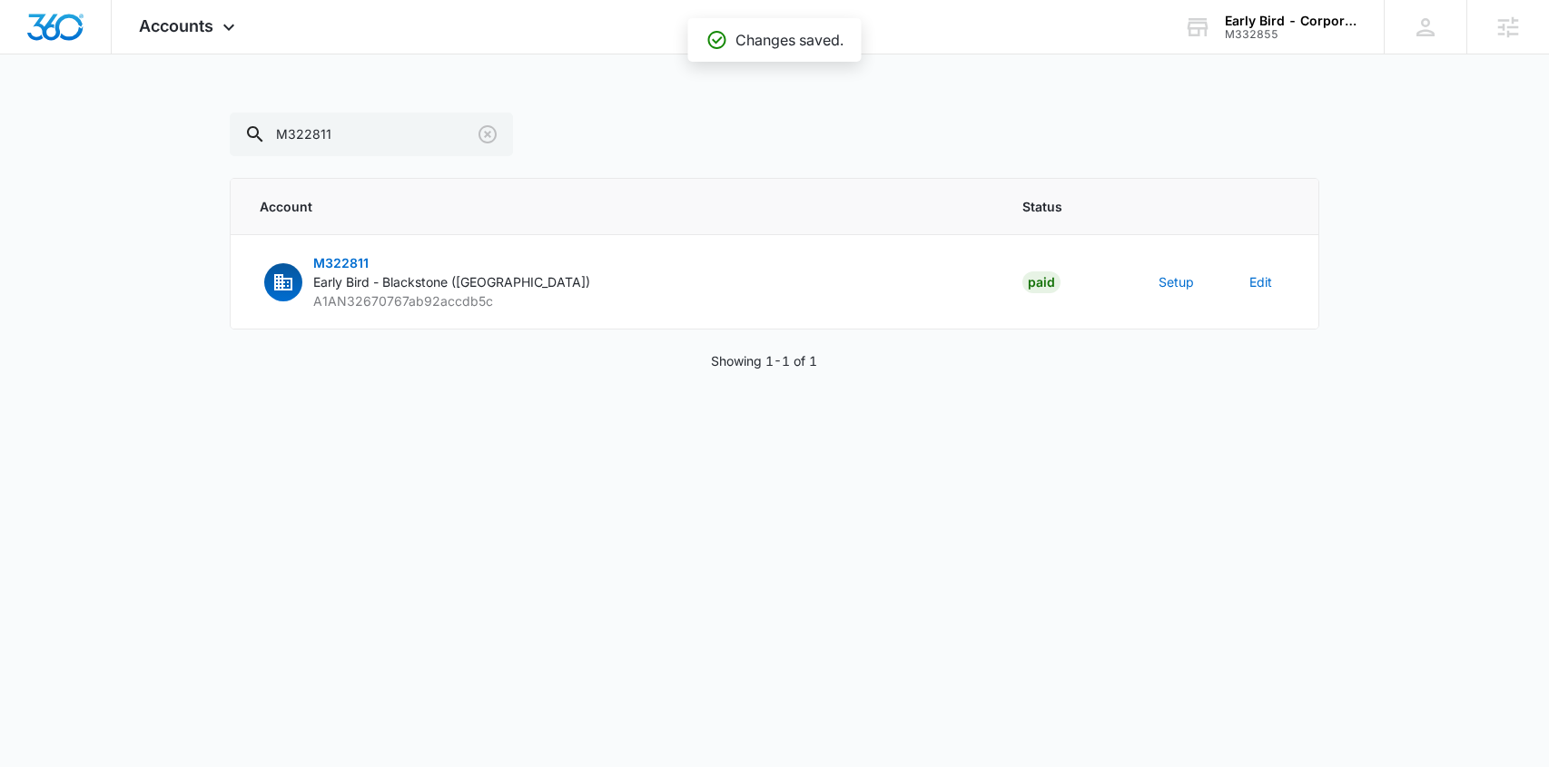
scroll to position [834, 0]
click at [311, 126] on input "M322811" at bounding box center [371, 135] width 283 height 44
paste input "0838"
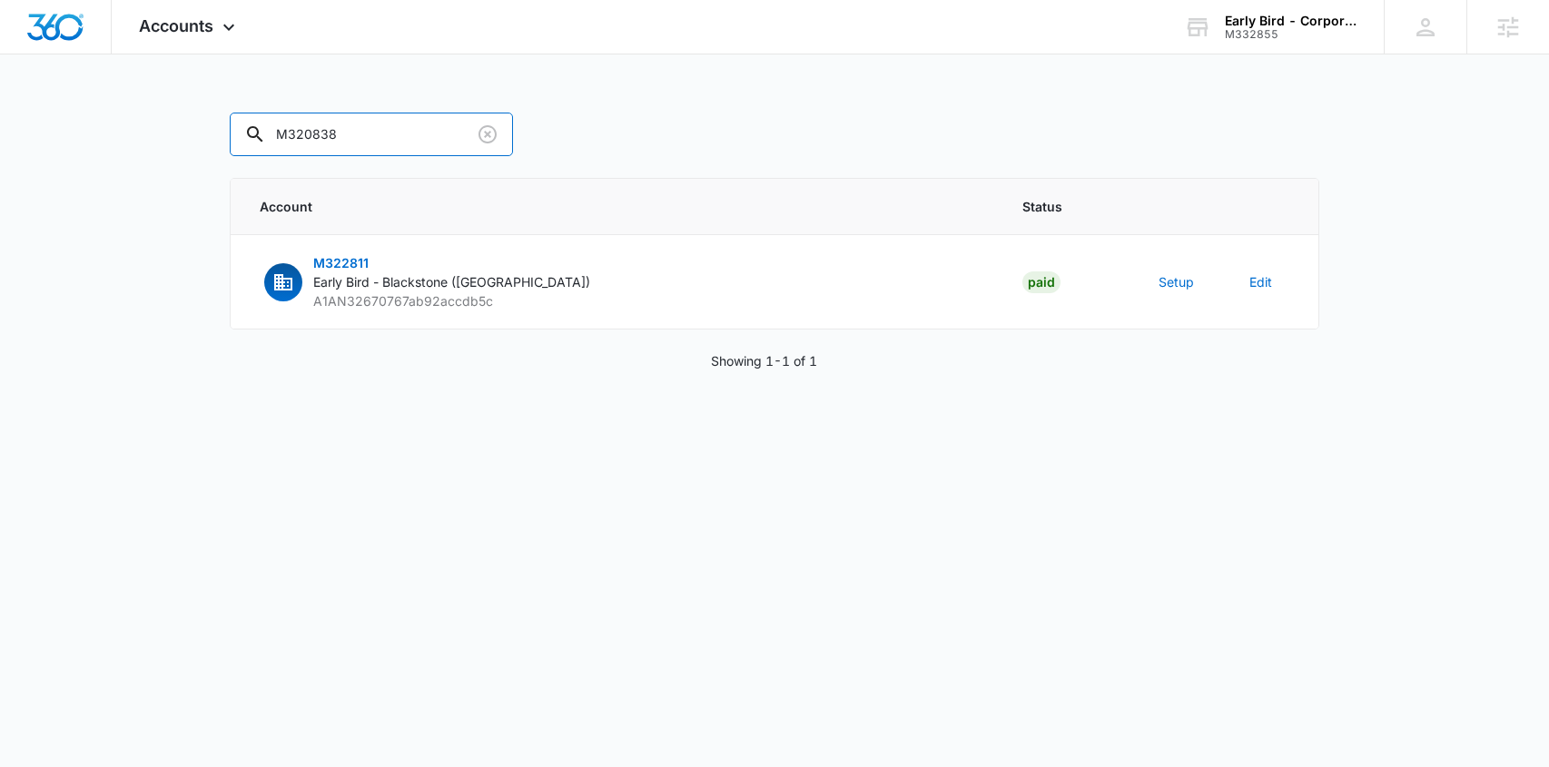
type input "M320838"
click at [1183, 281] on button "Setup" at bounding box center [1176, 281] width 35 height 19
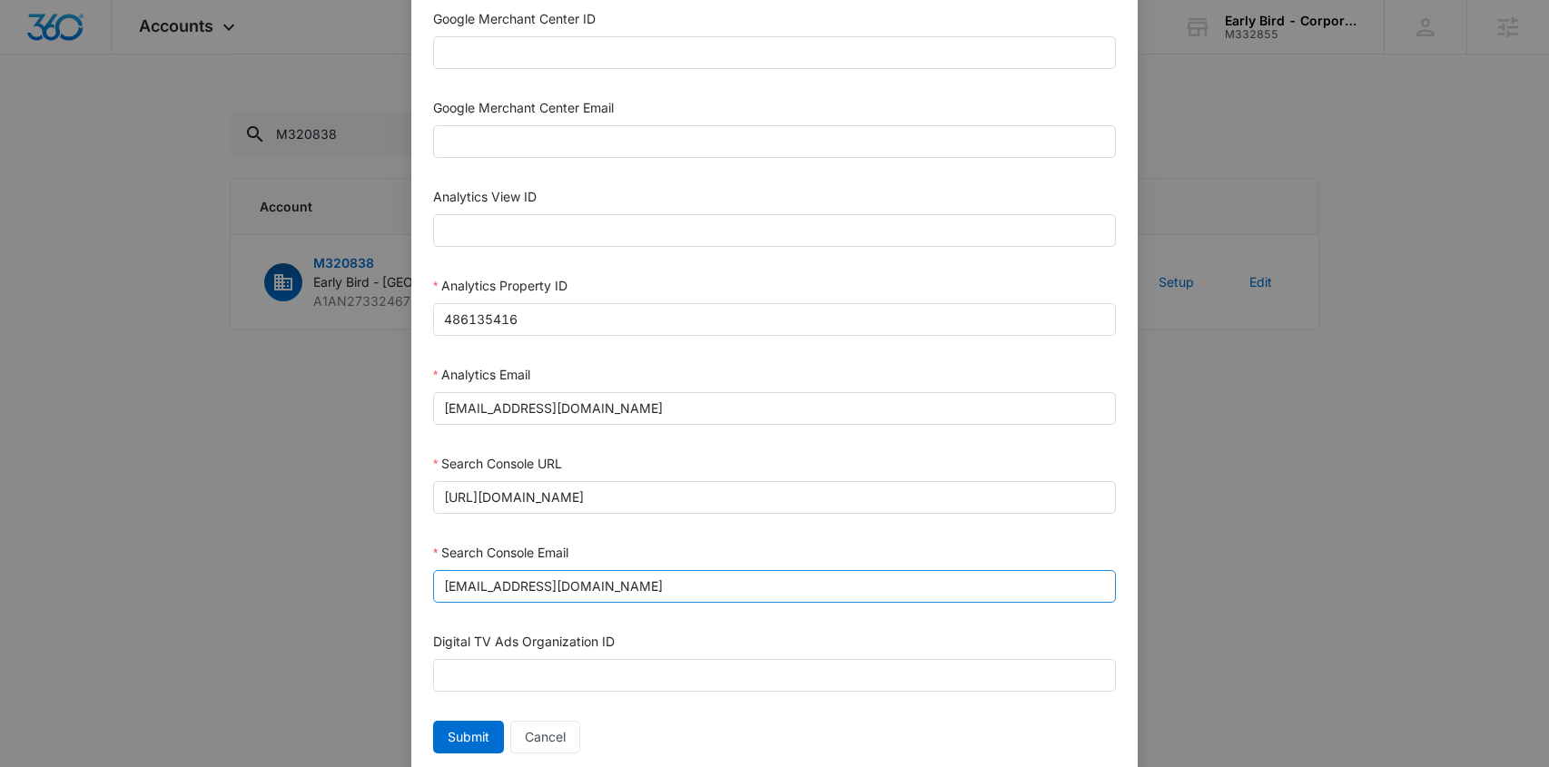
scroll to position [852, 0]
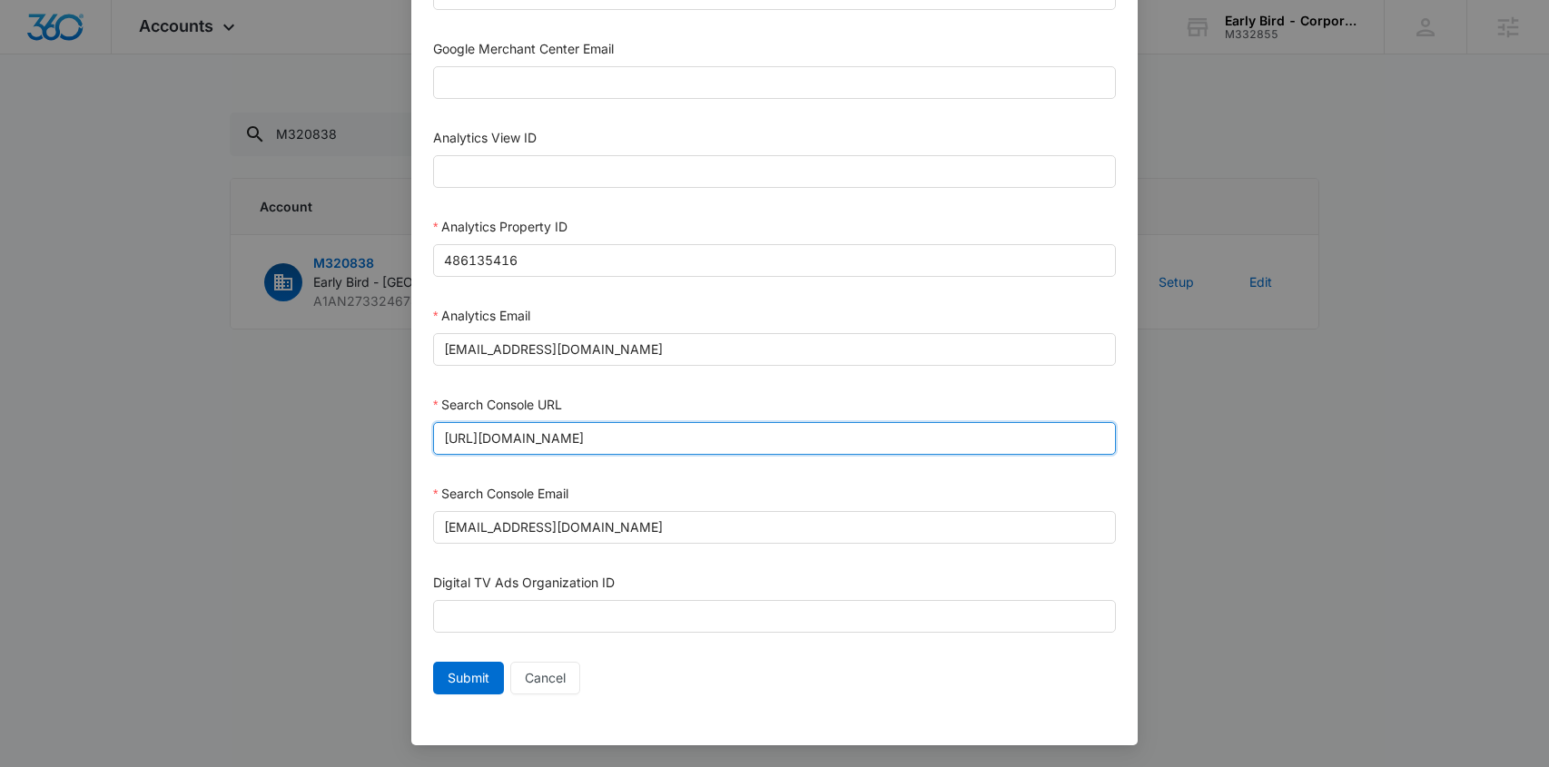
click at [547, 437] on input "https://villagepointe.earlybirdbrunch.com/" at bounding box center [774, 438] width 683 height 33
paste input "earlybirdbrunch.com/village-pointe"
type input "https://earlybirdbrunch.com/village-pointe/"
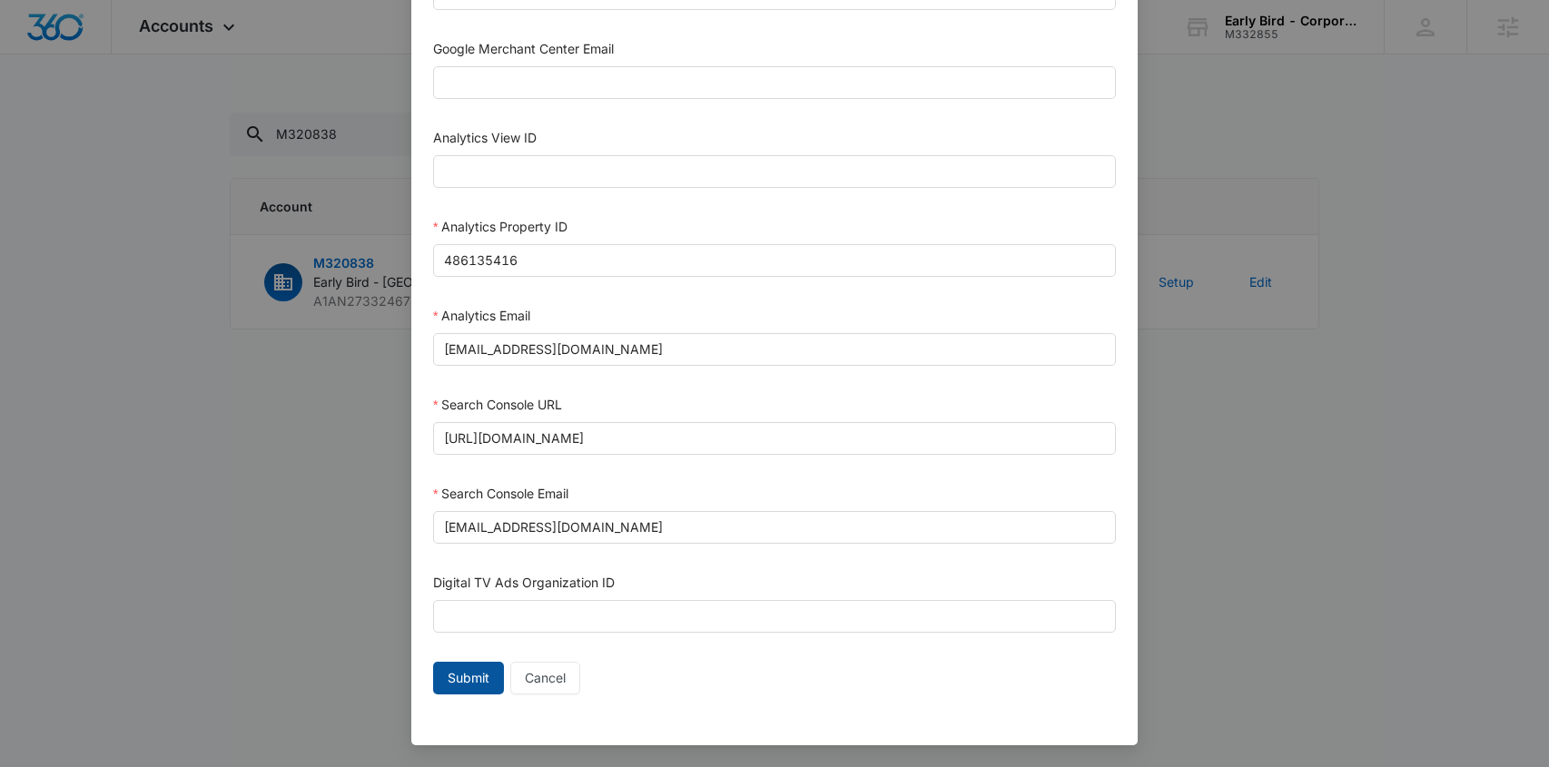
click at [457, 676] on span "Submit" at bounding box center [469, 678] width 42 height 20
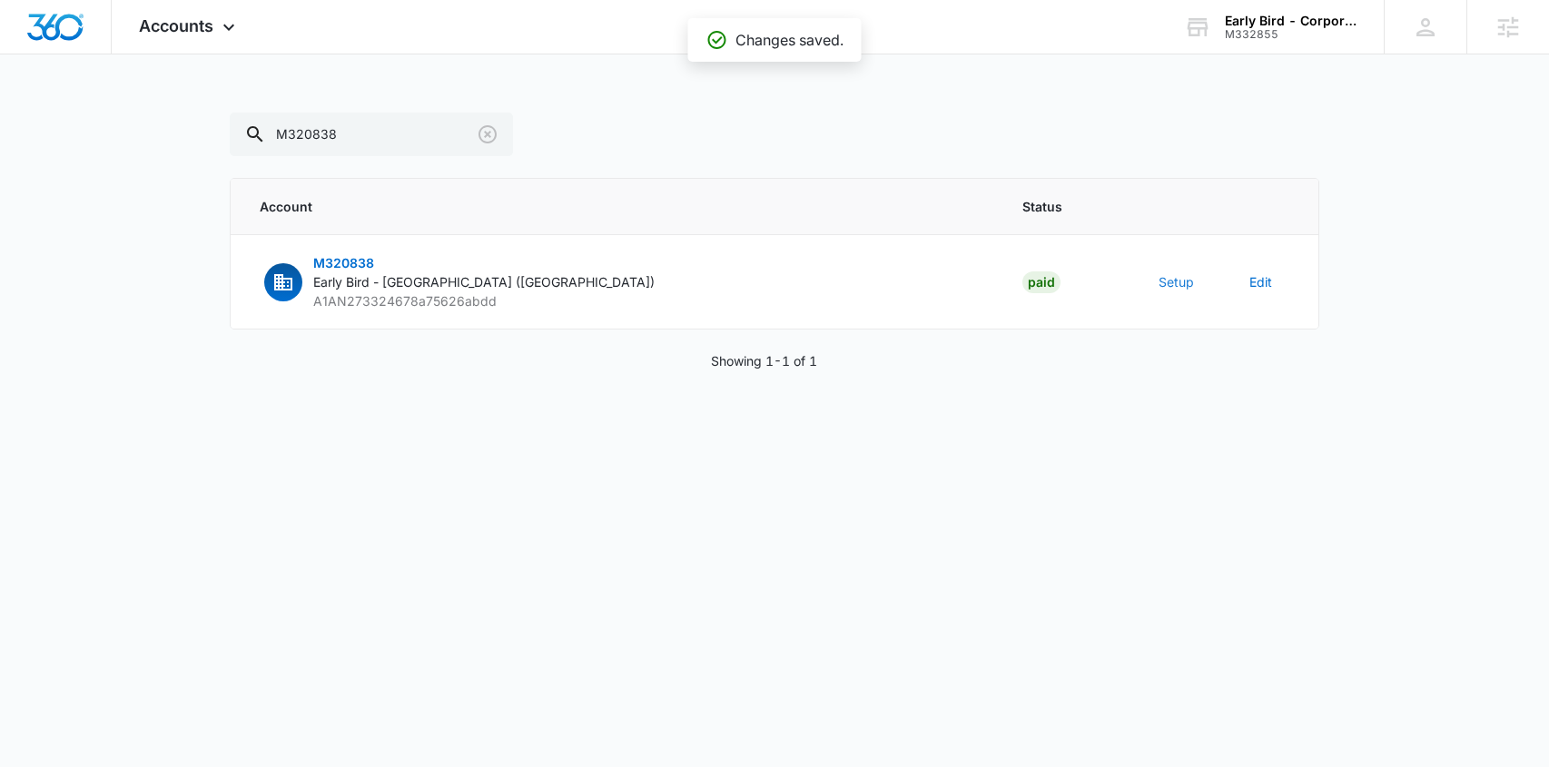
scroll to position [0, 0]
click at [316, 129] on input "M320838" at bounding box center [371, 135] width 283 height 44
paste input "09682"
type input "M309682"
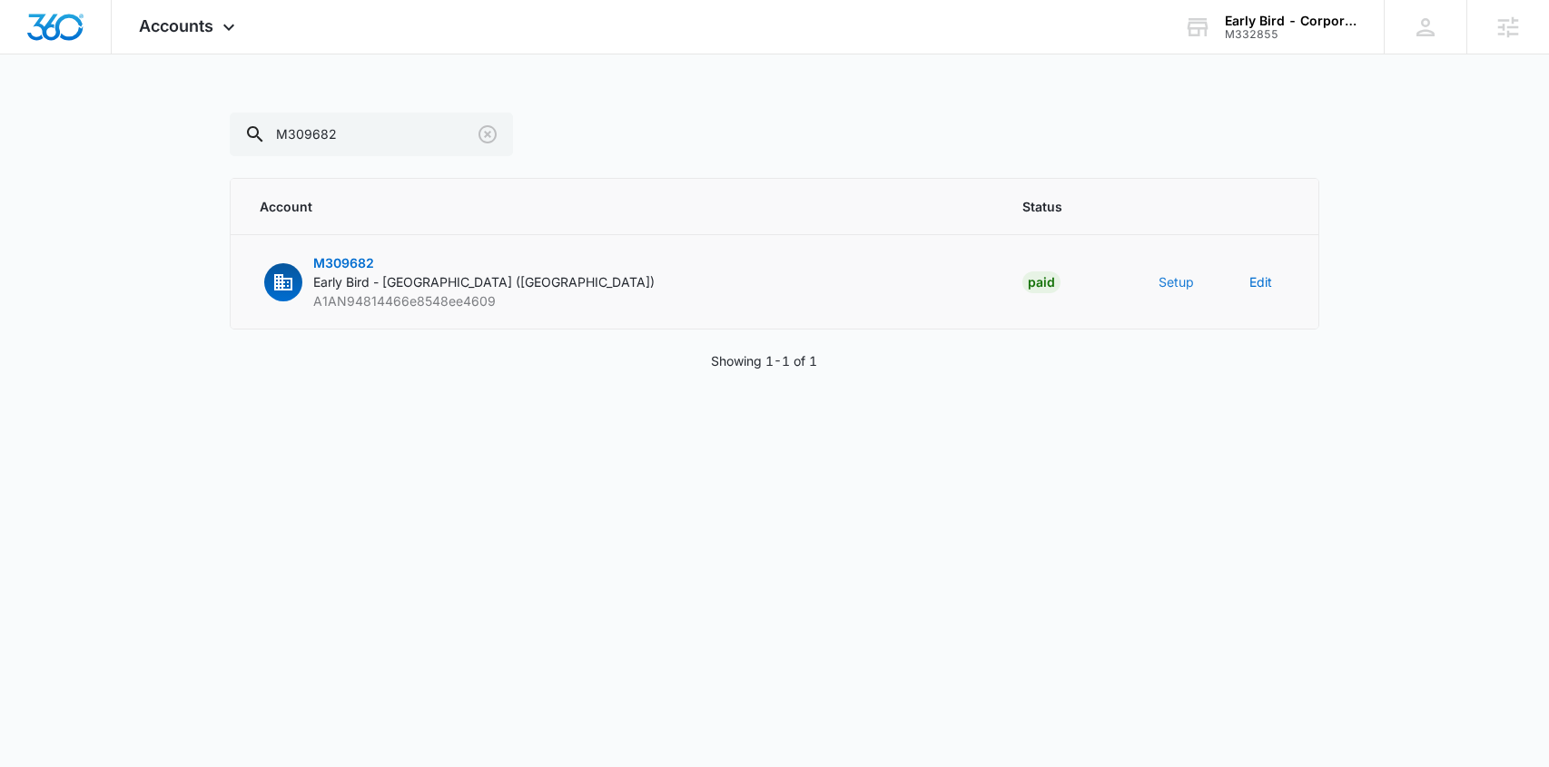
click at [1173, 283] on button "Setup" at bounding box center [1176, 281] width 35 height 19
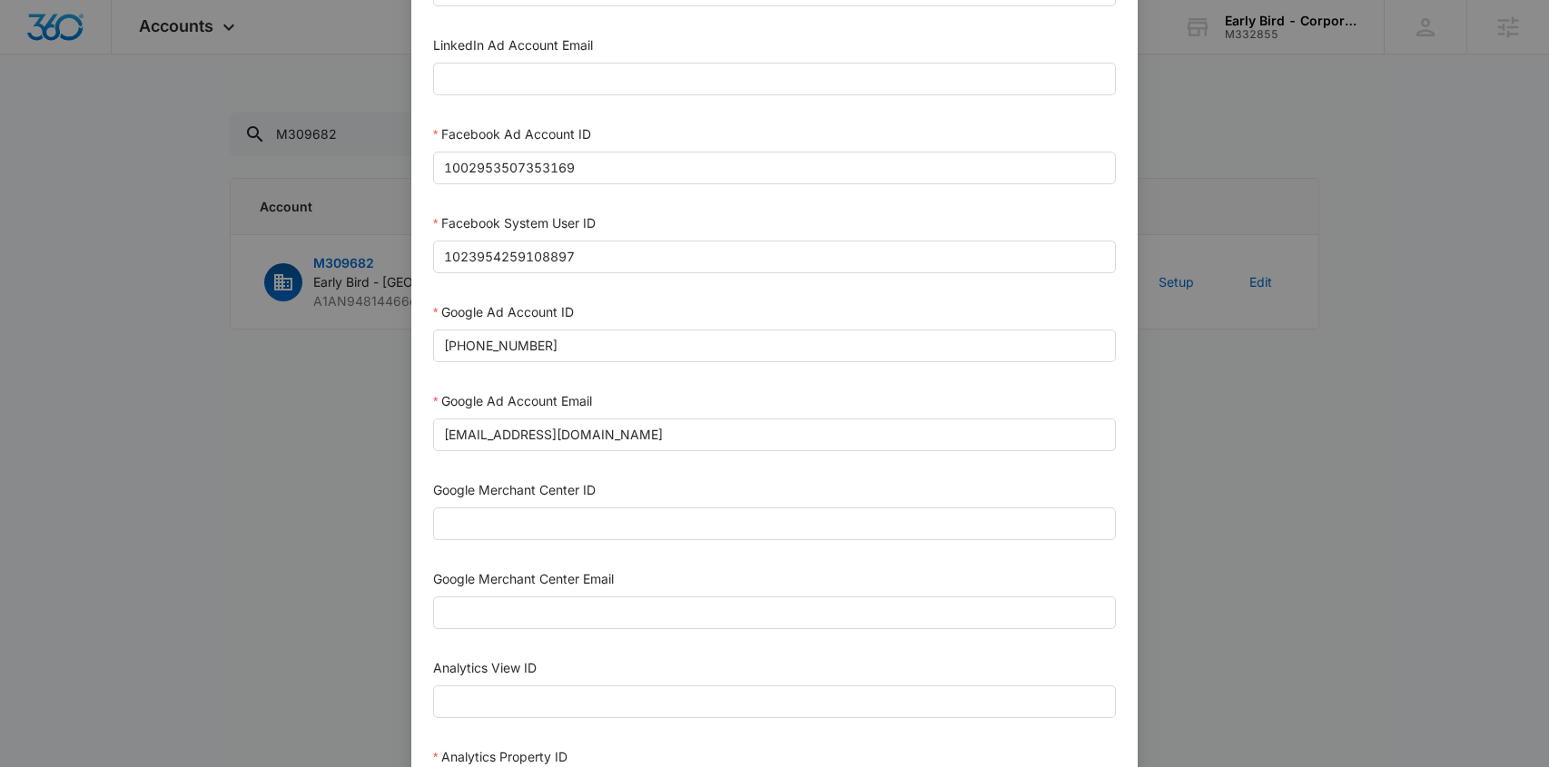
scroll to position [852, 0]
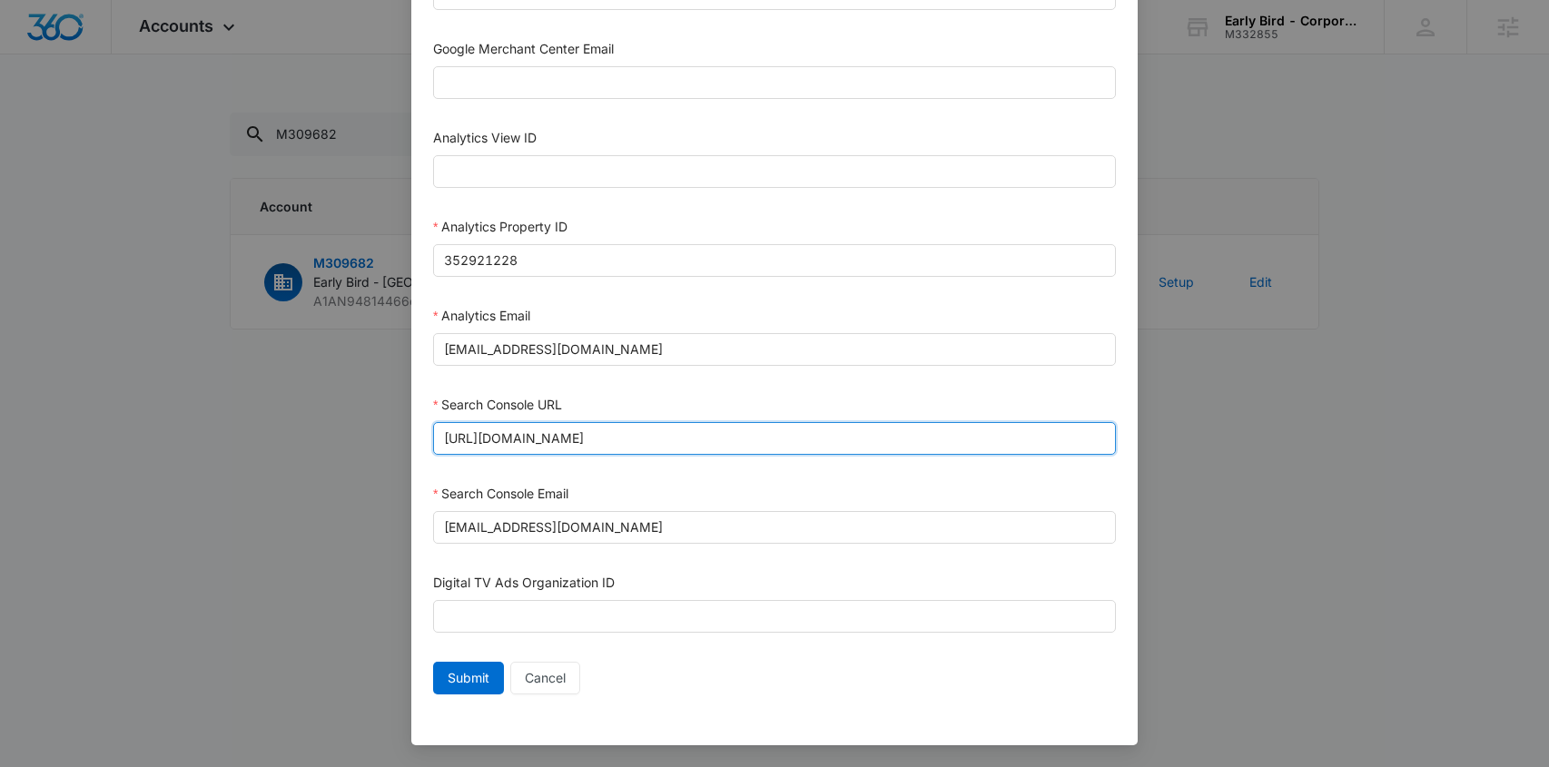
click at [610, 440] on input "https://earlybirdbrunch.com/village-pointe/" at bounding box center [774, 438] width 683 height 33
type input "https://earlybirdbrunch.com/east-village/"
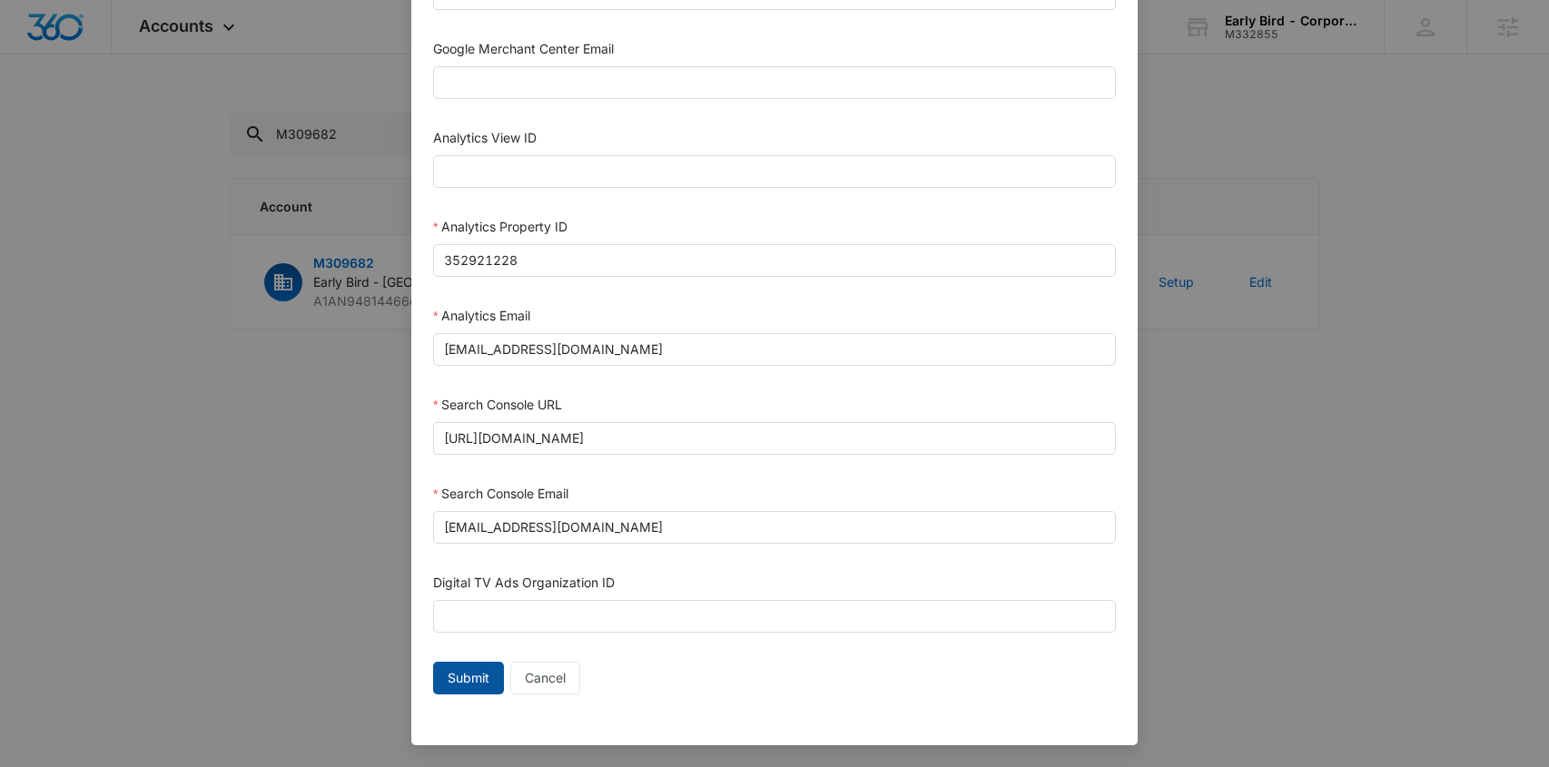
click at [448, 676] on span "Submit" at bounding box center [469, 678] width 42 height 20
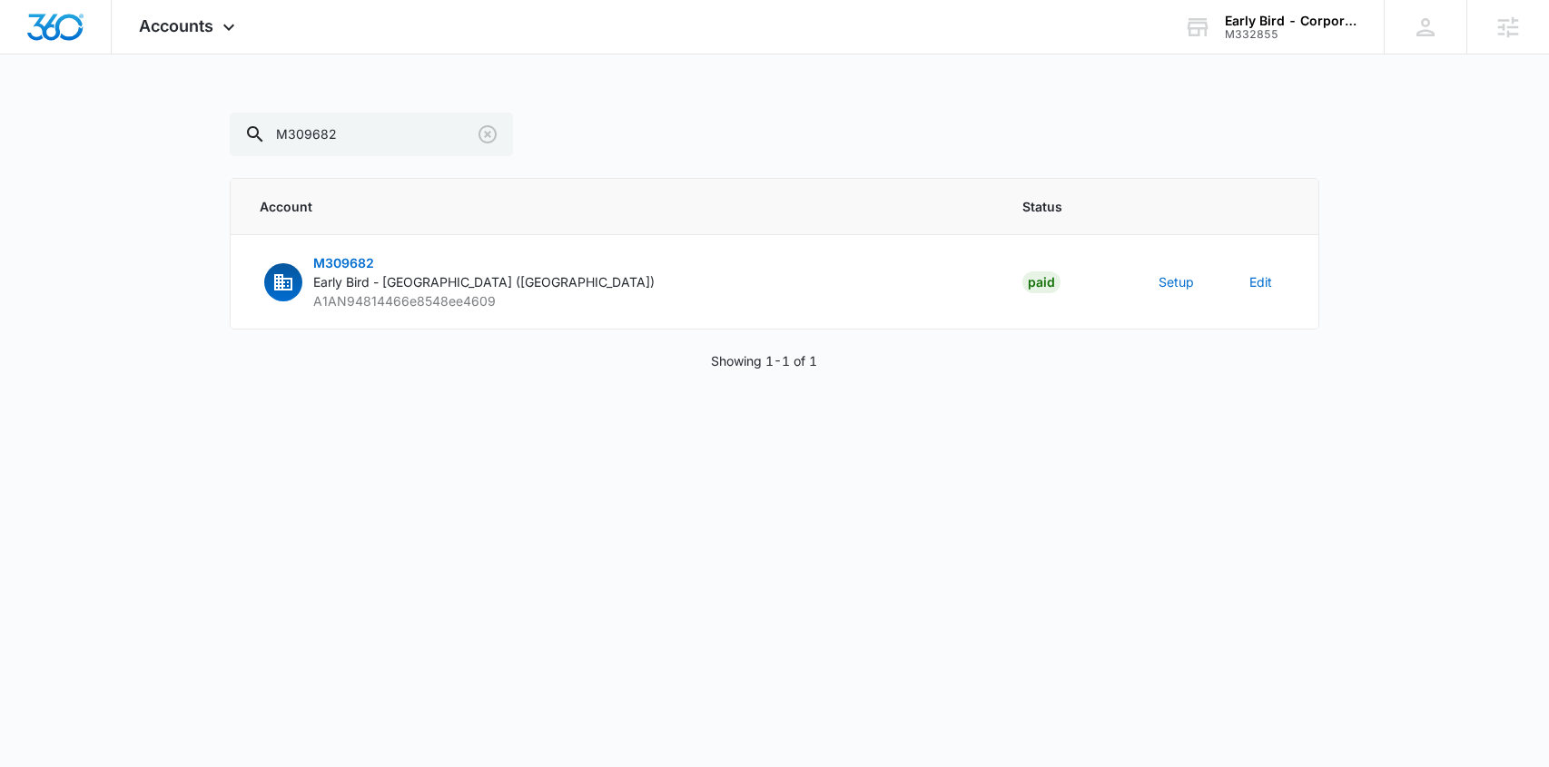
scroll to position [834, 0]
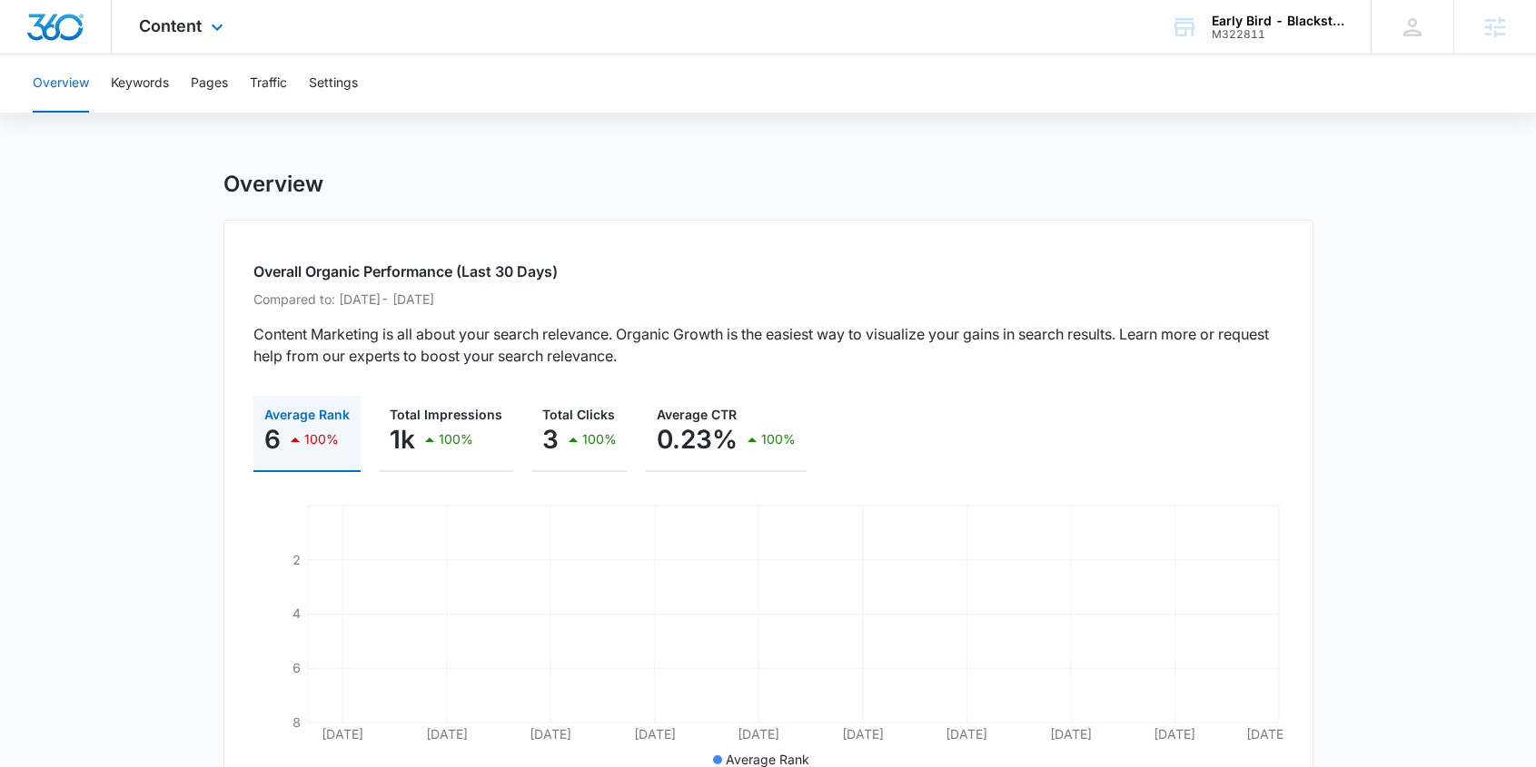
click at [203, 24] on div "Content Apps Reputation Websites Forms CRM Email Social Payments POS Content Ad…" at bounding box center [183, 27] width 143 height 54
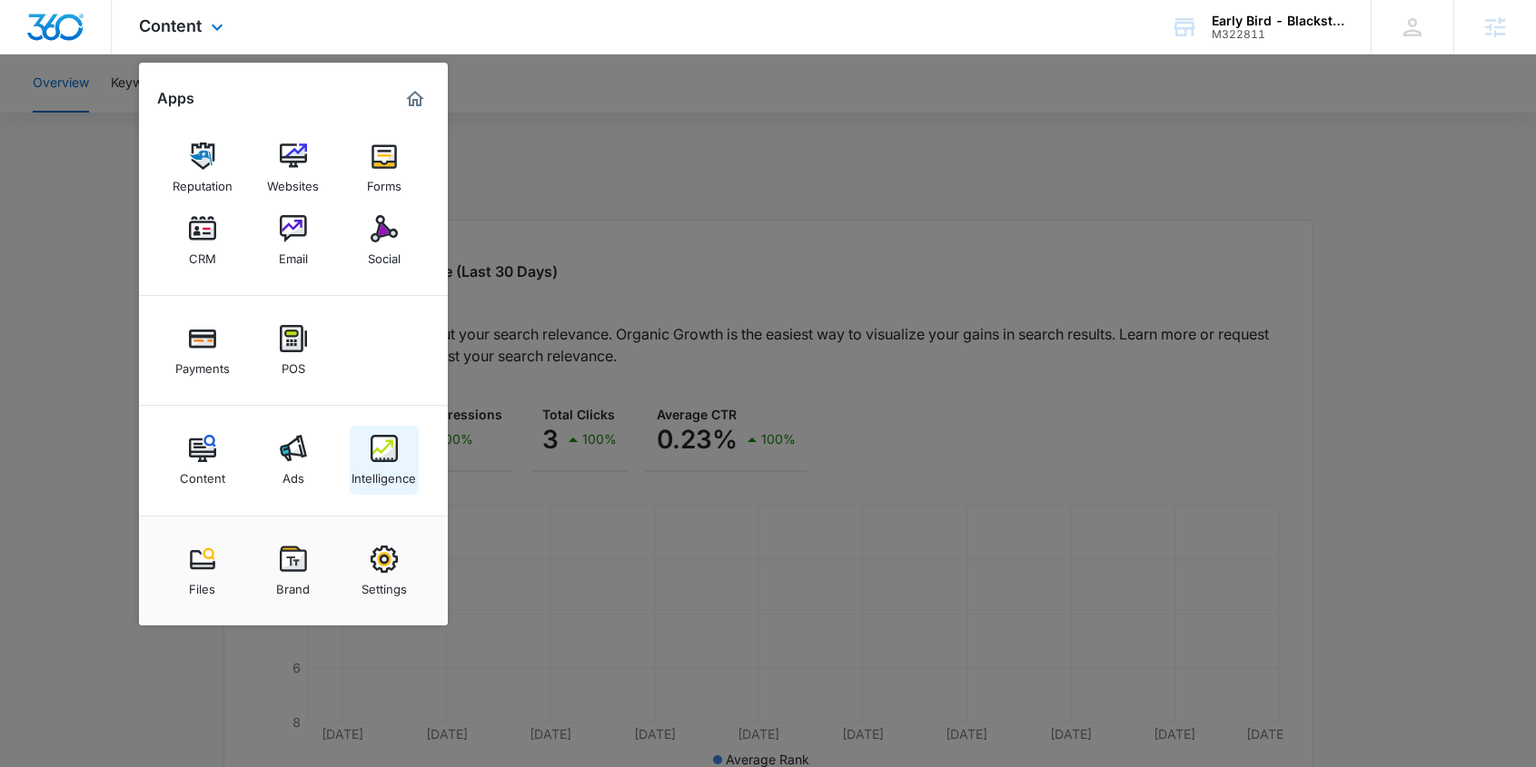
click at [390, 456] on img at bounding box center [383, 448] width 27 height 27
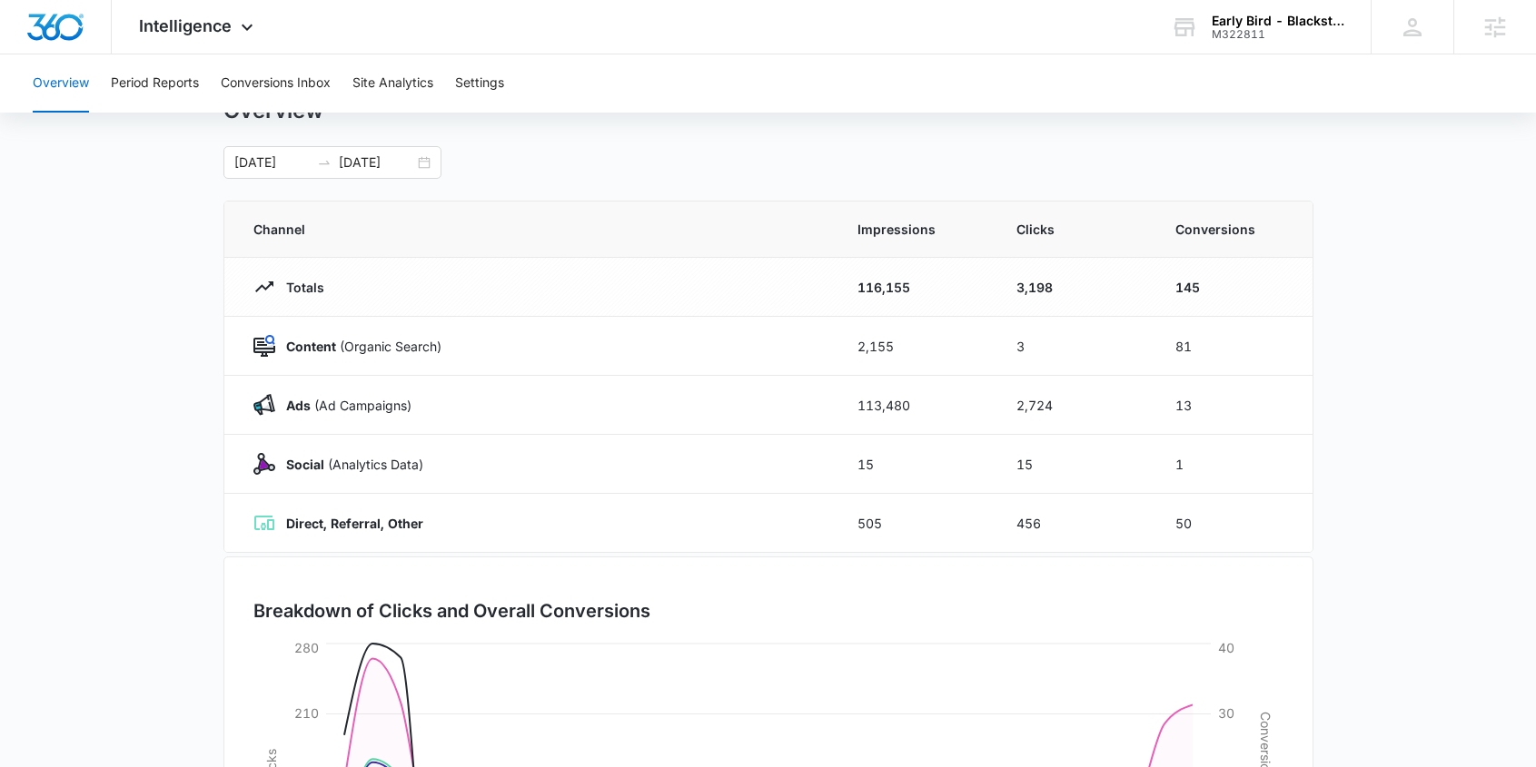
scroll to position [58, 0]
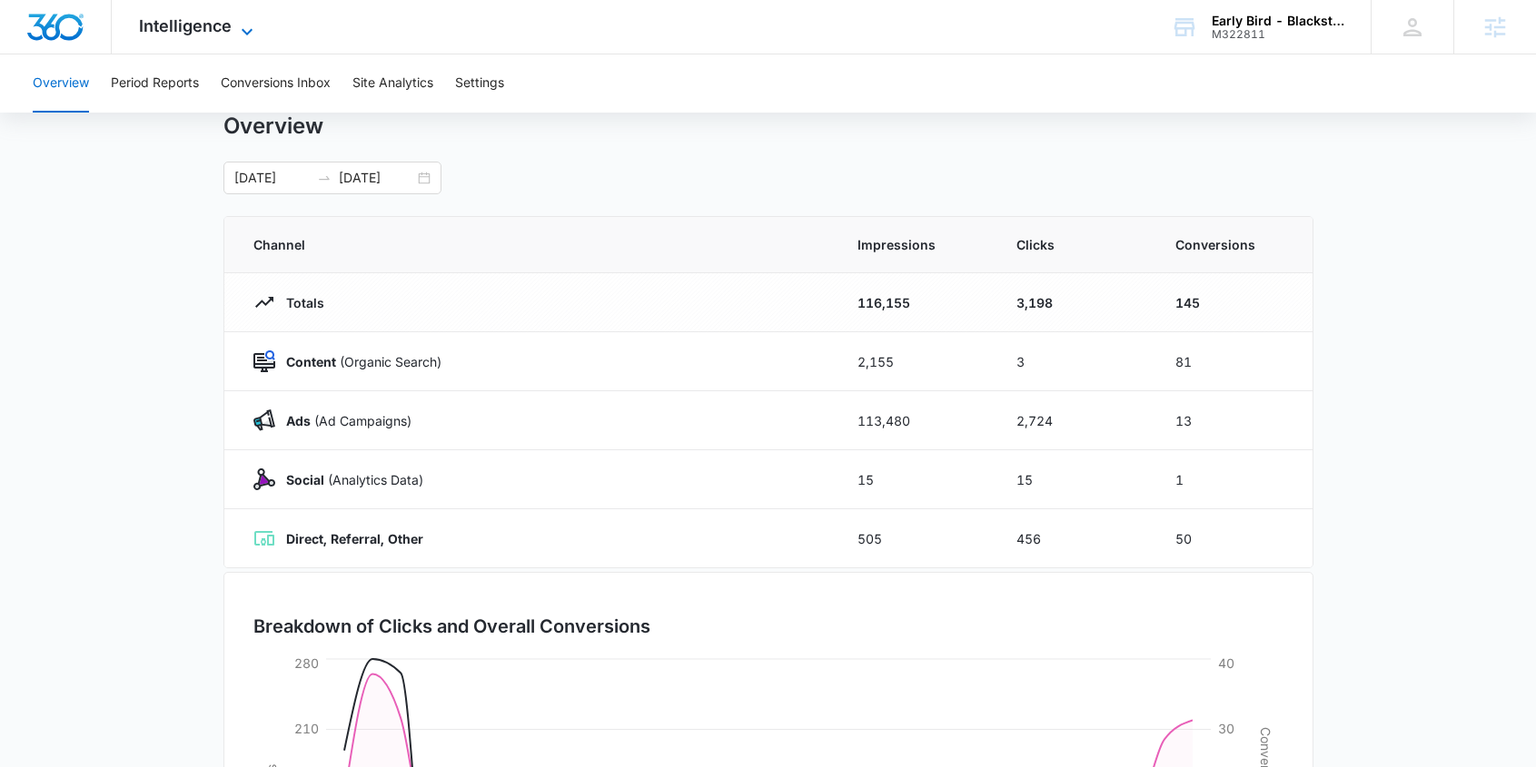
click at [195, 16] on span "Intelligence" at bounding box center [185, 25] width 93 height 19
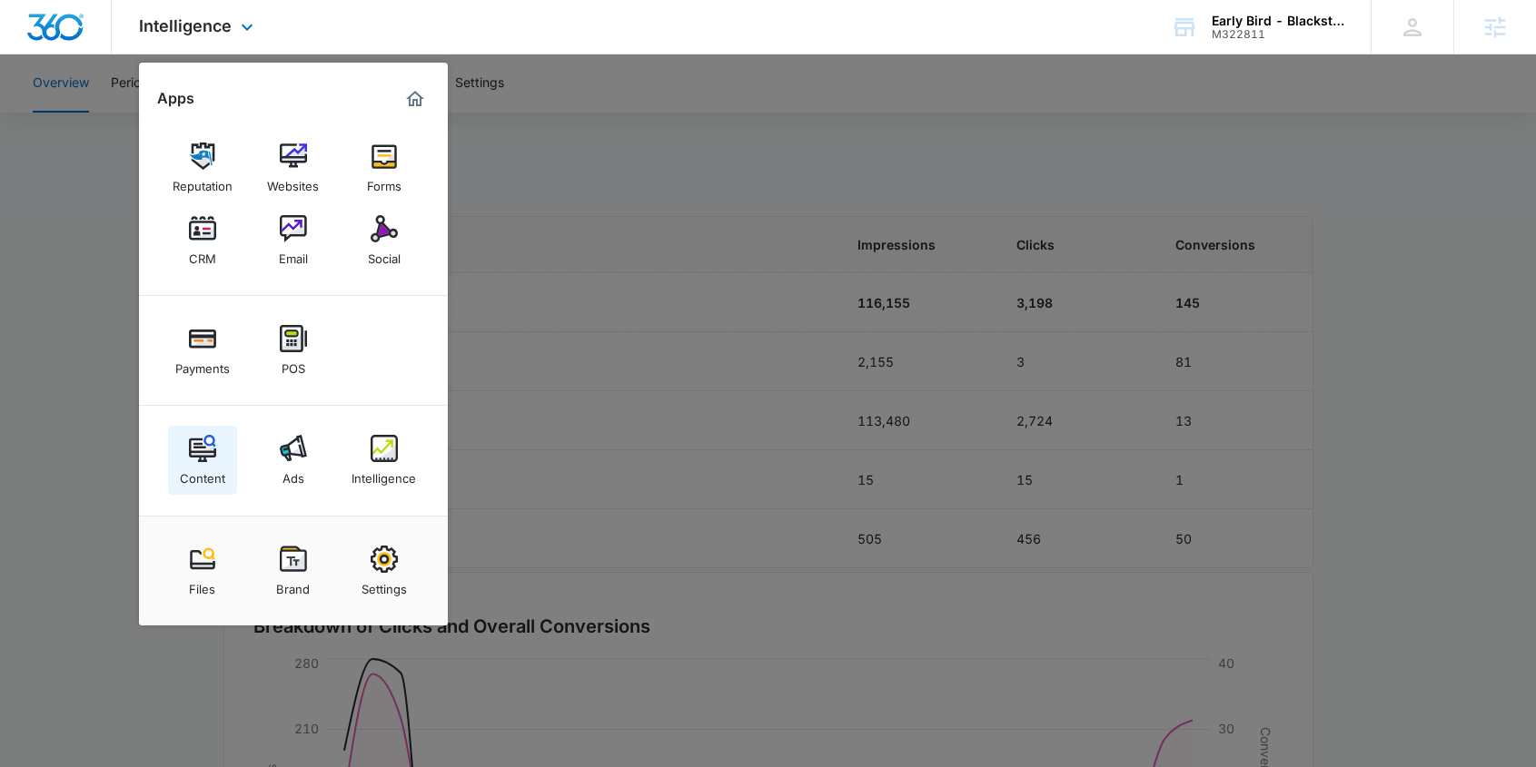
click at [204, 455] on img at bounding box center [202, 448] width 27 height 27
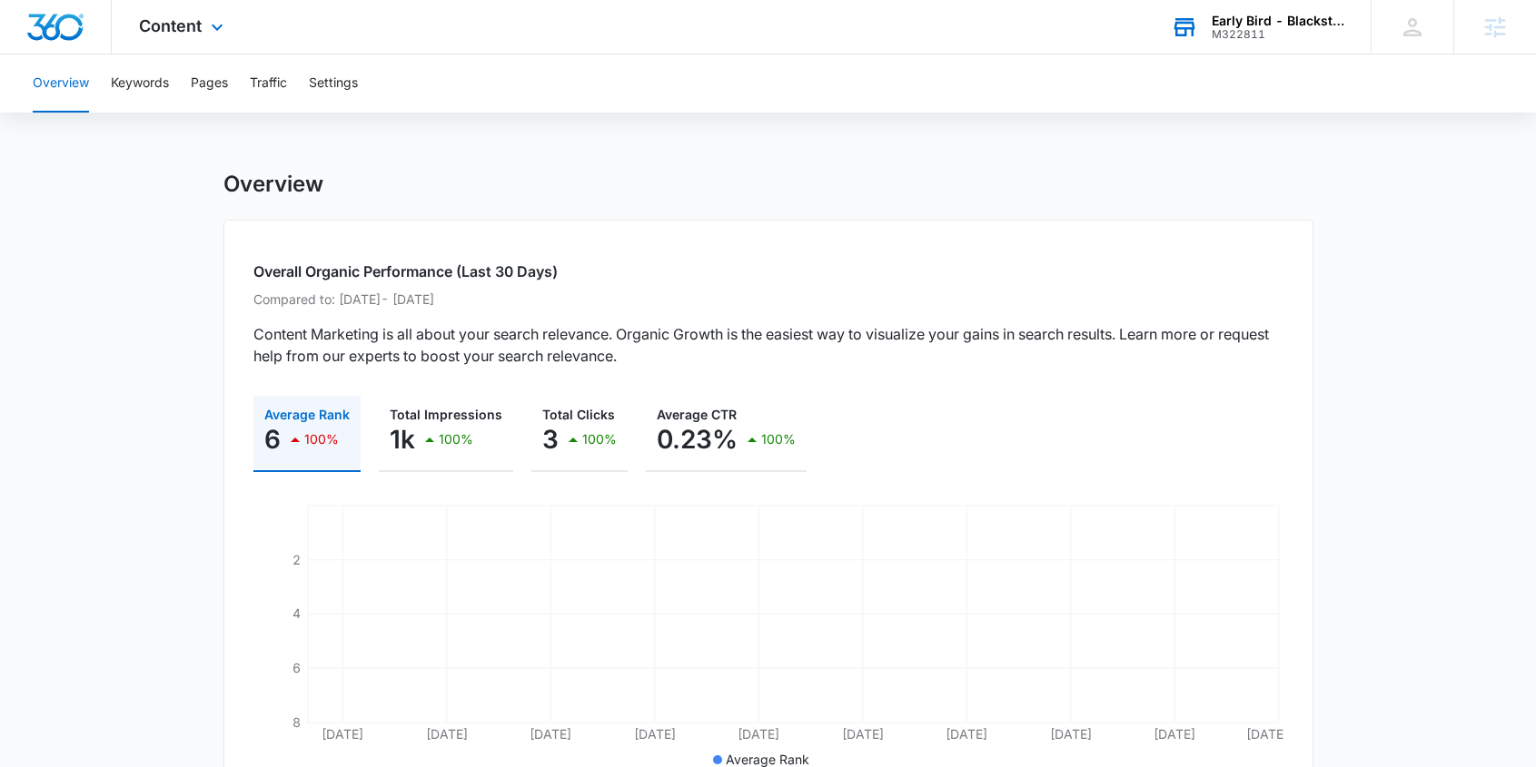
click at [1288, 28] on div "M322811" at bounding box center [1277, 34] width 133 height 13
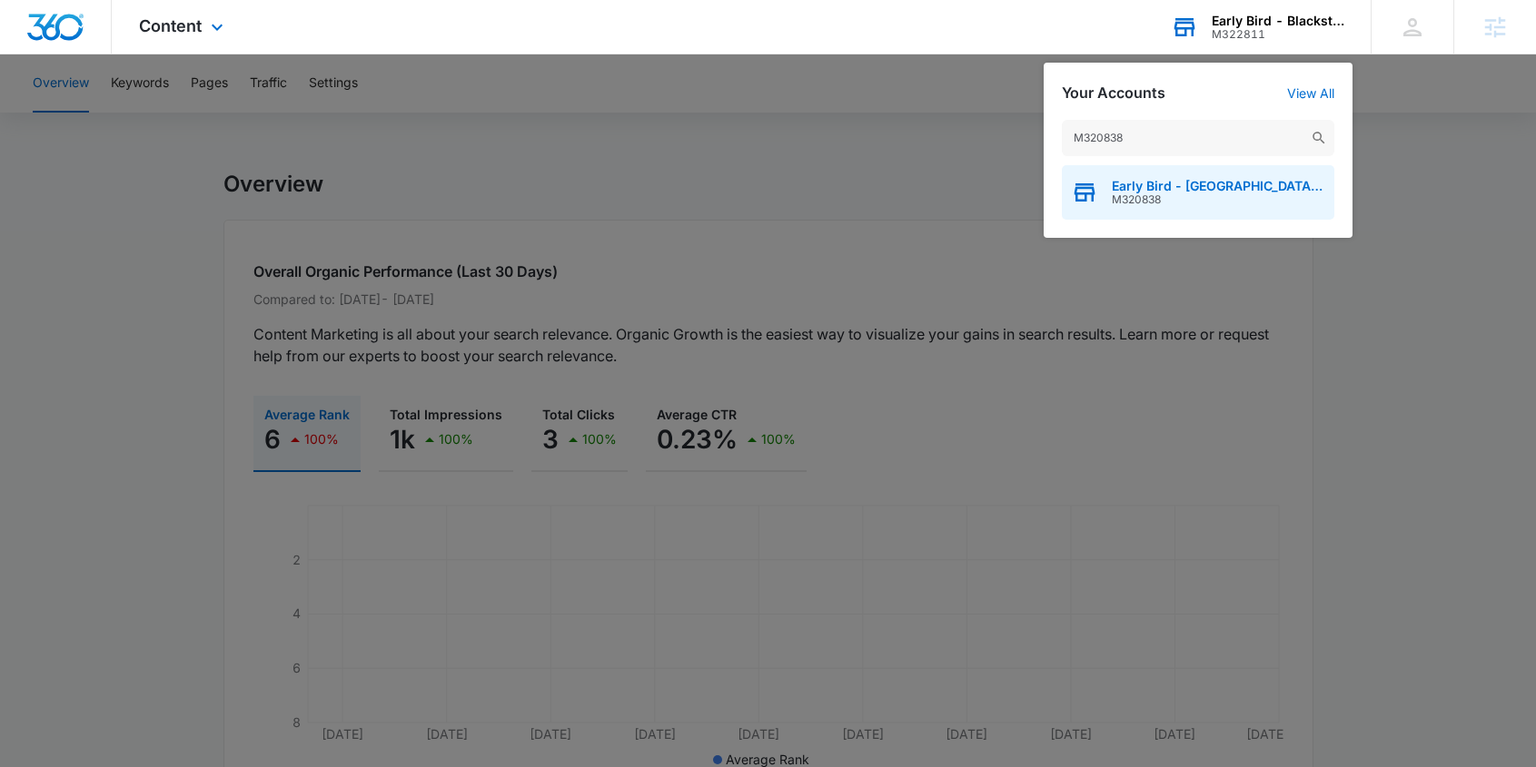
type input "M320838"
click at [1160, 184] on span "Early Bird - [GEOGRAPHIC_DATA] ([GEOGRAPHIC_DATA])" at bounding box center [1217, 186] width 213 height 15
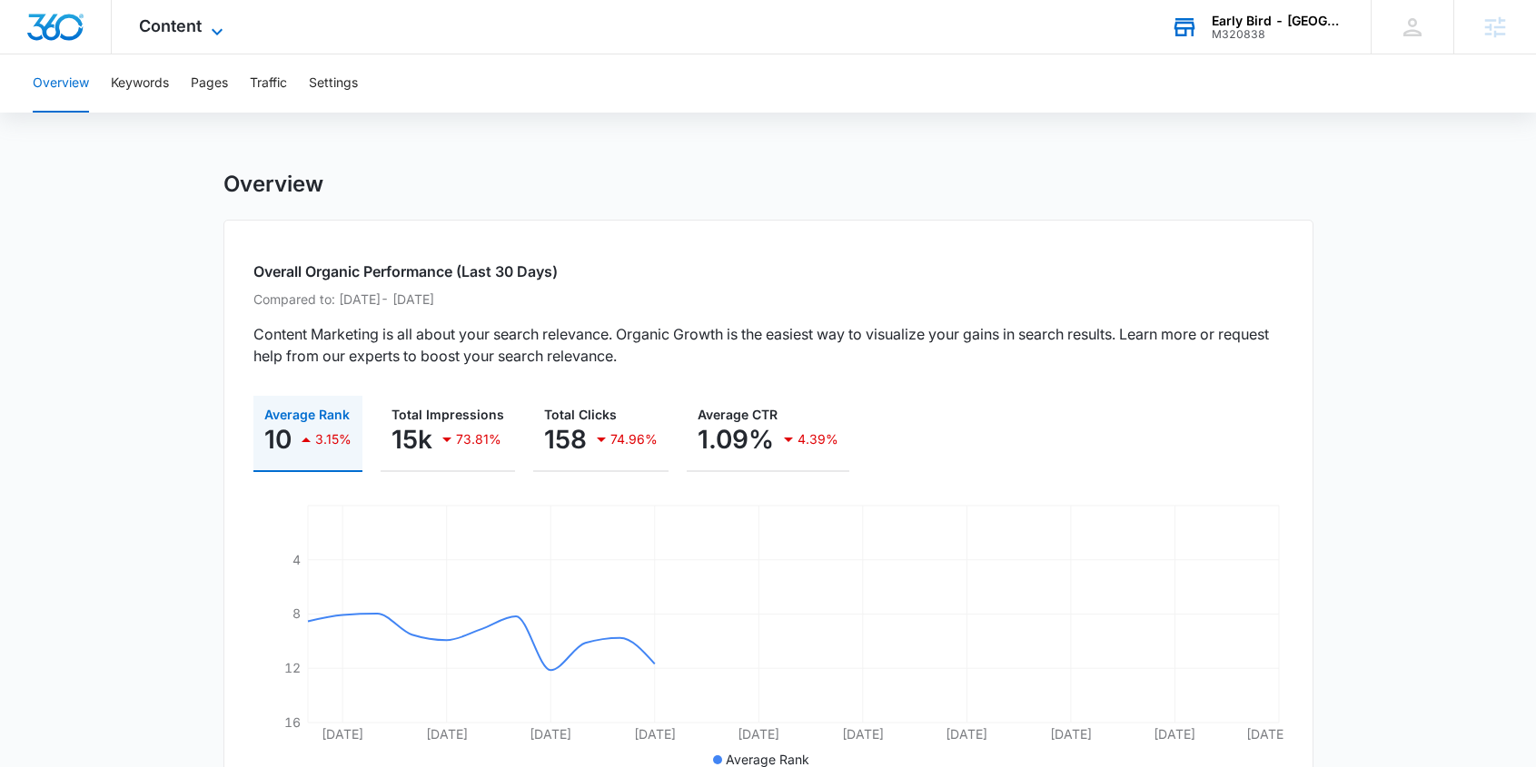
click at [177, 30] on span "Content" at bounding box center [170, 25] width 63 height 19
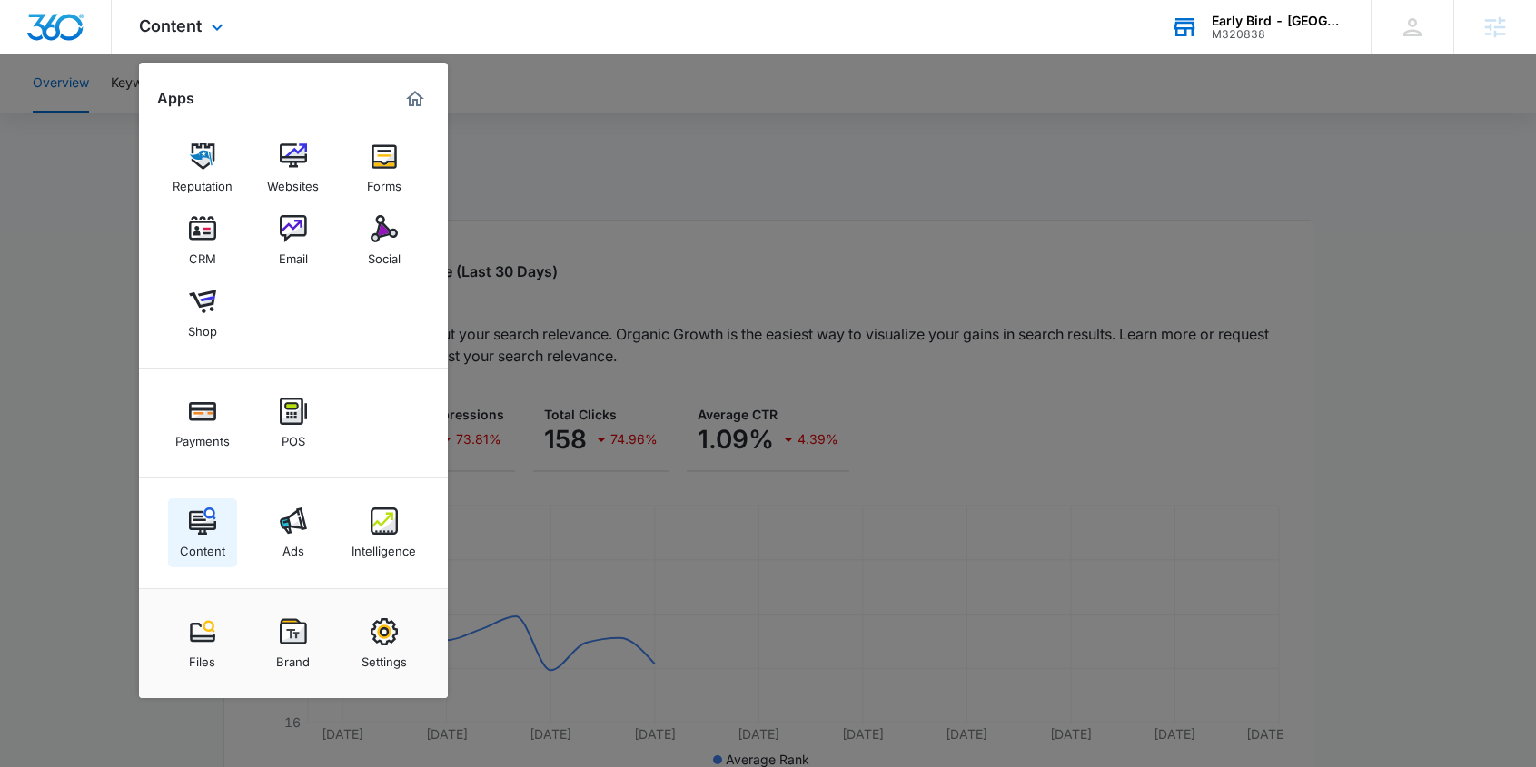
click at [197, 522] on img at bounding box center [202, 521] width 27 height 27
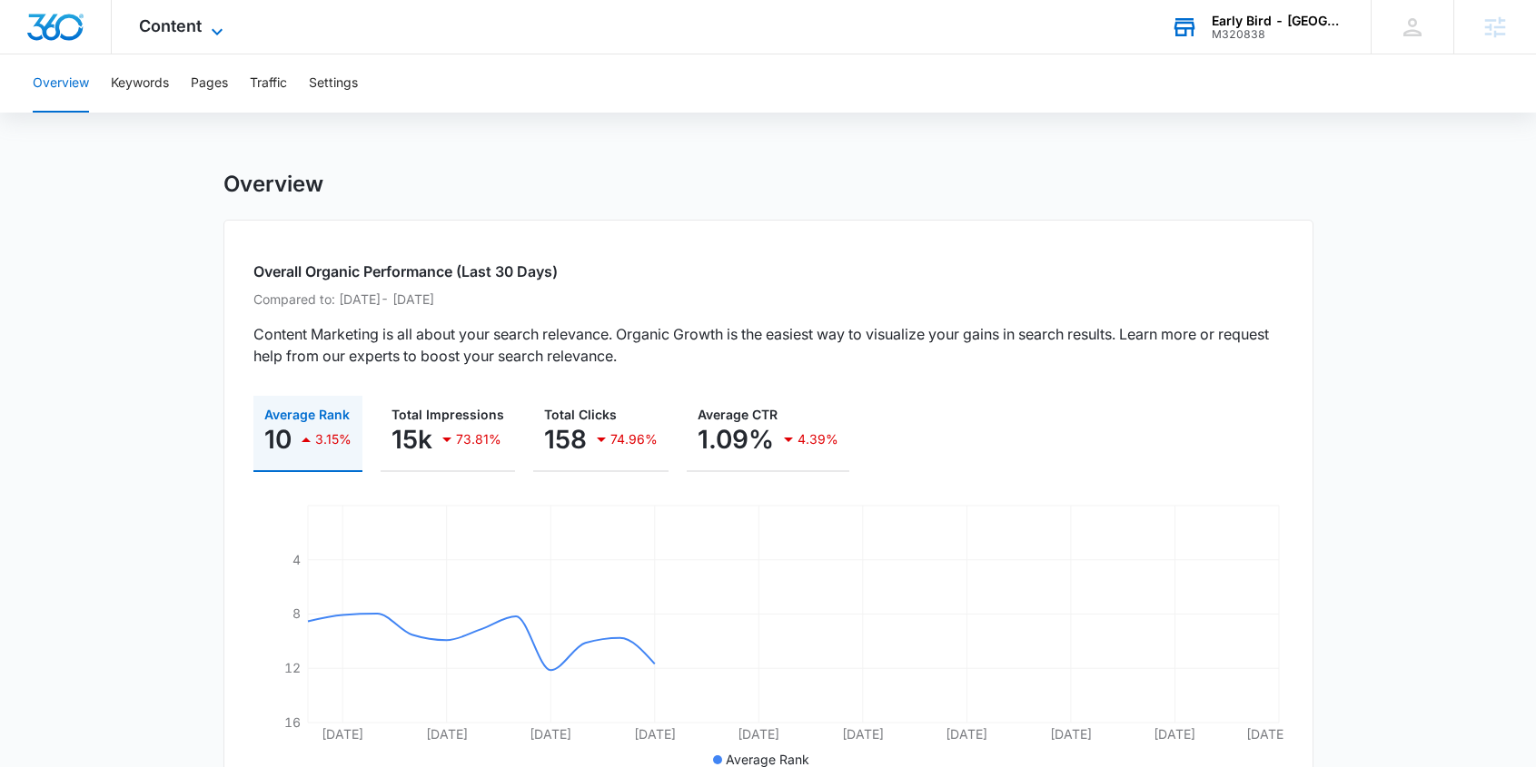
click at [183, 27] on span "Content" at bounding box center [170, 25] width 63 height 19
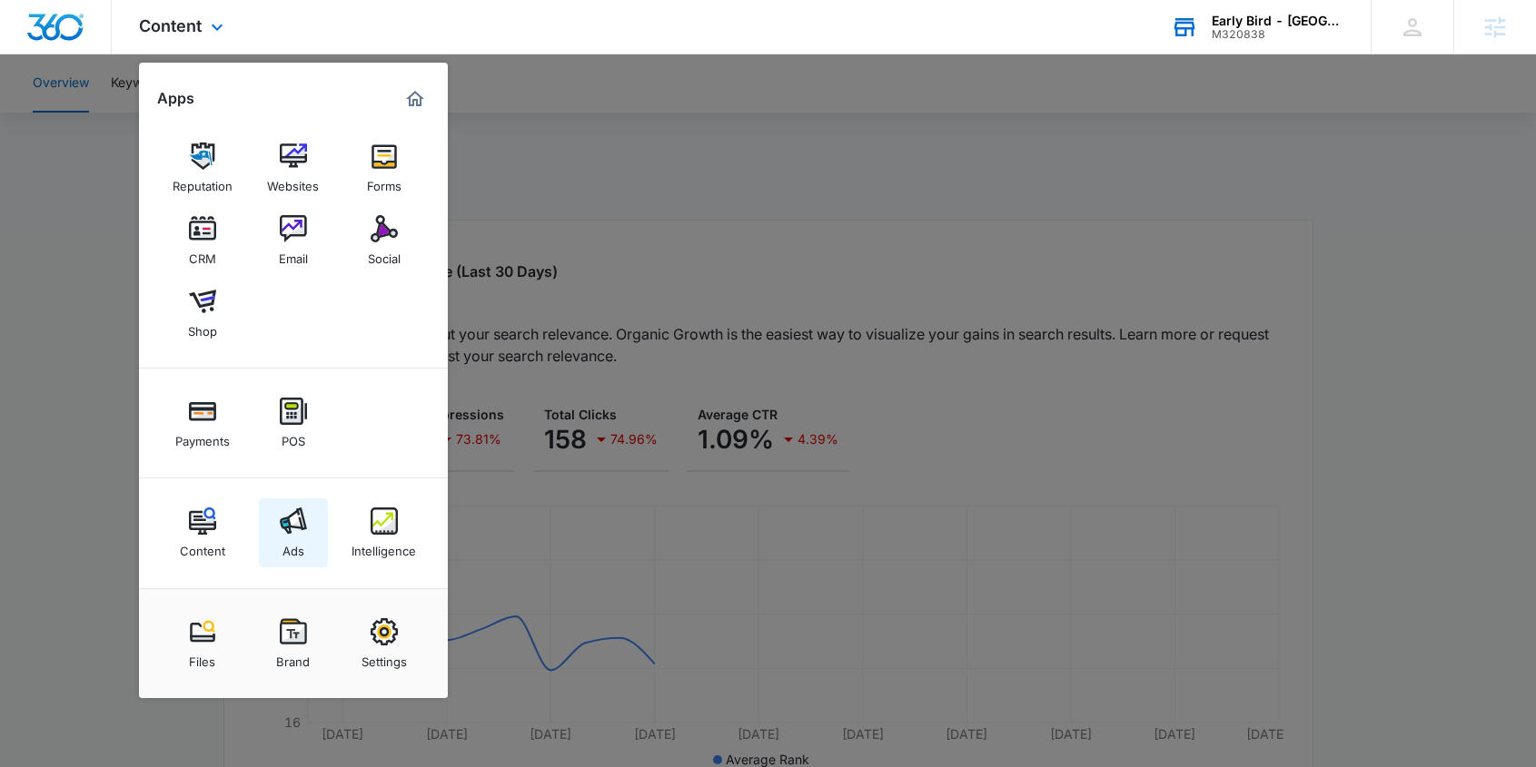
click at [297, 525] on img at bounding box center [293, 521] width 27 height 27
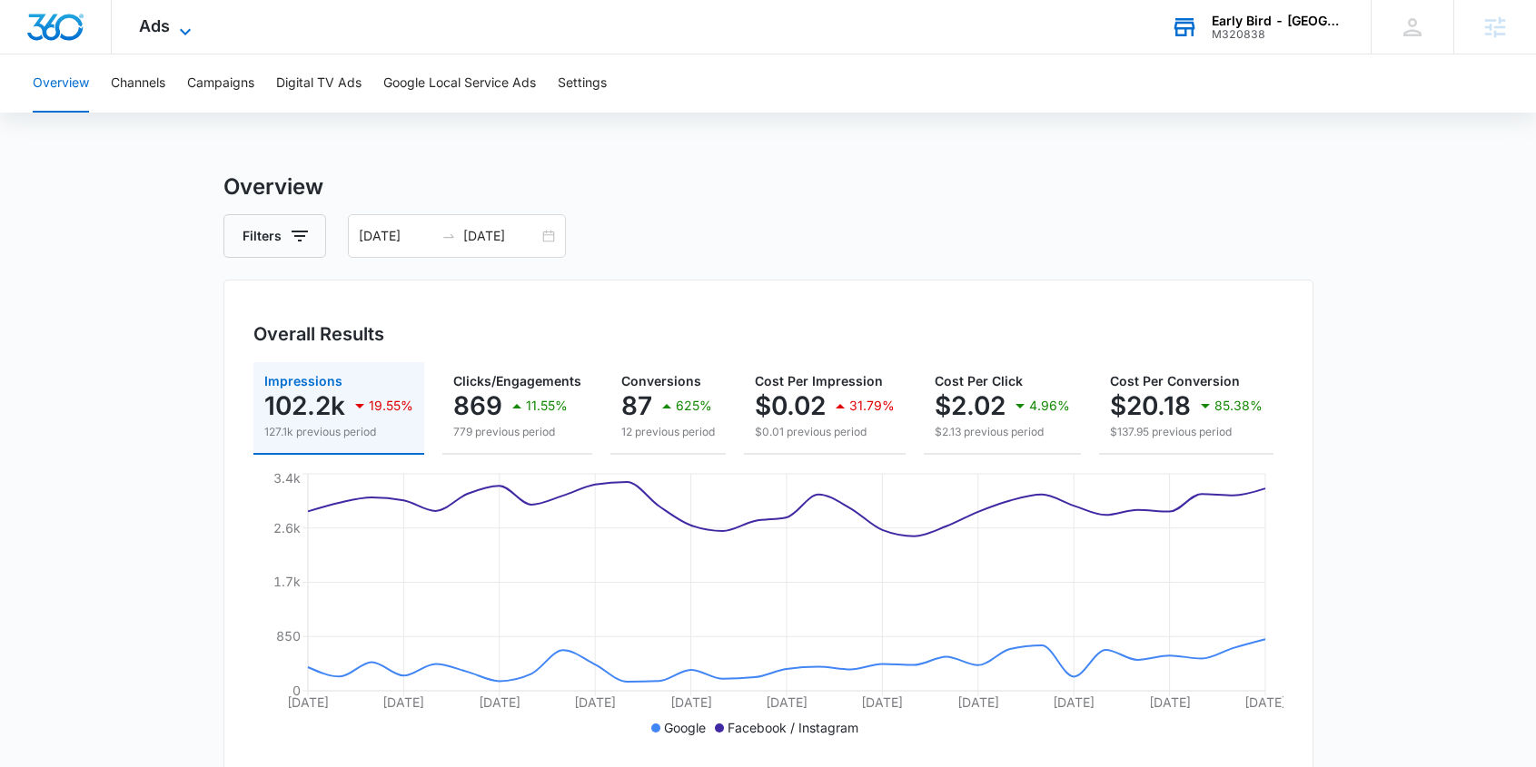
click at [163, 27] on span "Ads" at bounding box center [154, 25] width 31 height 19
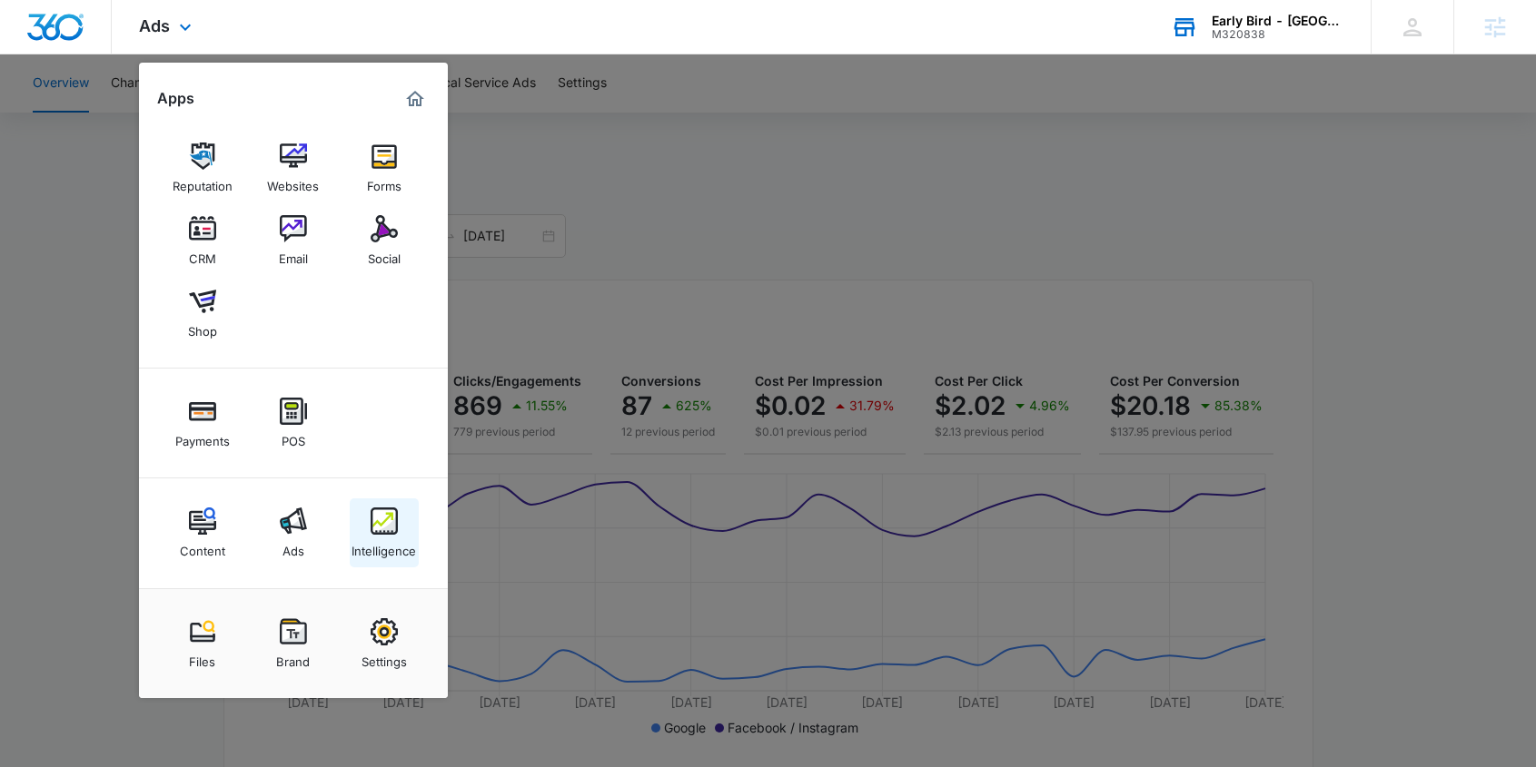
click at [377, 523] on img at bounding box center [383, 521] width 27 height 27
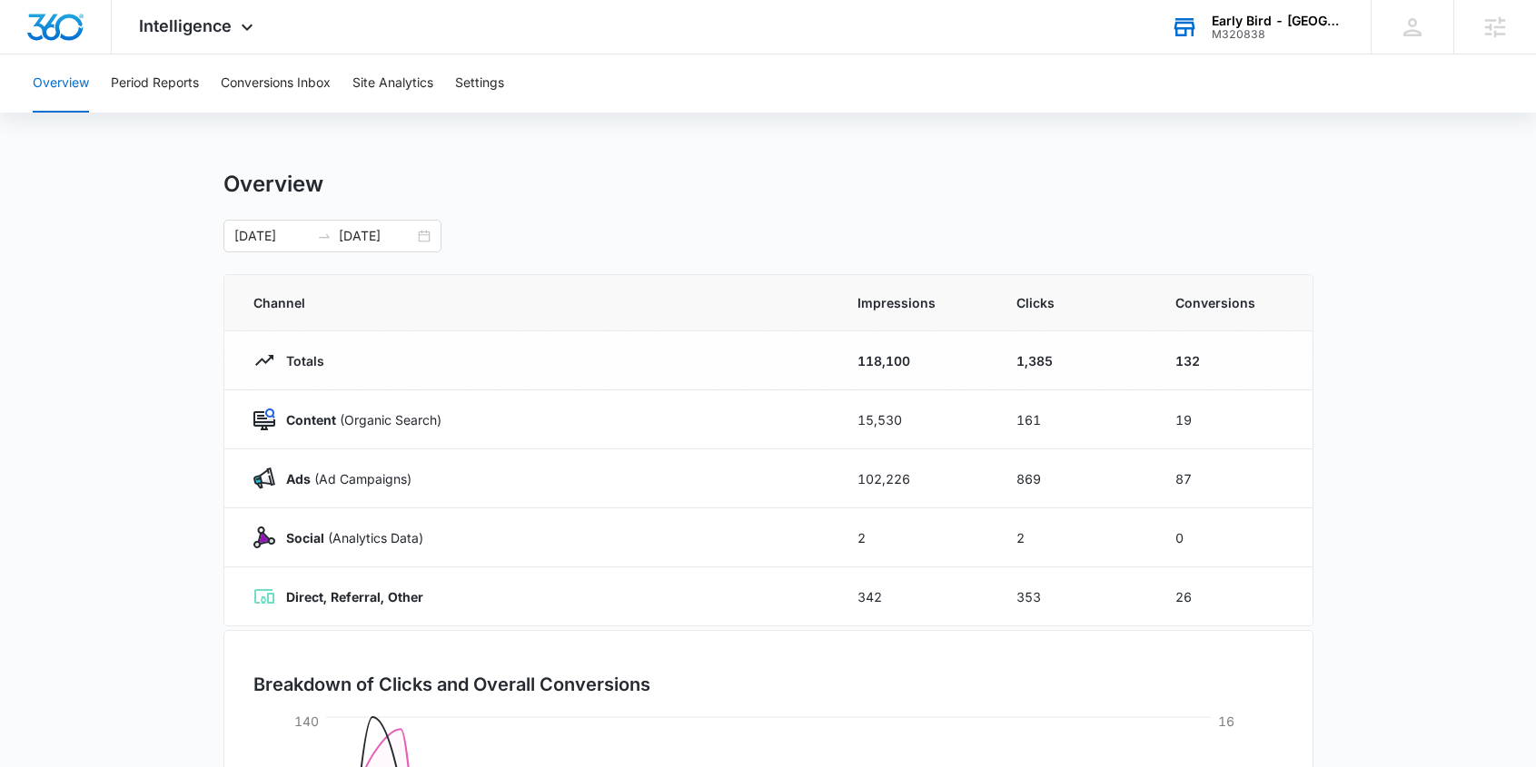
click at [1273, 21] on div "Early Bird - [GEOGRAPHIC_DATA] ([GEOGRAPHIC_DATA])" at bounding box center [1277, 21] width 133 height 15
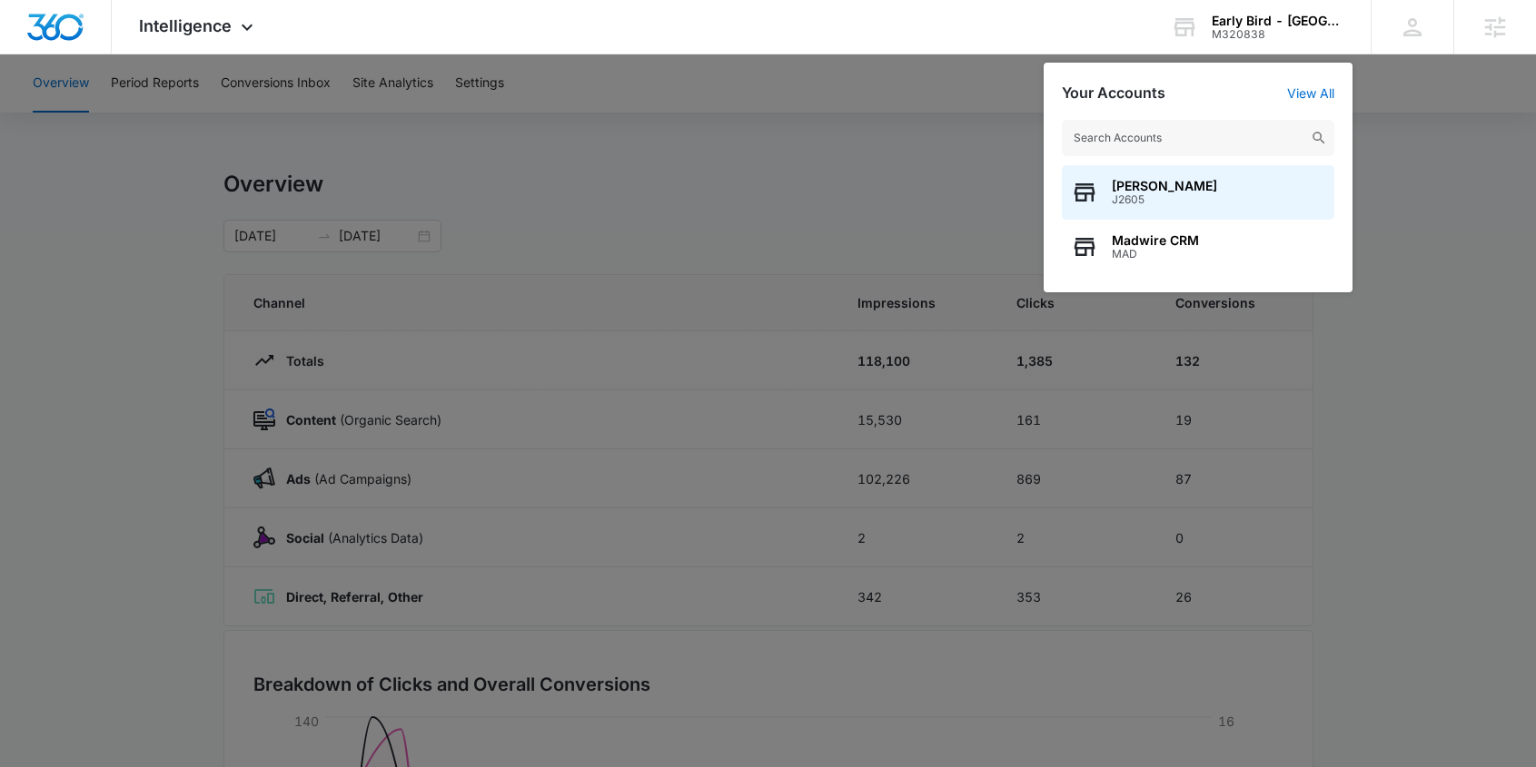
click at [1208, 134] on input "text" at bounding box center [1198, 138] width 272 height 36
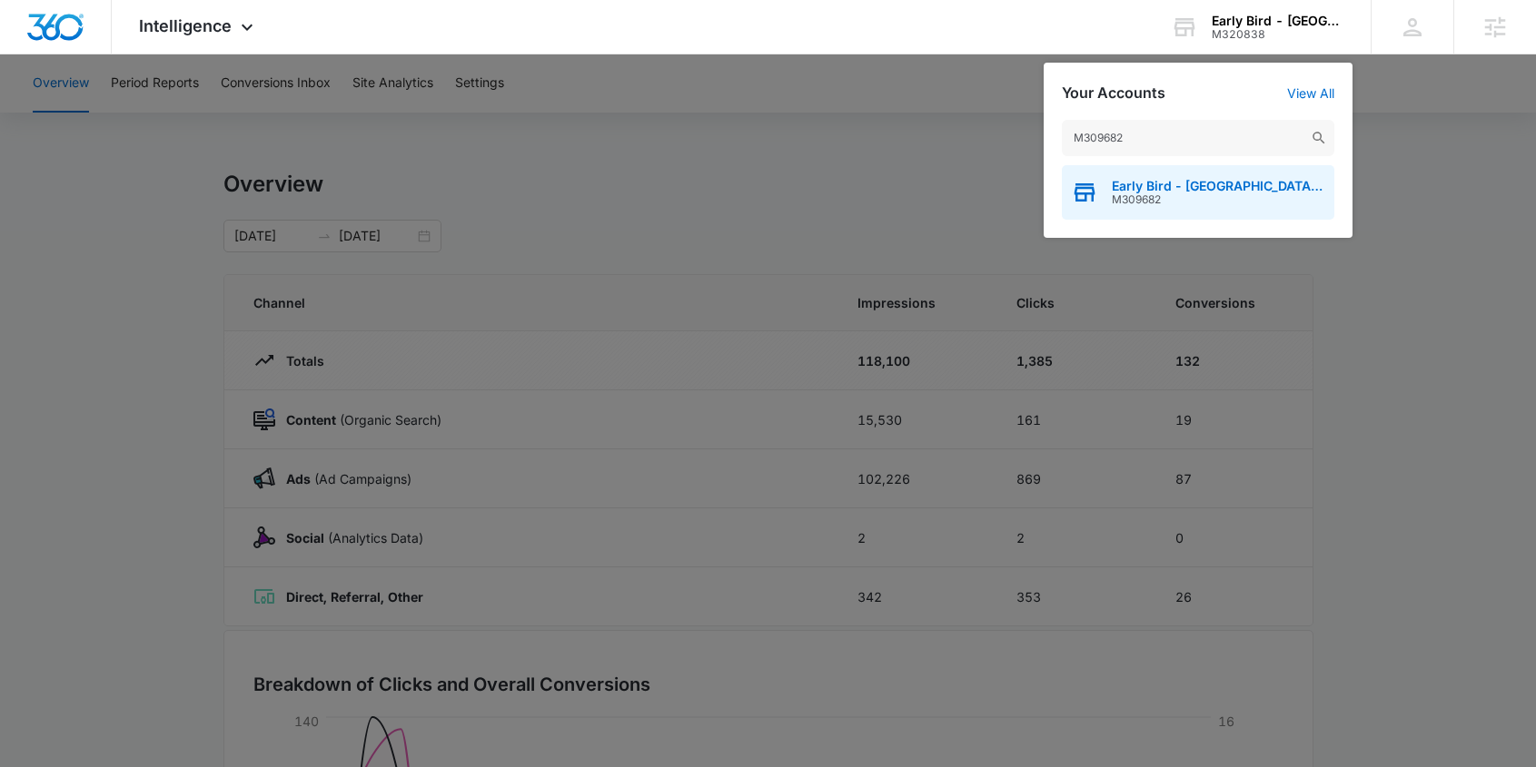
type input "M309682"
click at [1263, 183] on span "Early Bird - [GEOGRAPHIC_DATA] ([GEOGRAPHIC_DATA])" at bounding box center [1217, 186] width 213 height 15
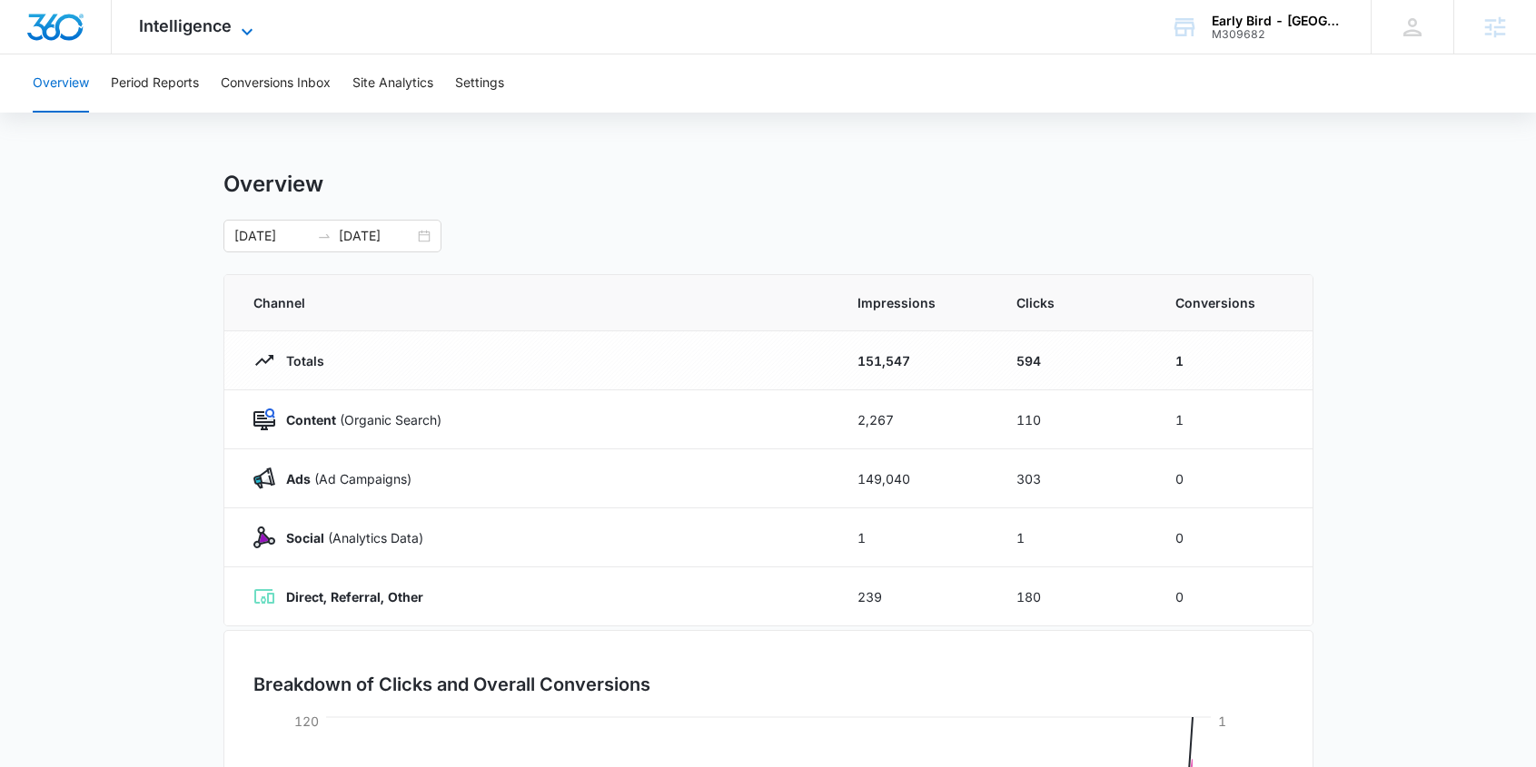
click at [190, 34] on span "Intelligence" at bounding box center [185, 25] width 93 height 19
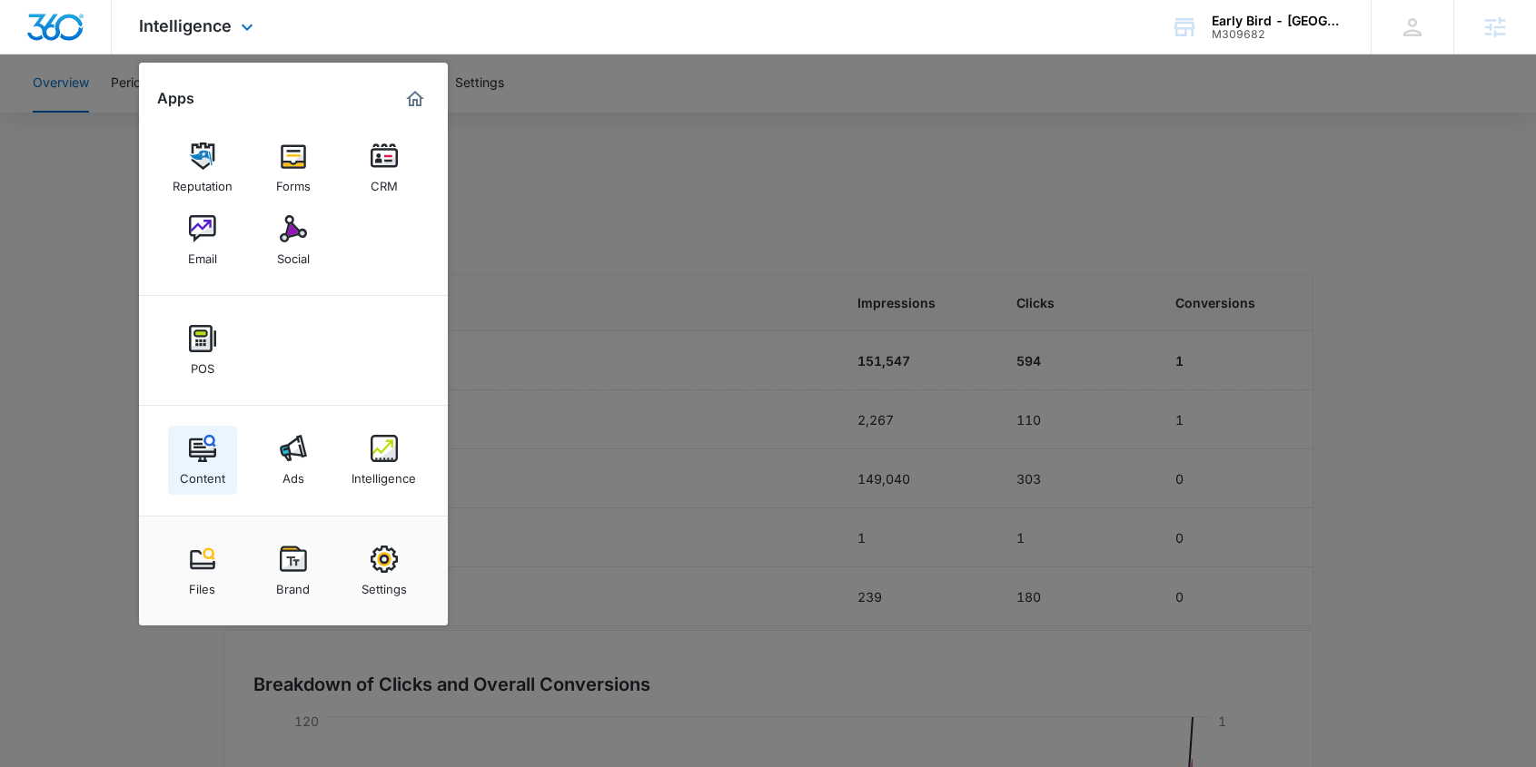
click at [203, 446] on img at bounding box center [202, 448] width 27 height 27
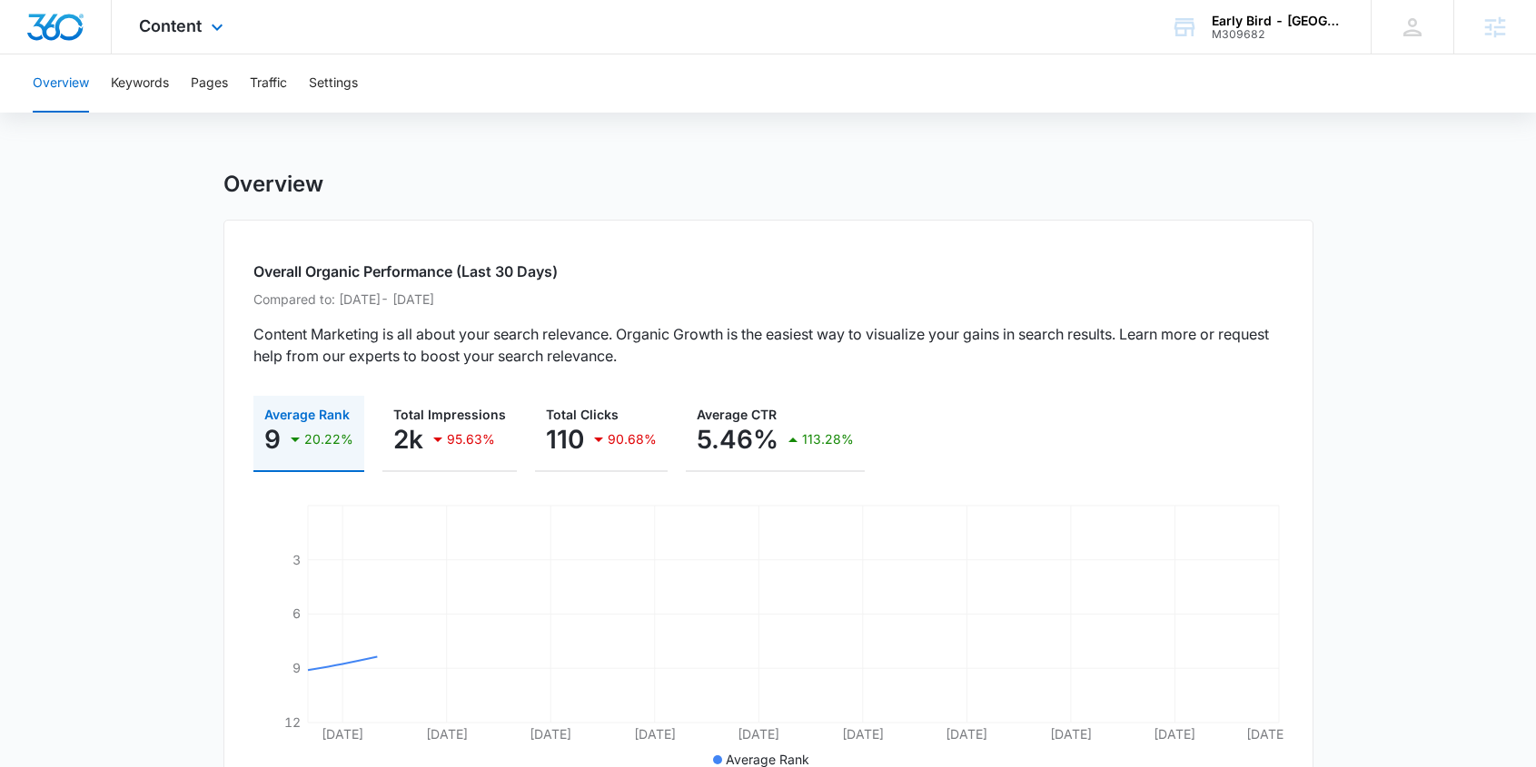
click at [203, 26] on div "Content Apps Reputation Forms CRM Email Social POS Content Ads Intelligence Fil…" at bounding box center [183, 27] width 143 height 54
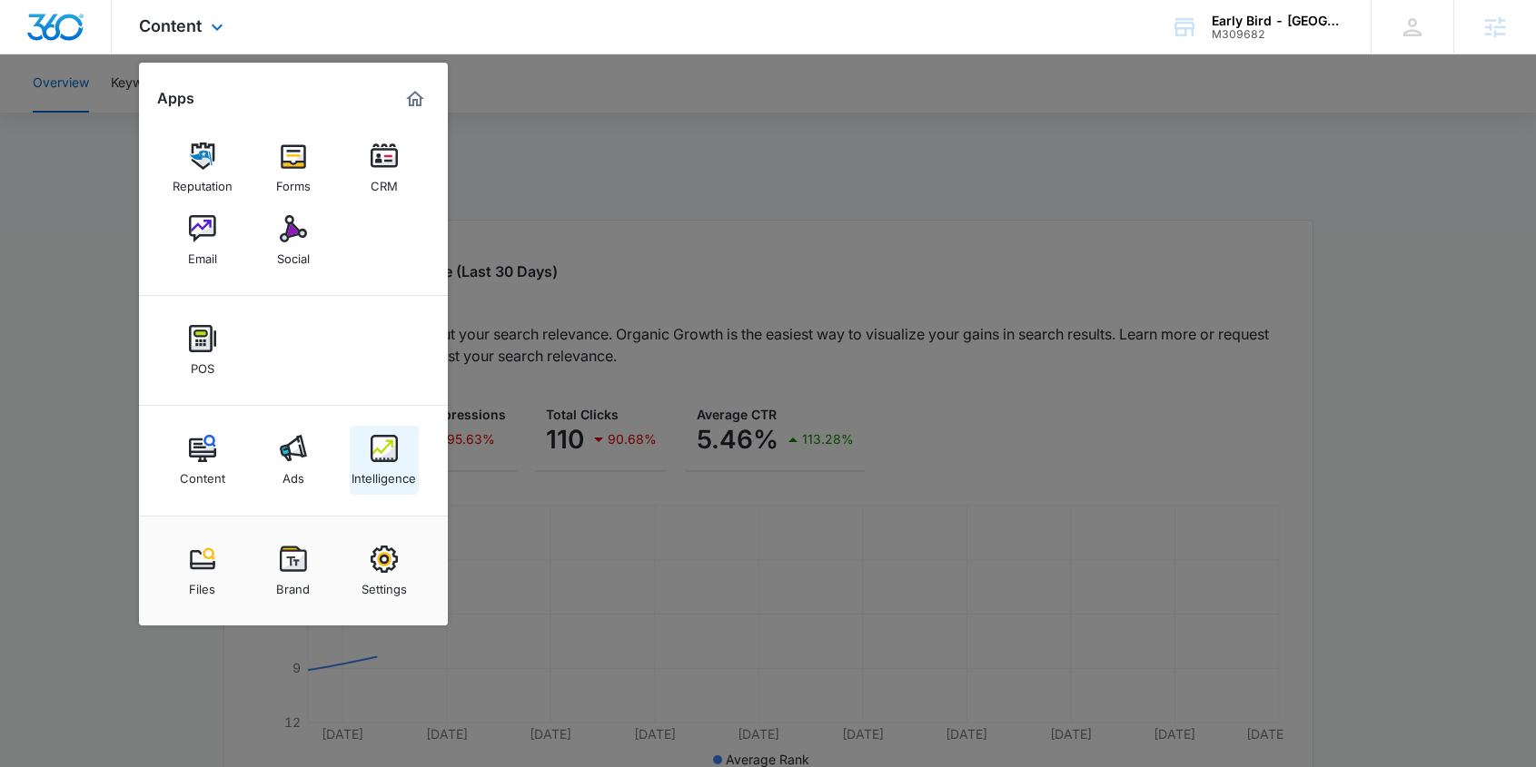
click at [389, 446] on img at bounding box center [383, 448] width 27 height 27
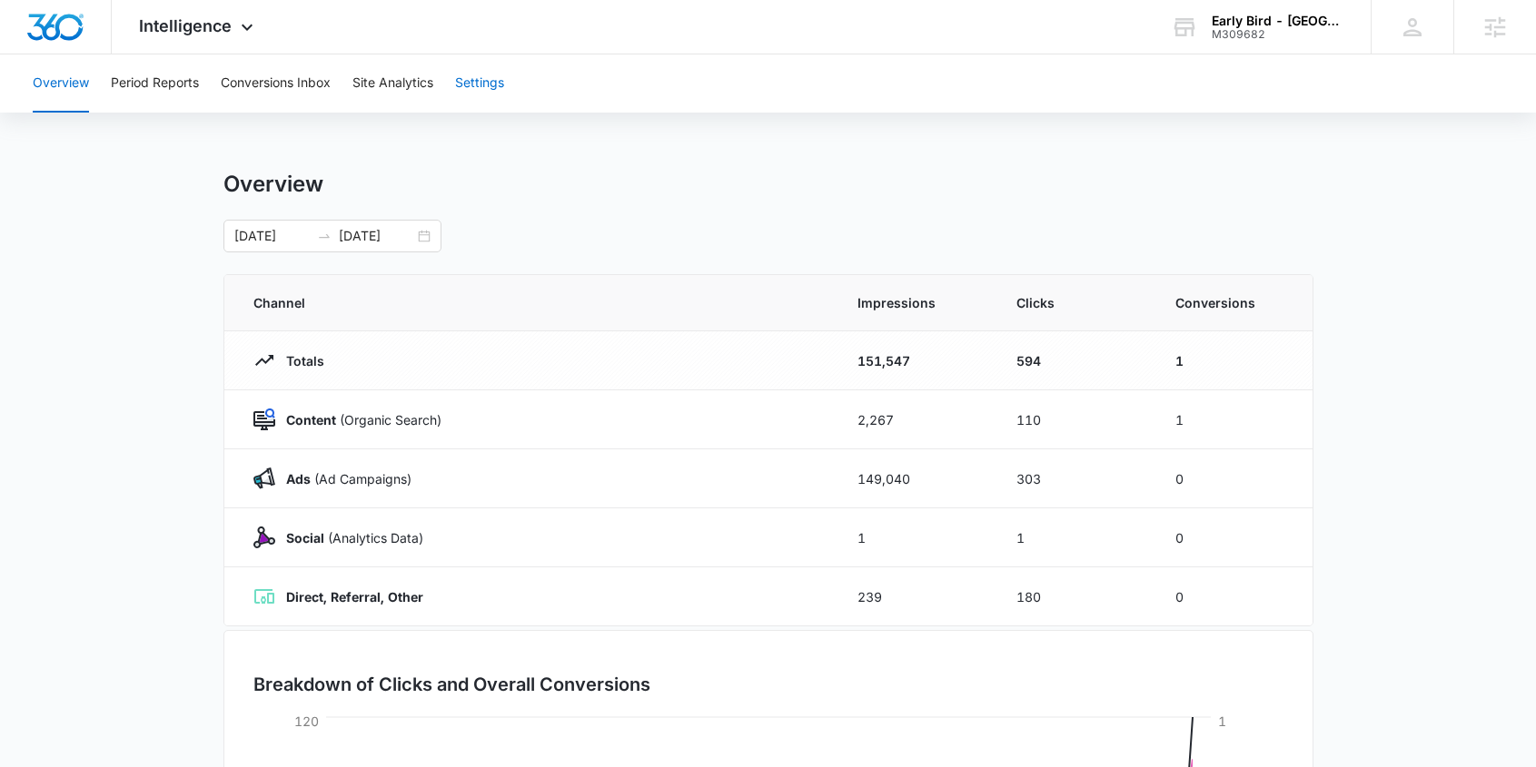
click at [487, 84] on button "Settings" at bounding box center [479, 83] width 49 height 58
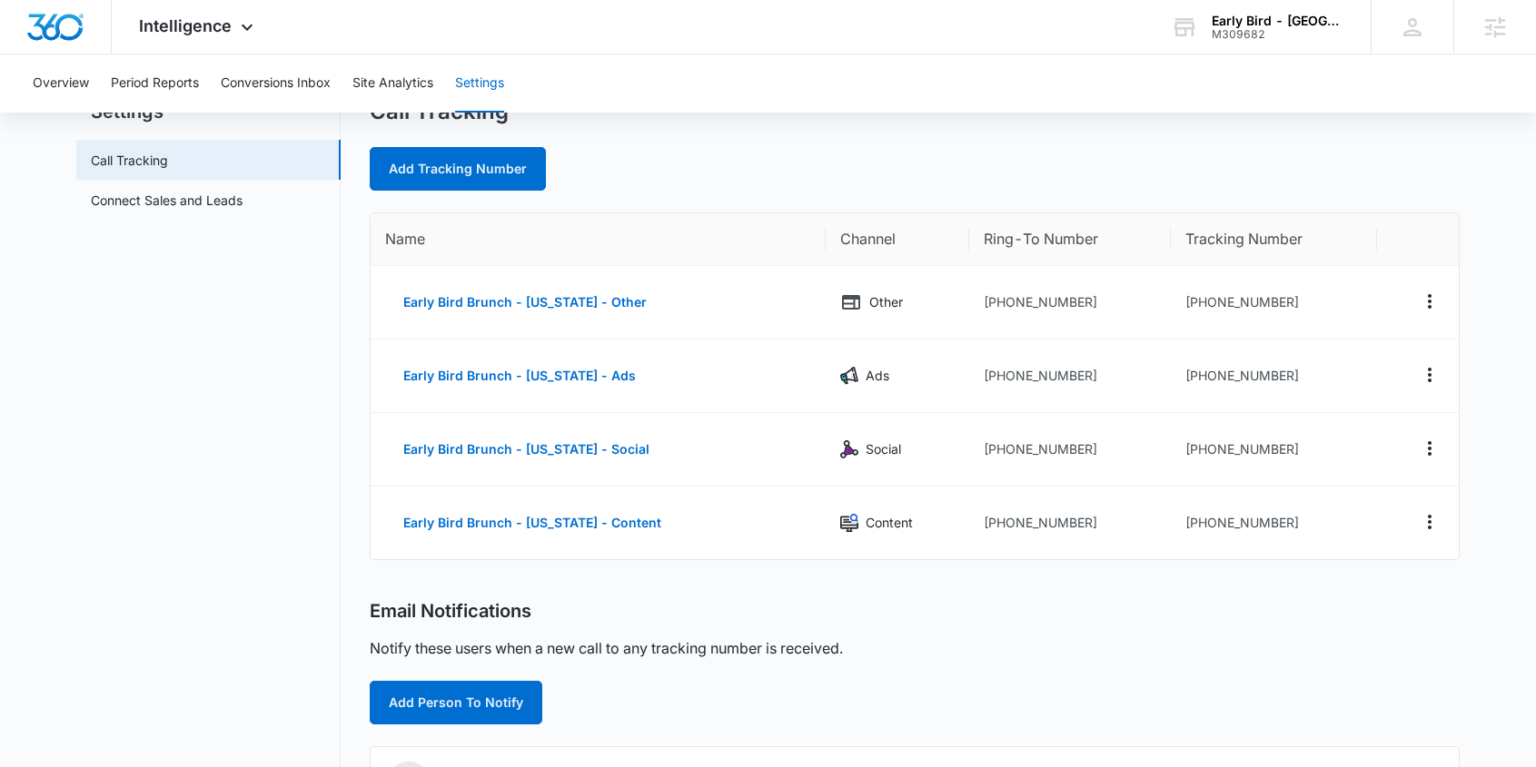
scroll to position [37, 0]
